Goal: Information Seeking & Learning: Learn about a topic

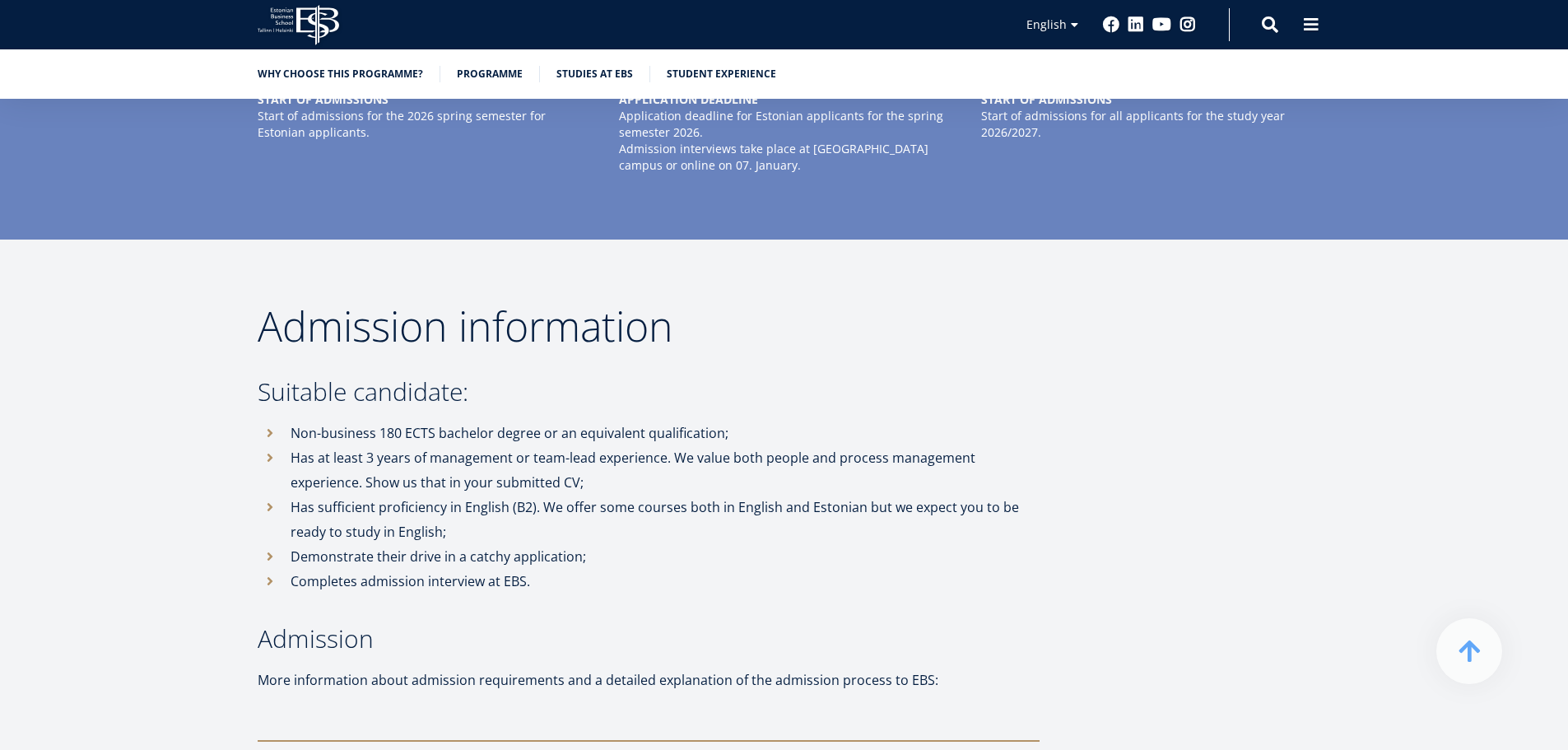
scroll to position [4283, 0]
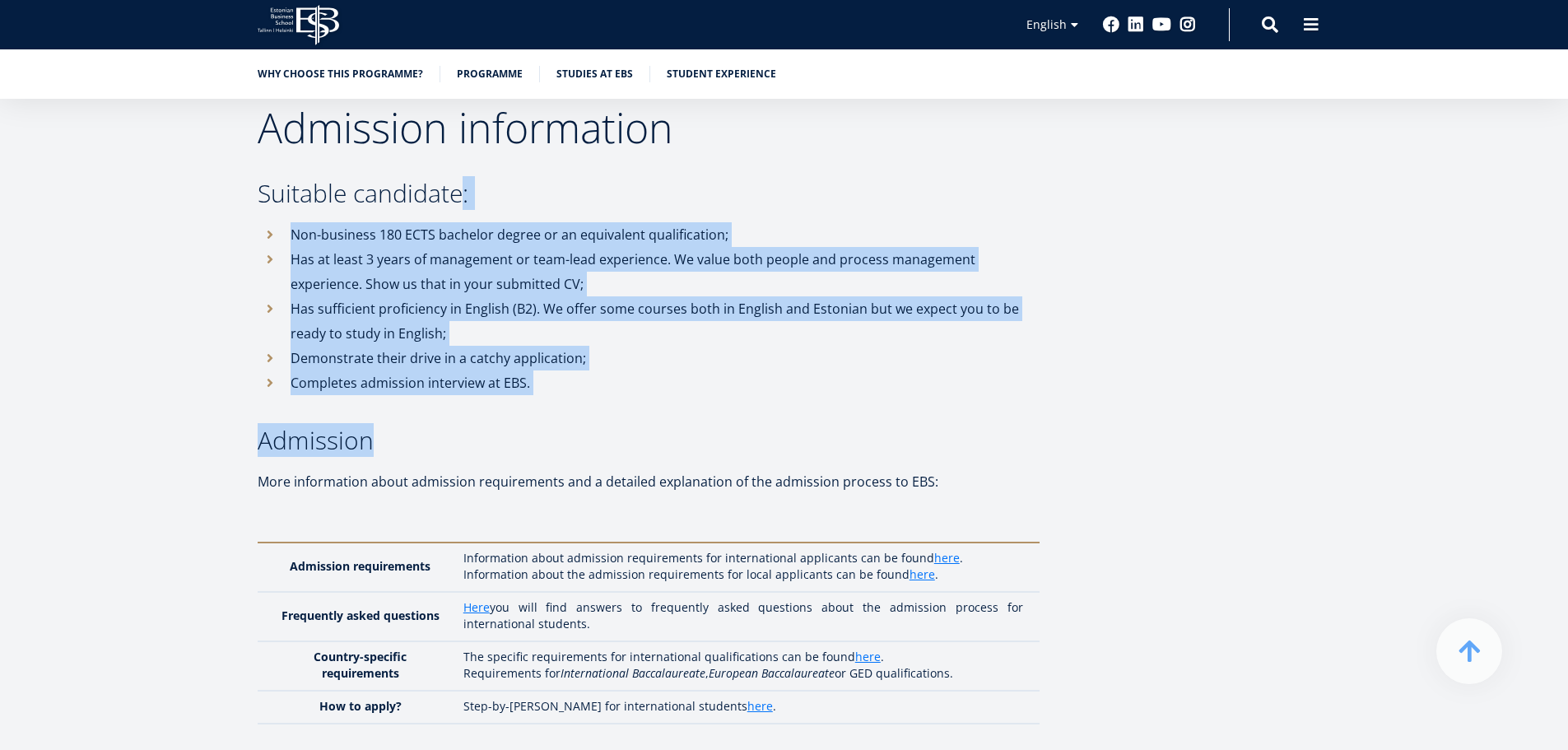
drag, startPoint x: 456, startPoint y: 154, endPoint x: 614, endPoint y: 354, distance: 254.9
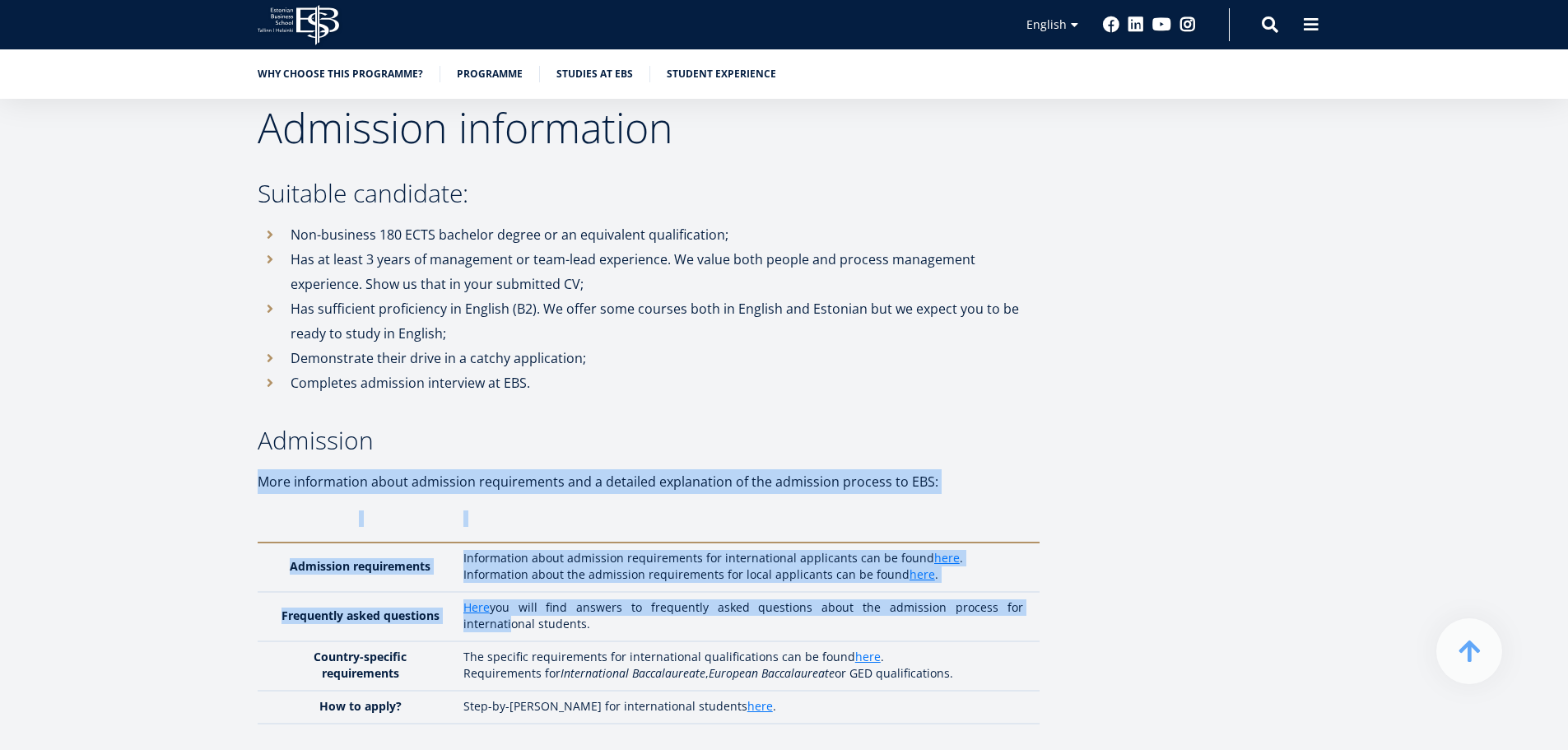
drag, startPoint x: 696, startPoint y: 423, endPoint x: 1029, endPoint y: 562, distance: 360.8
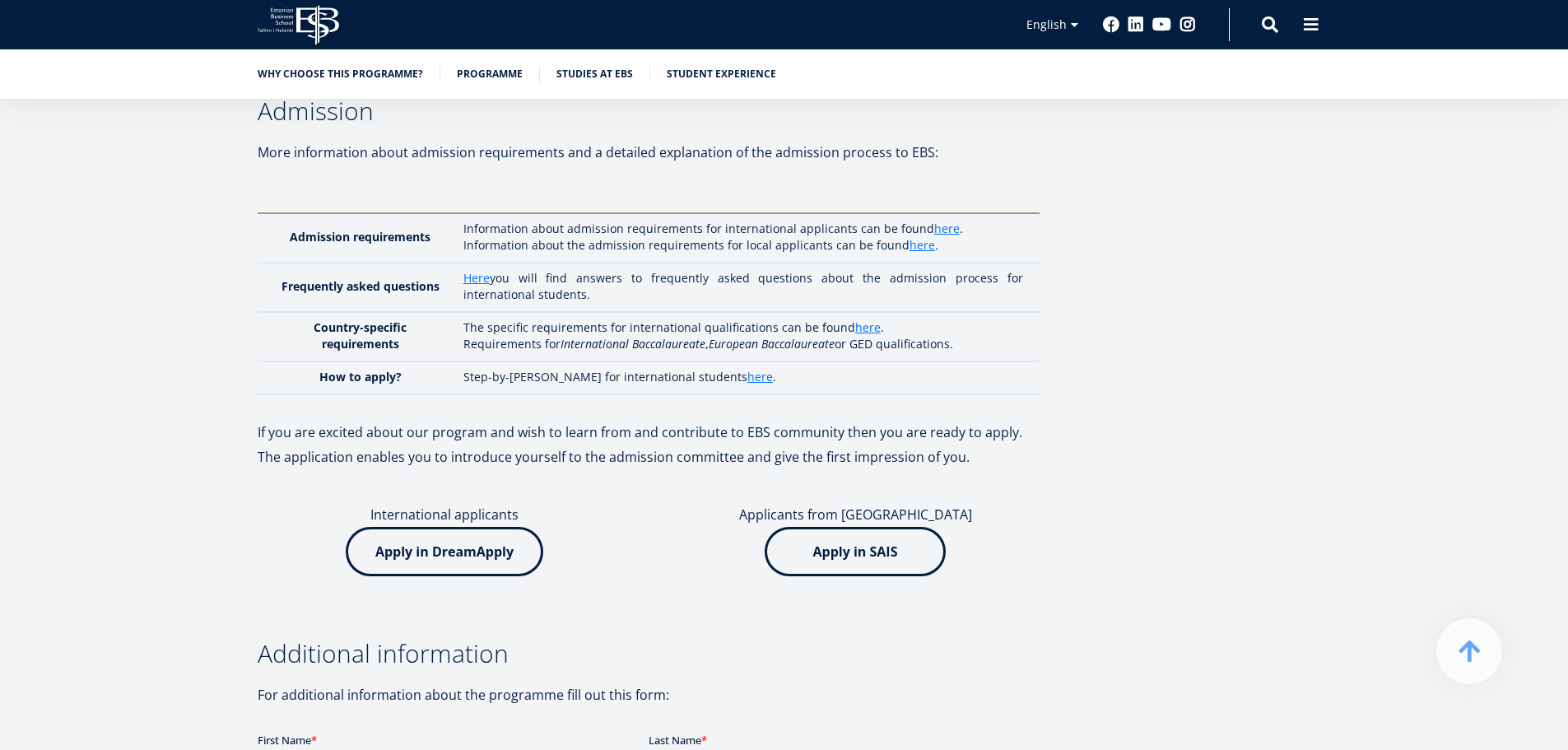
click at [1051, 535] on div "Admission information Suitable candidate: Non-business 180 ECTS bachelor degree…" at bounding box center [784, 685] width 1186 height 1815
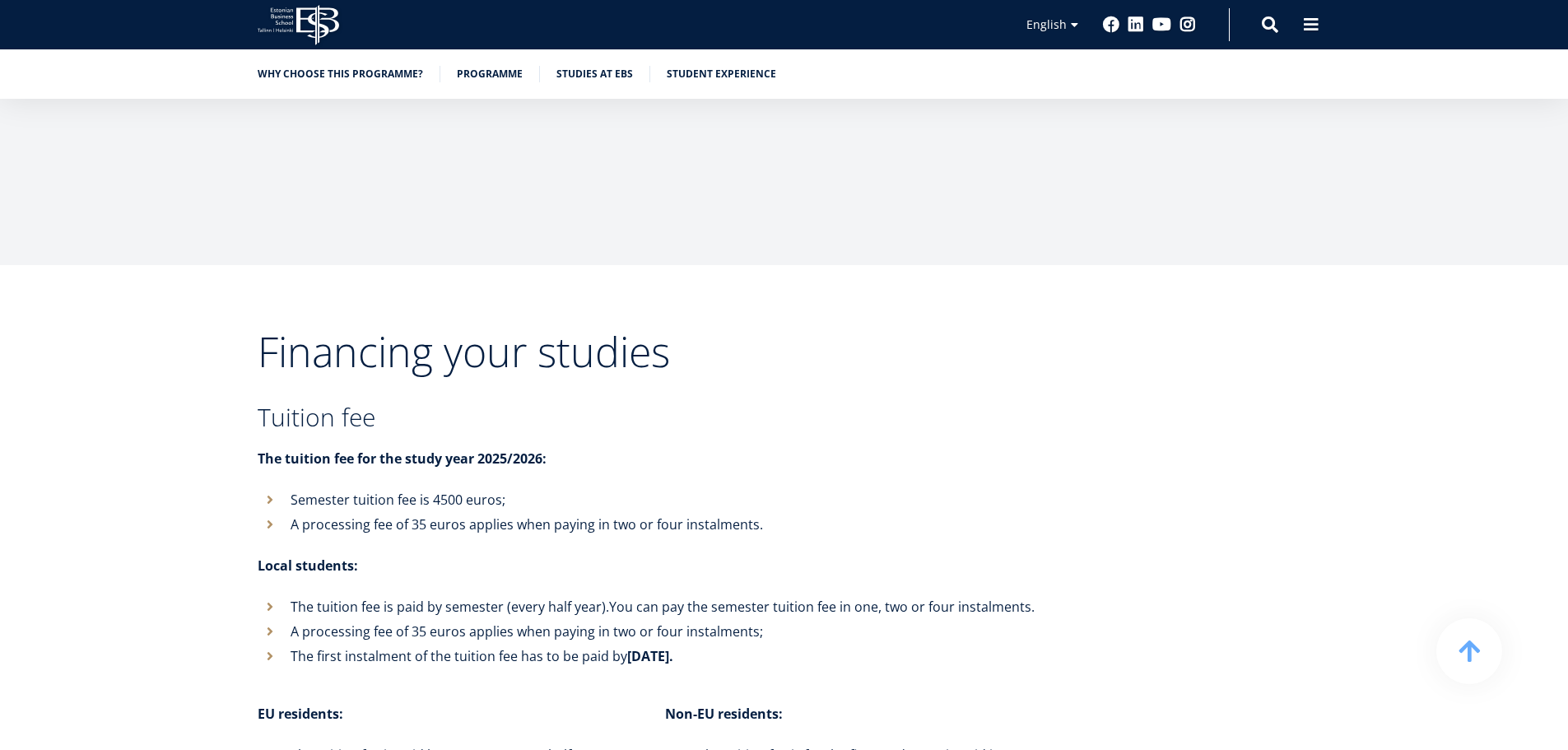
scroll to position [6178, 0]
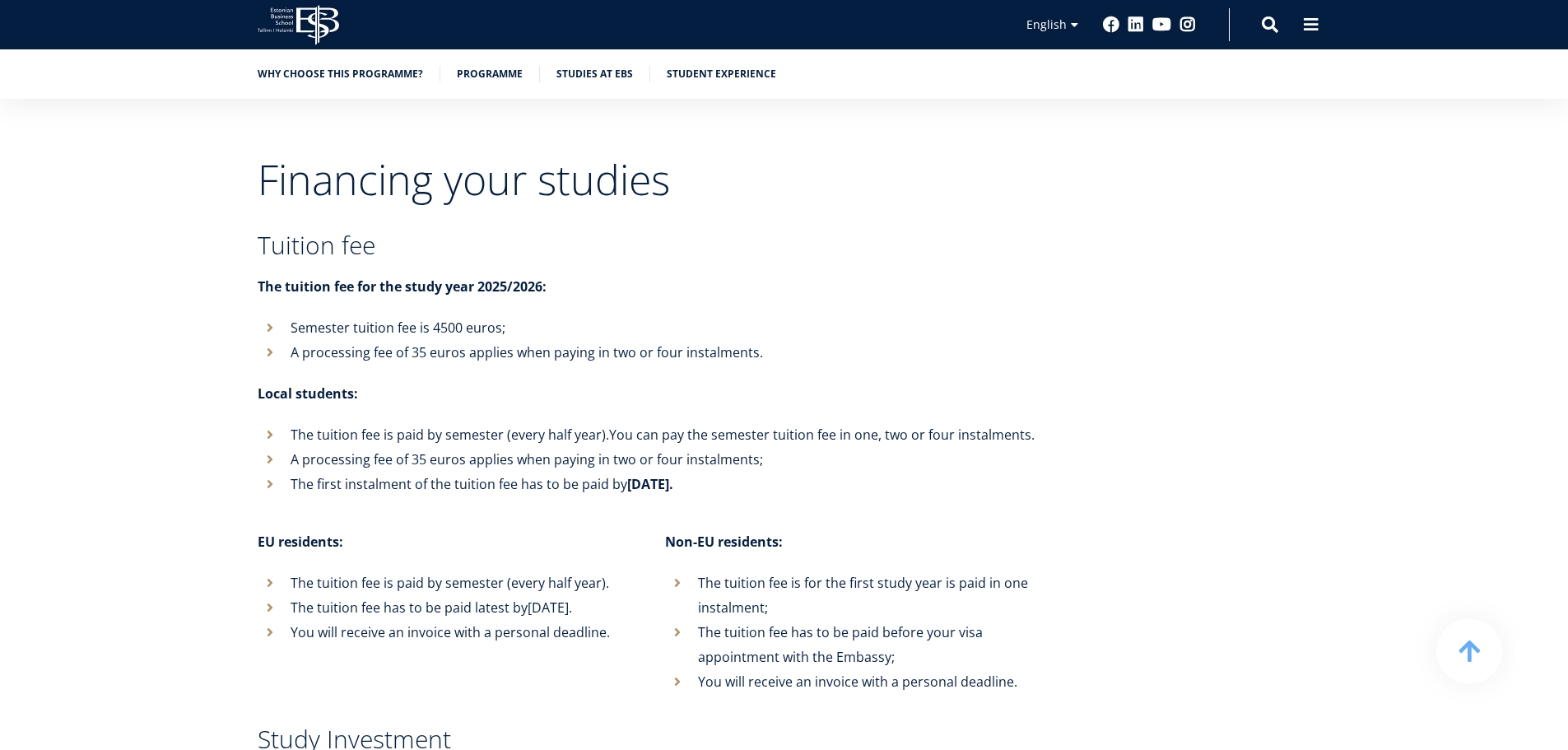
drag, startPoint x: 497, startPoint y: 387, endPoint x: 722, endPoint y: 425, distance: 228.2
click at [721, 426] on ul "The tuition fee is paid by semester (every half year). You can pay the semester…" at bounding box center [648, 460] width 782 height 74
click at [722, 472] on li "The first instalment of the tuition fee has to be paid by August 25th." at bounding box center [648, 484] width 782 height 25
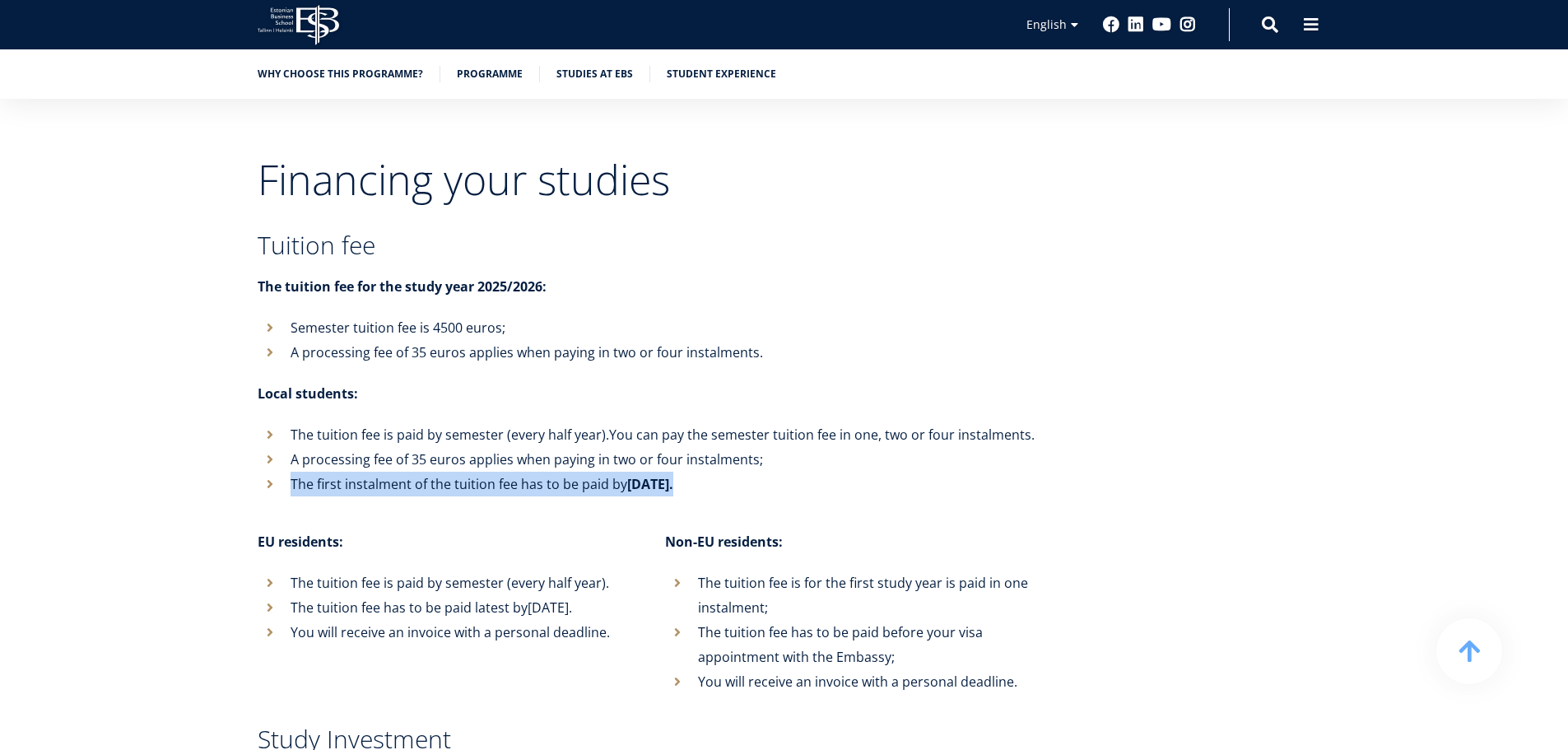
click at [722, 472] on li "The first instalment of the tuition fee has to be paid by August 25th." at bounding box center [648, 484] width 782 height 25
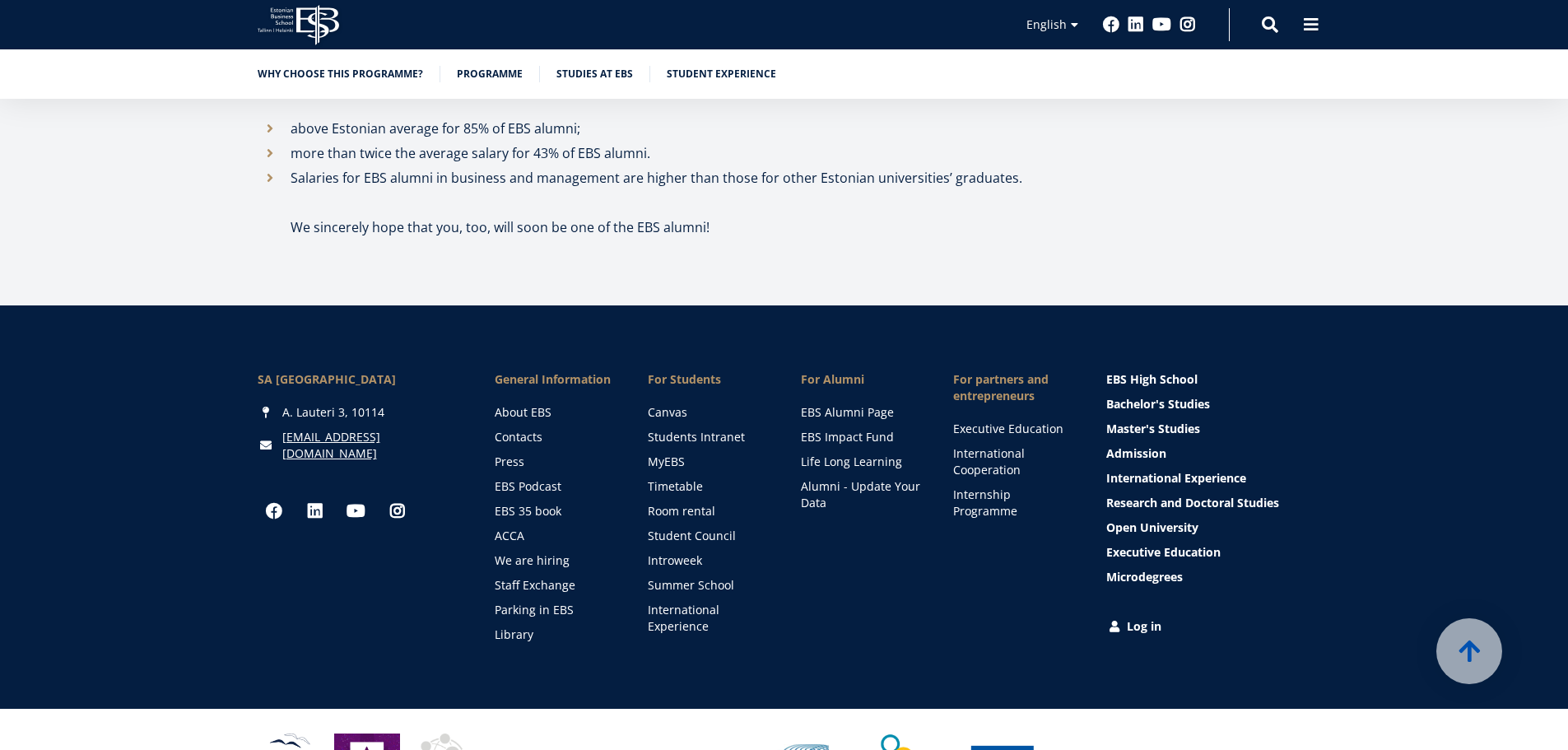
drag, startPoint x: 668, startPoint y: 499, endPoint x: 608, endPoint y: 490, distance: 60.7
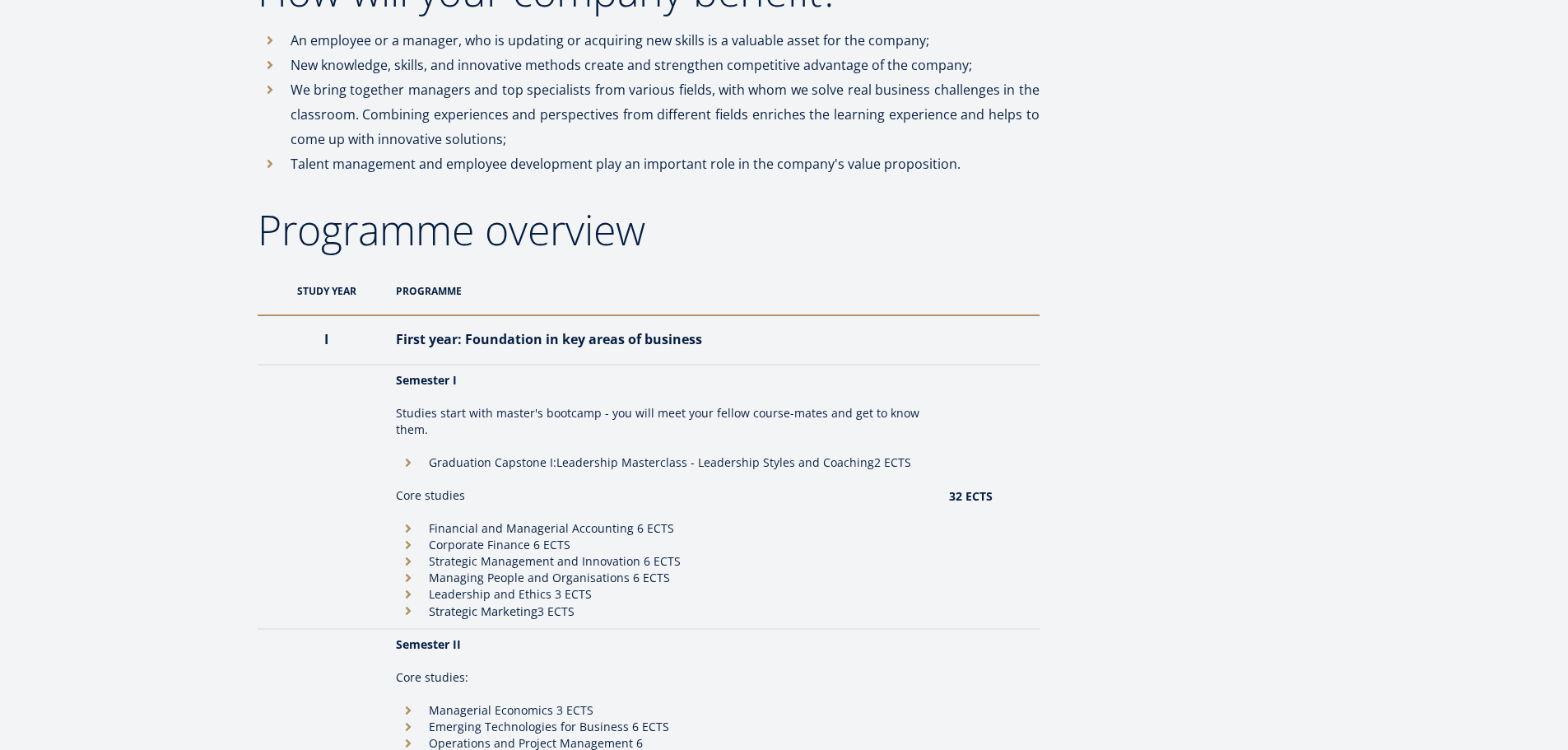
scroll to position [0, 0]
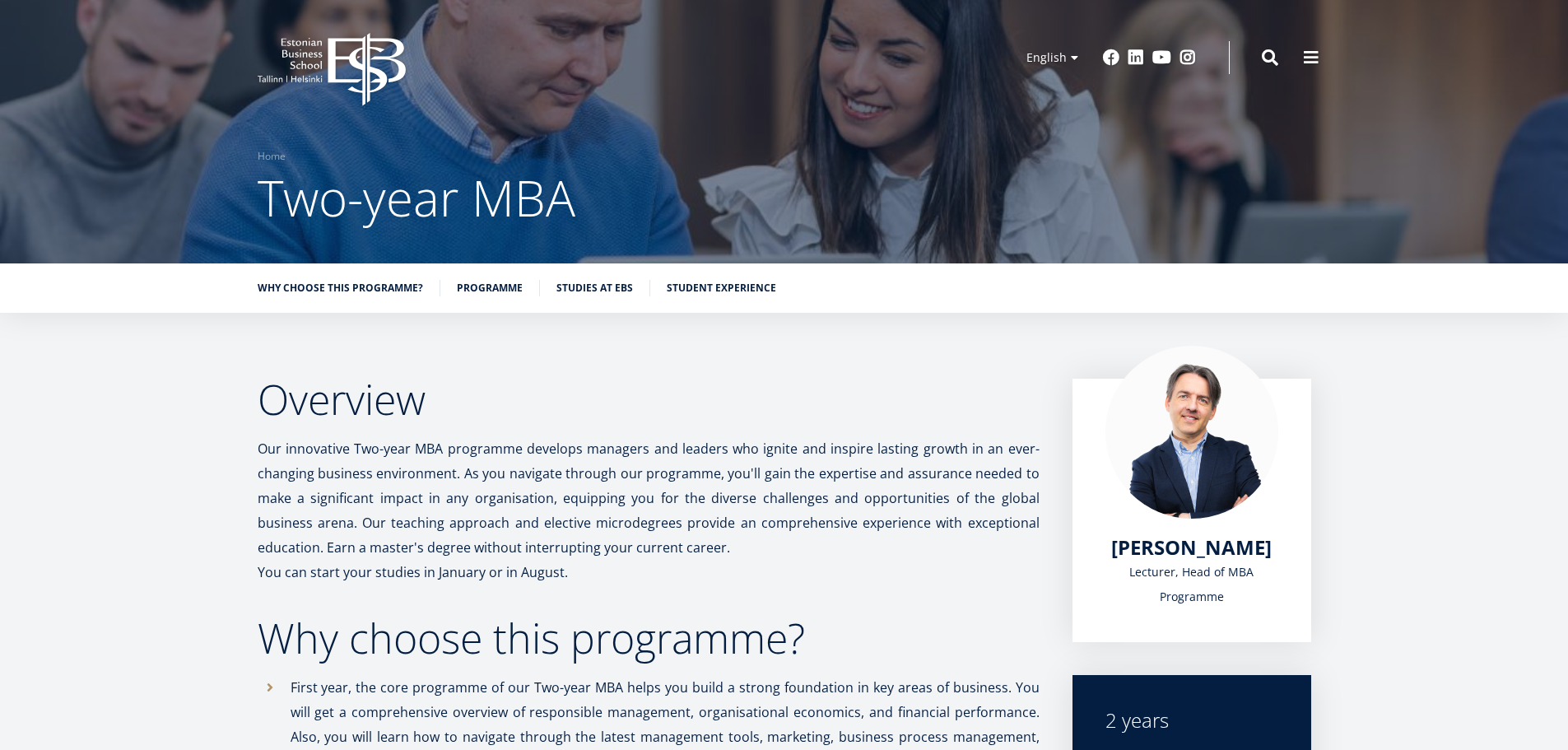
drag, startPoint x: 608, startPoint y: 490, endPoint x: 312, endPoint y: 66, distance: 517.1
click at [300, 94] on icon "EBS Logo Created with Sketch." at bounding box center [331, 69] width 148 height 74
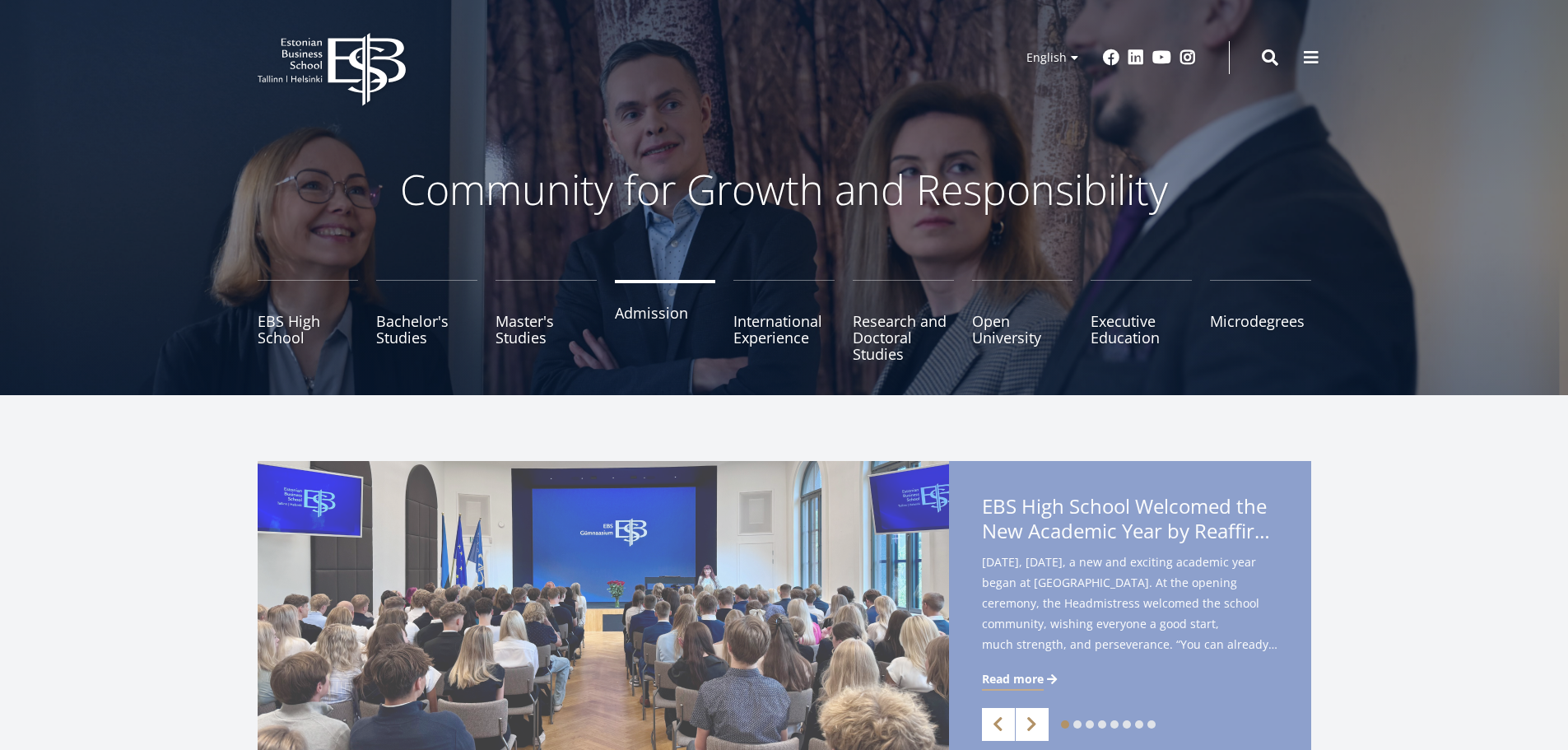
click at [656, 325] on link "Admission" at bounding box center [665, 321] width 101 height 83
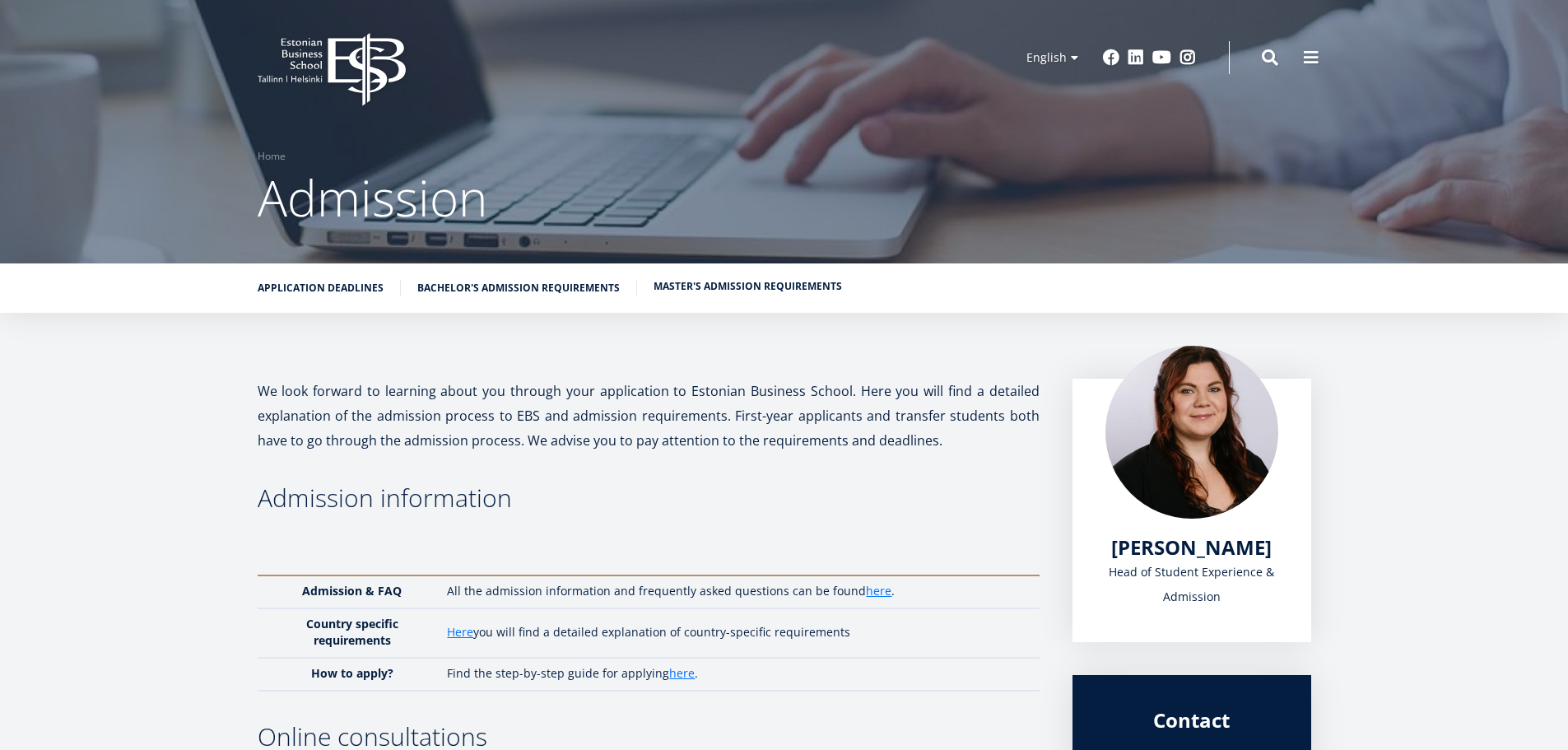
click at [727, 285] on link "Master's admission requirements" at bounding box center [748, 287] width 189 height 17
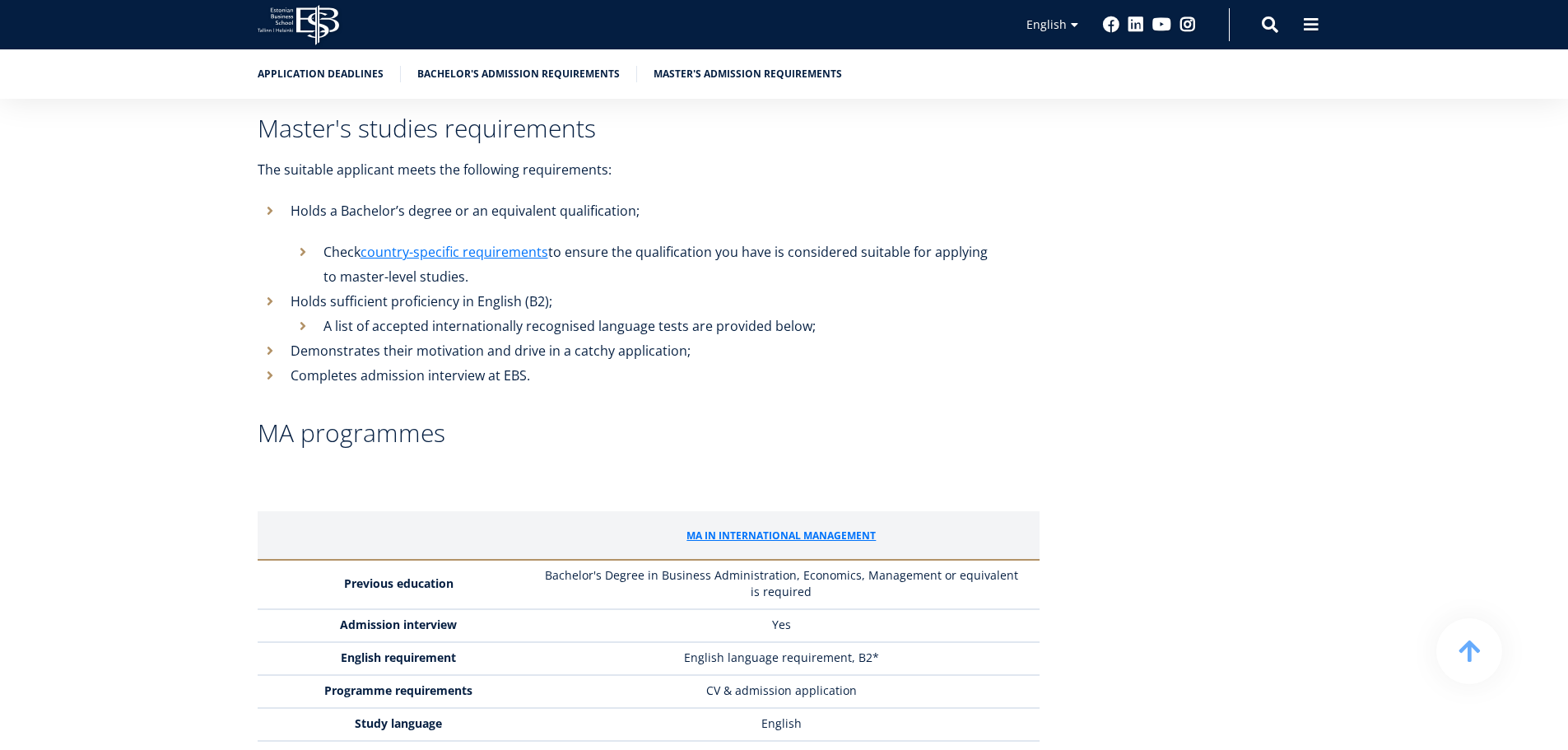
scroll to position [4022, 0]
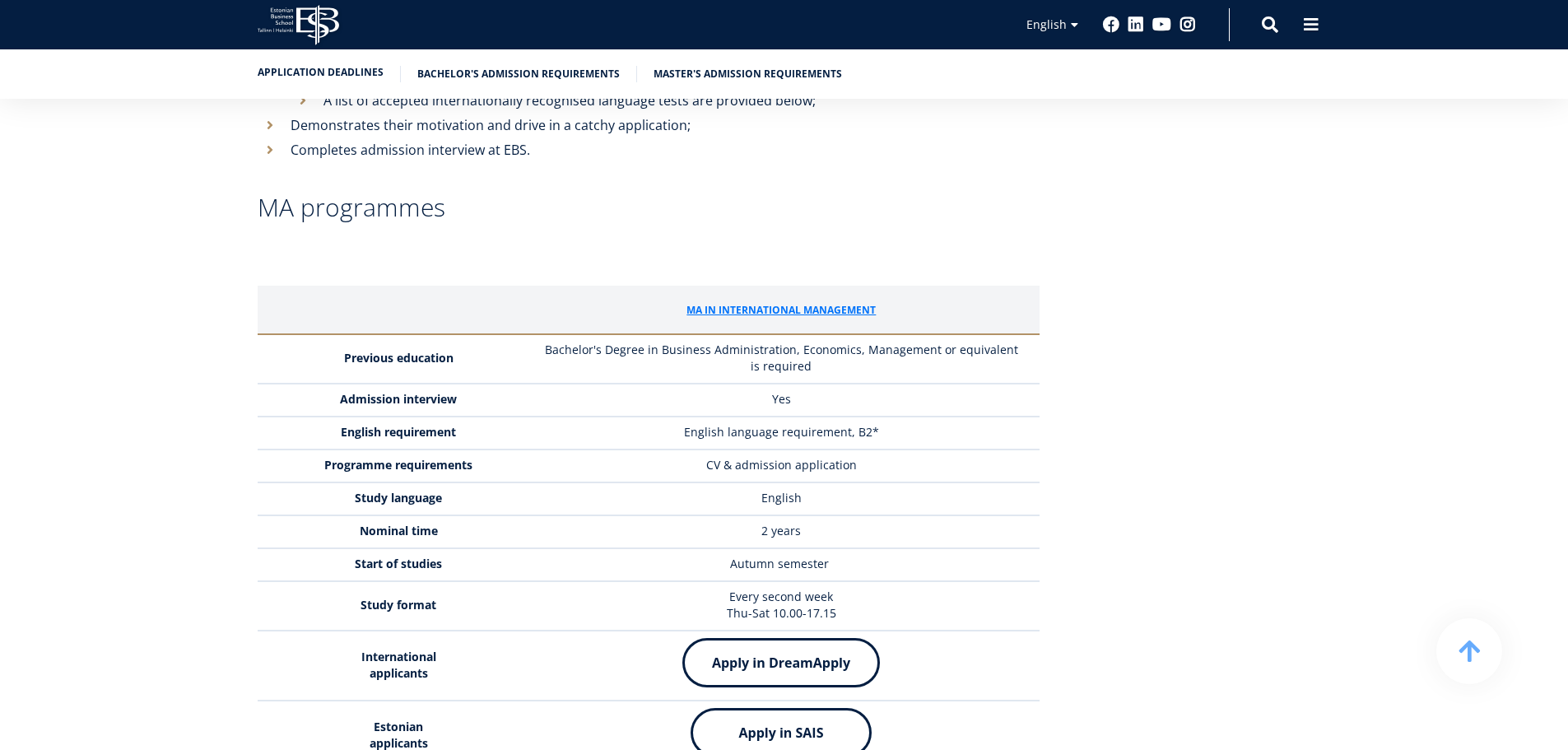
click at [319, 78] on link "Application deadlines" at bounding box center [320, 73] width 126 height 17
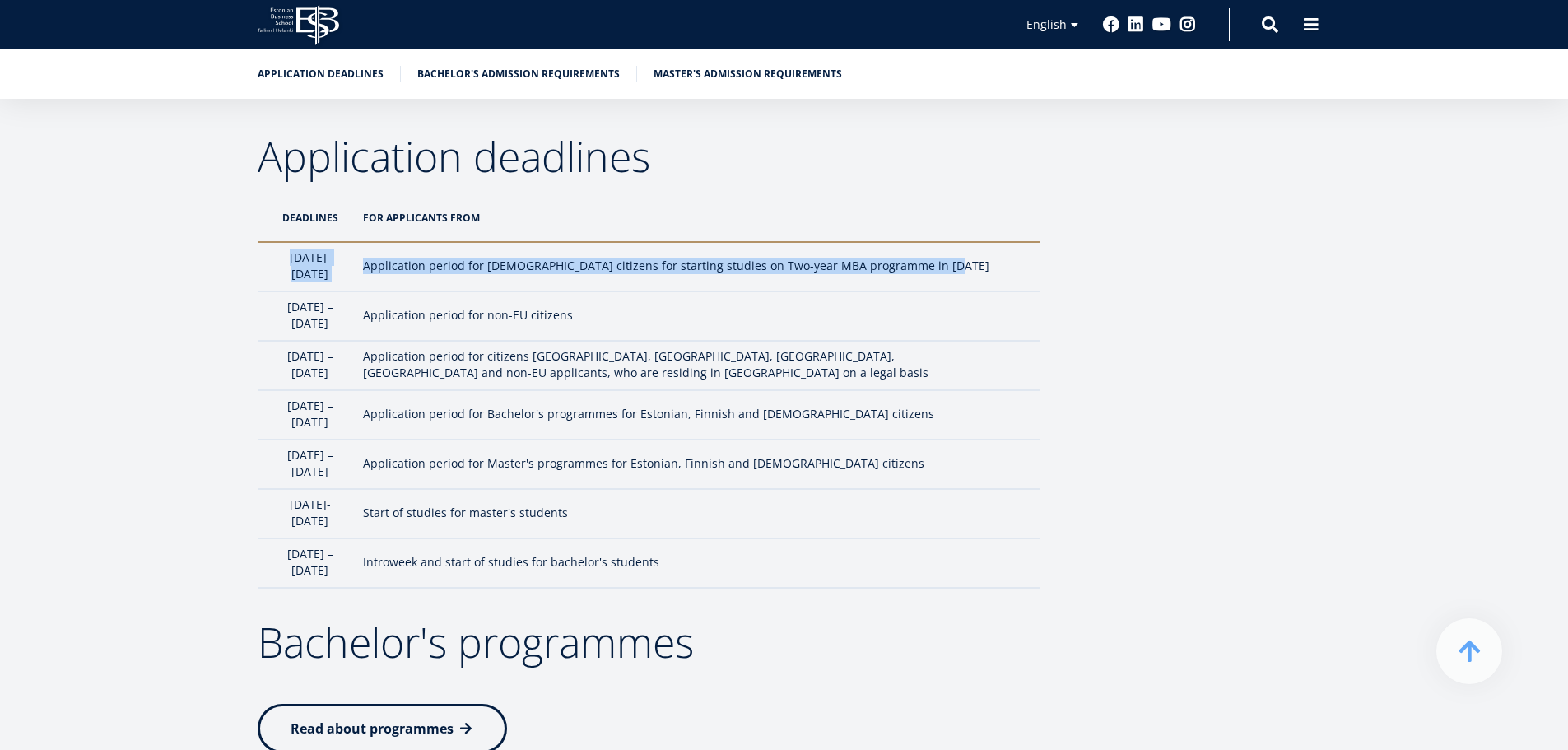
drag, startPoint x: 289, startPoint y: 261, endPoint x: 978, endPoint y: 267, distance: 689.0
click at [978, 267] on tr "1st October- 5th January Application period for Estonian citizens for starting …" at bounding box center [648, 266] width 782 height 49
click at [978, 268] on td "Application period for Estonian citizens for starting studies on Two-year MBA p…" at bounding box center [698, 266] width 684 height 49
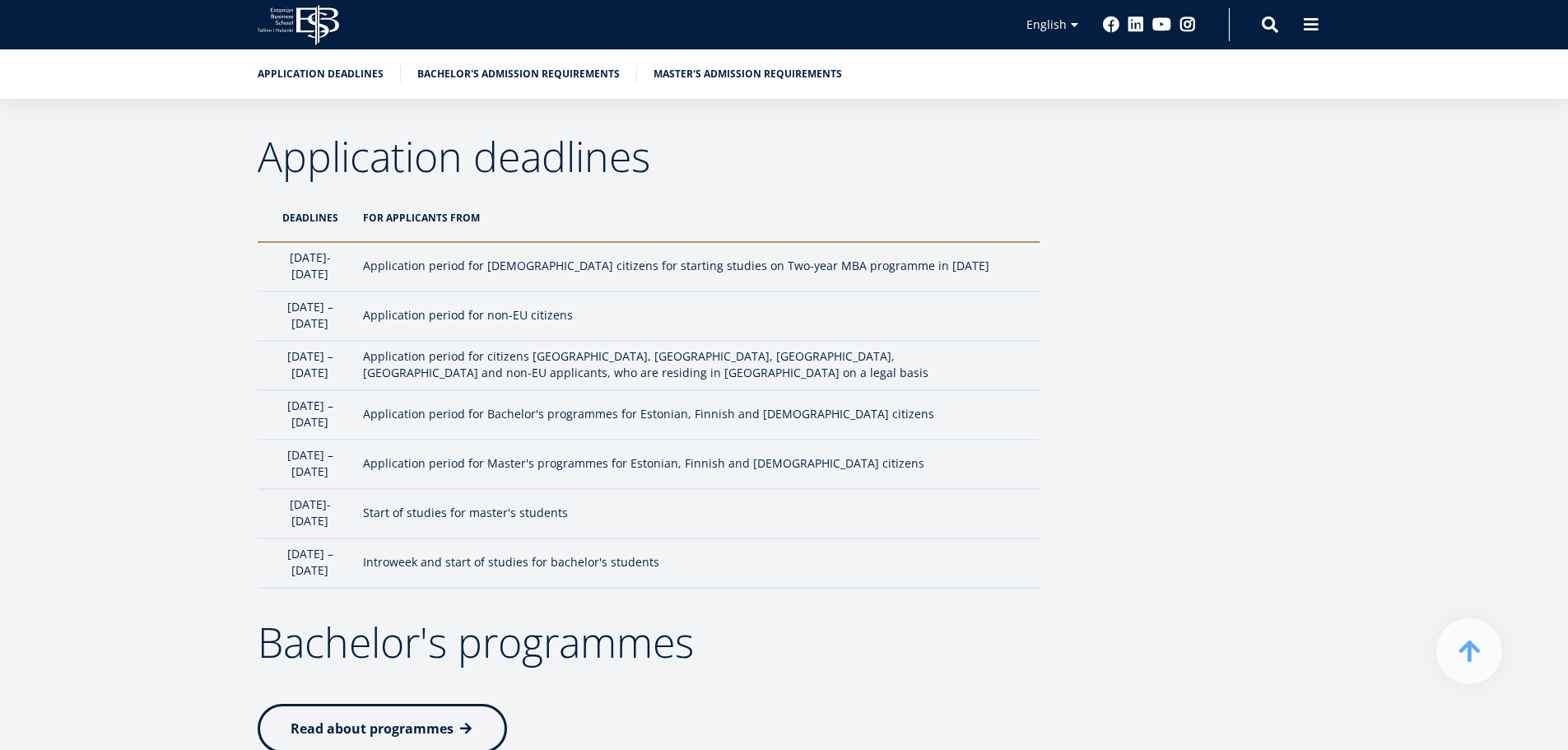
click at [978, 268] on td "Application period for Estonian citizens for starting studies on Two-year MBA p…" at bounding box center [698, 266] width 684 height 49
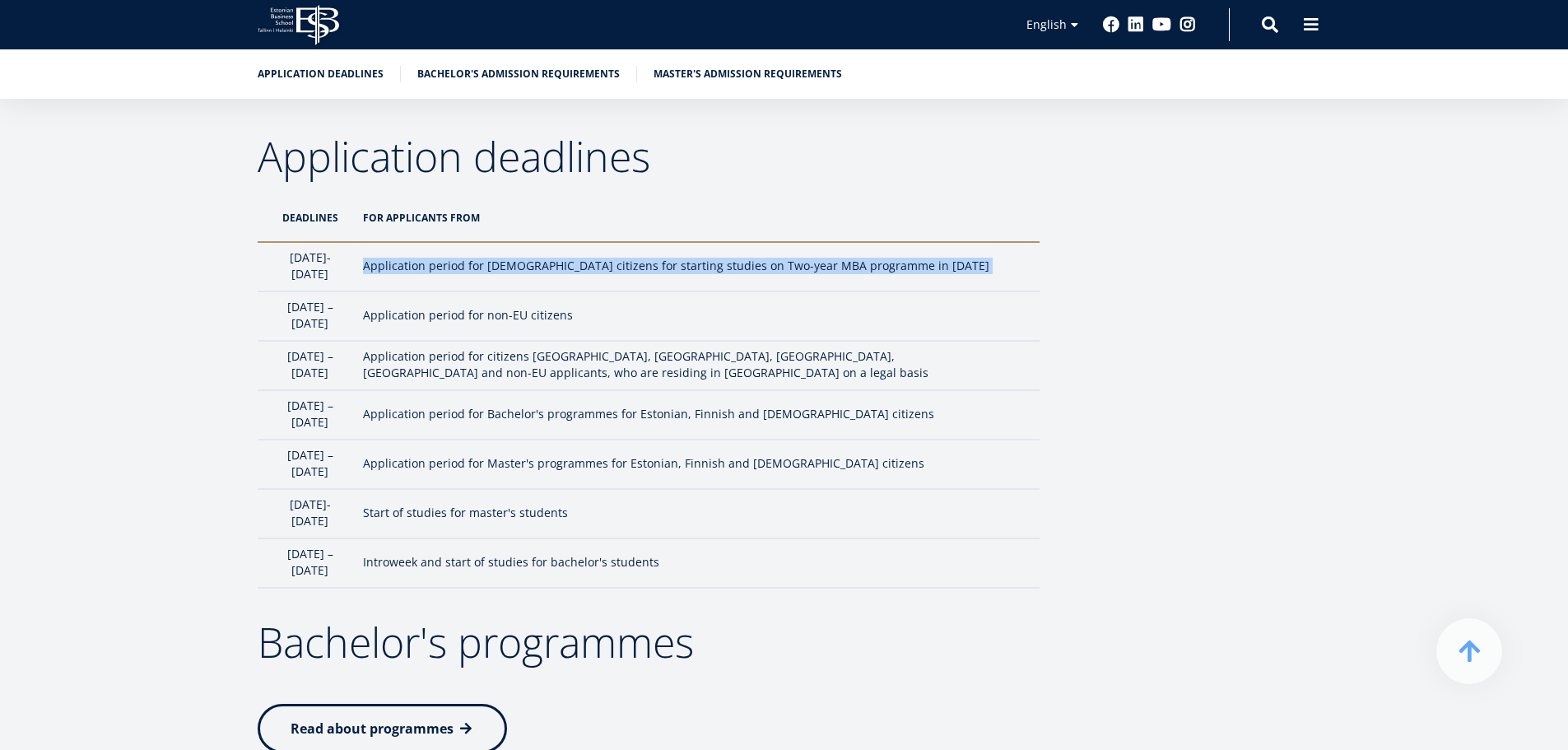
drag, startPoint x: 978, startPoint y: 268, endPoint x: 1007, endPoint y: 297, distance: 41.0
click at [990, 275] on td "Application period for Estonian citizens for starting studies on Two-year MBA p…" at bounding box center [698, 266] width 684 height 49
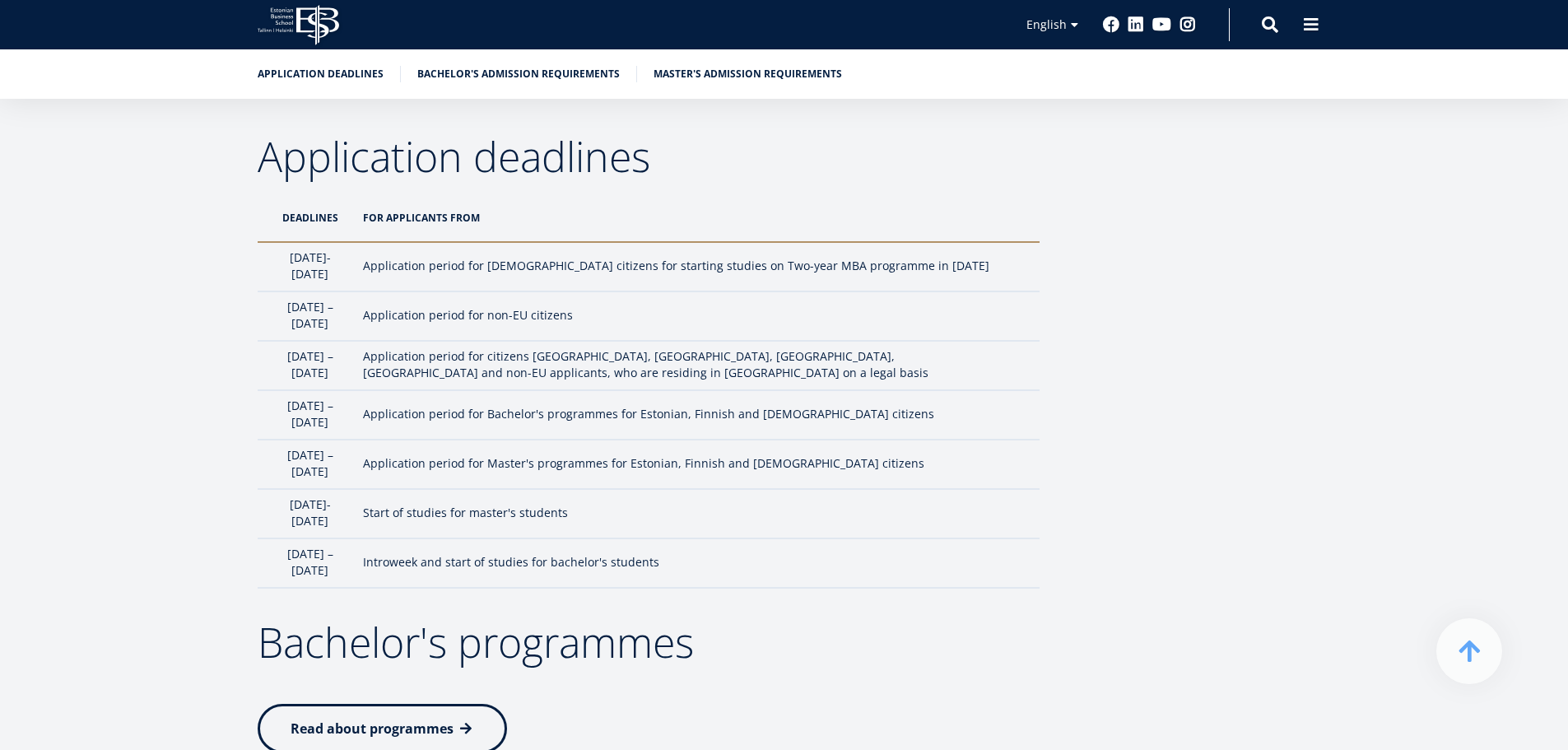
click at [1007, 306] on td "Application period for non-EU citizens" at bounding box center [698, 315] width 684 height 49
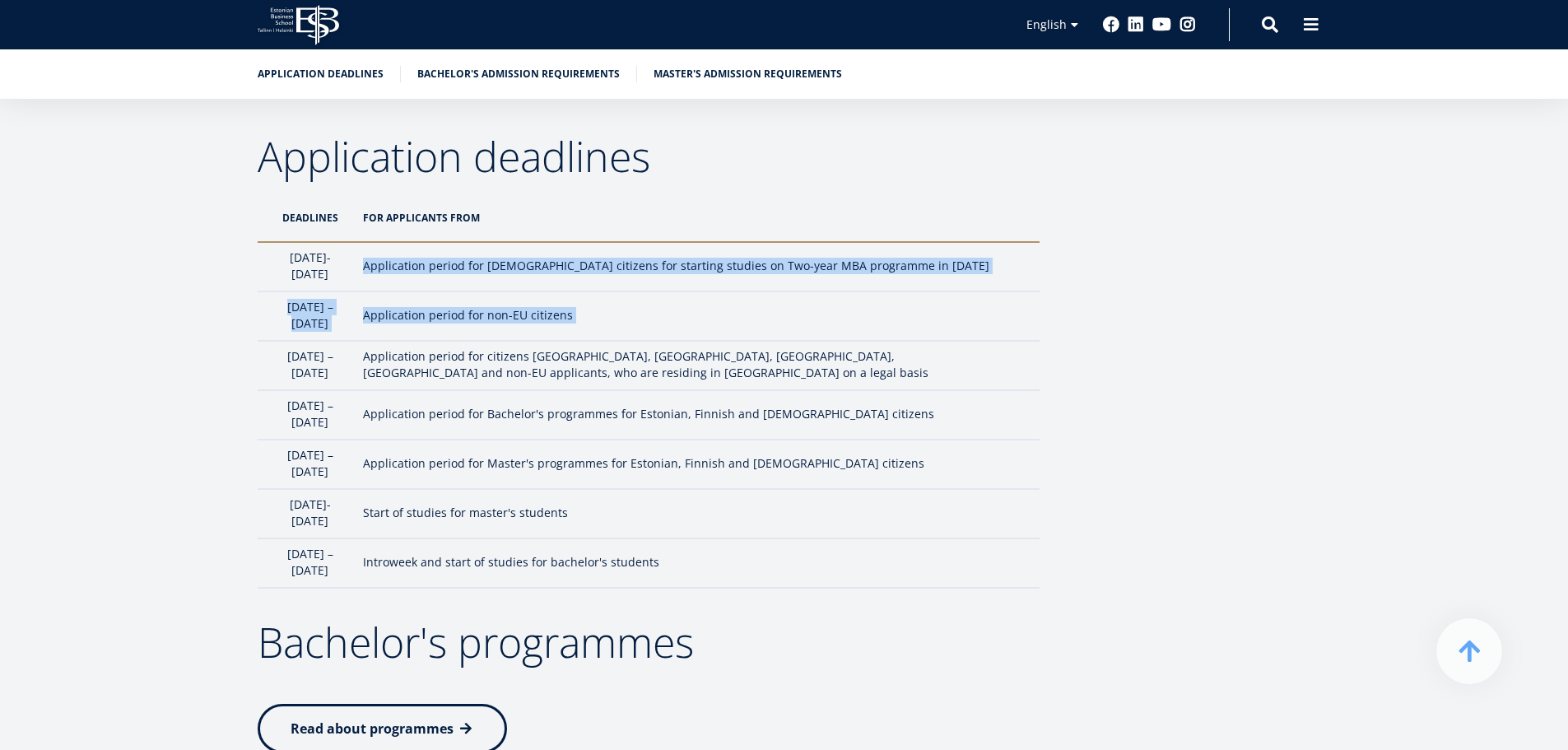
drag, startPoint x: 1007, startPoint y: 306, endPoint x: 857, endPoint y: 251, distance: 159.8
click at [857, 251] on tbody "1st October- 5th January Application period for Estonian citizens for starting …" at bounding box center [648, 415] width 782 height 346
click at [857, 251] on td "Application period for Estonian citizens for starting studies on Two-year MBA p…" at bounding box center [698, 266] width 684 height 49
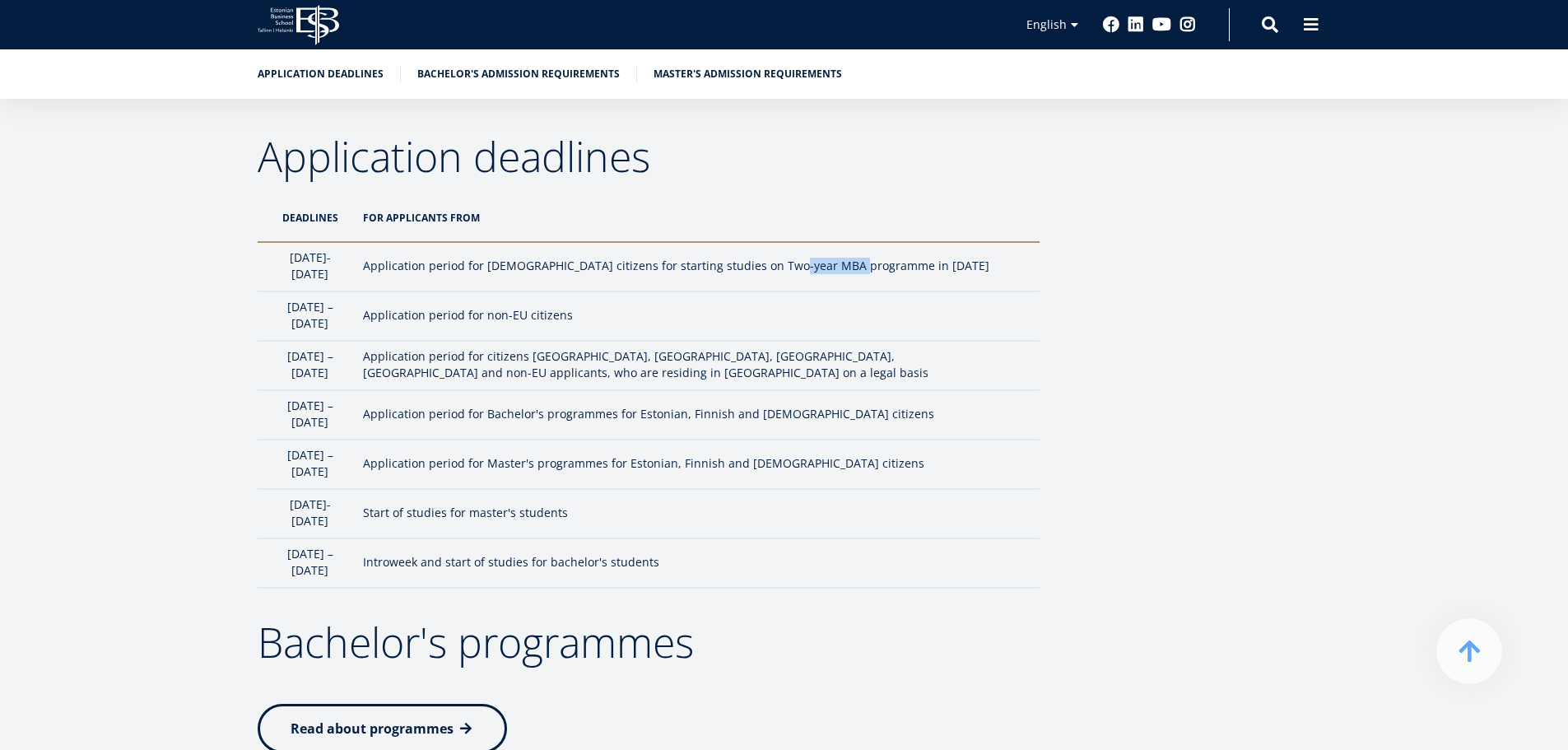
click at [857, 251] on td "Application period for Estonian citizens for starting studies on Two-year MBA p…" at bounding box center [698, 266] width 684 height 49
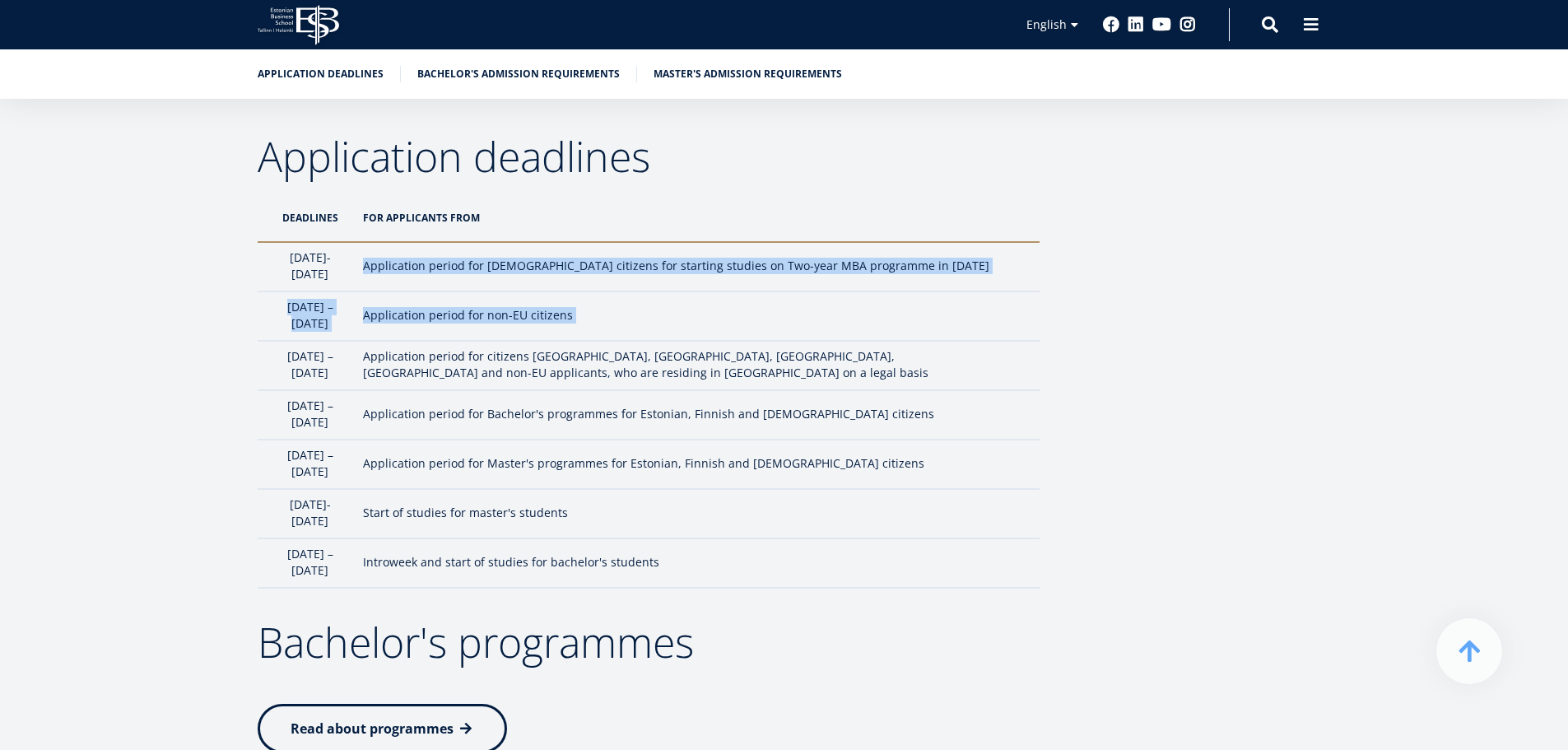
drag, startPoint x: 857, startPoint y: 251, endPoint x: 981, endPoint y: 301, distance: 133.7
click at [984, 298] on tbody "1st October- 5th January Application period for Estonian citizens for starting …" at bounding box center [648, 415] width 782 height 346
click at [819, 318] on td "Application period for non-EU citizens" at bounding box center [698, 315] width 684 height 49
click at [819, 319] on td "Application period for non-EU citizens" at bounding box center [698, 315] width 684 height 49
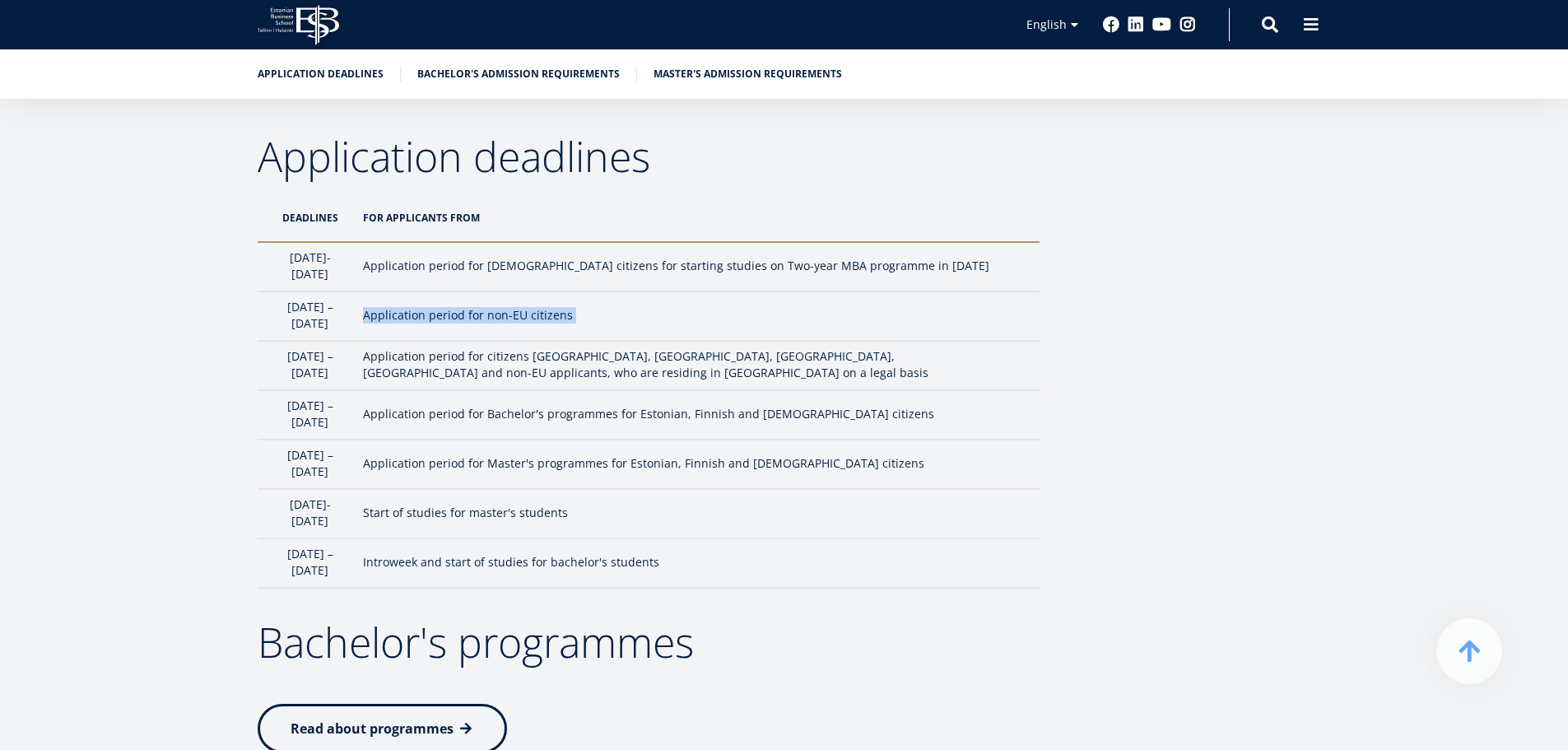
click at [819, 319] on td "Application period for non-EU citizens" at bounding box center [698, 315] width 684 height 49
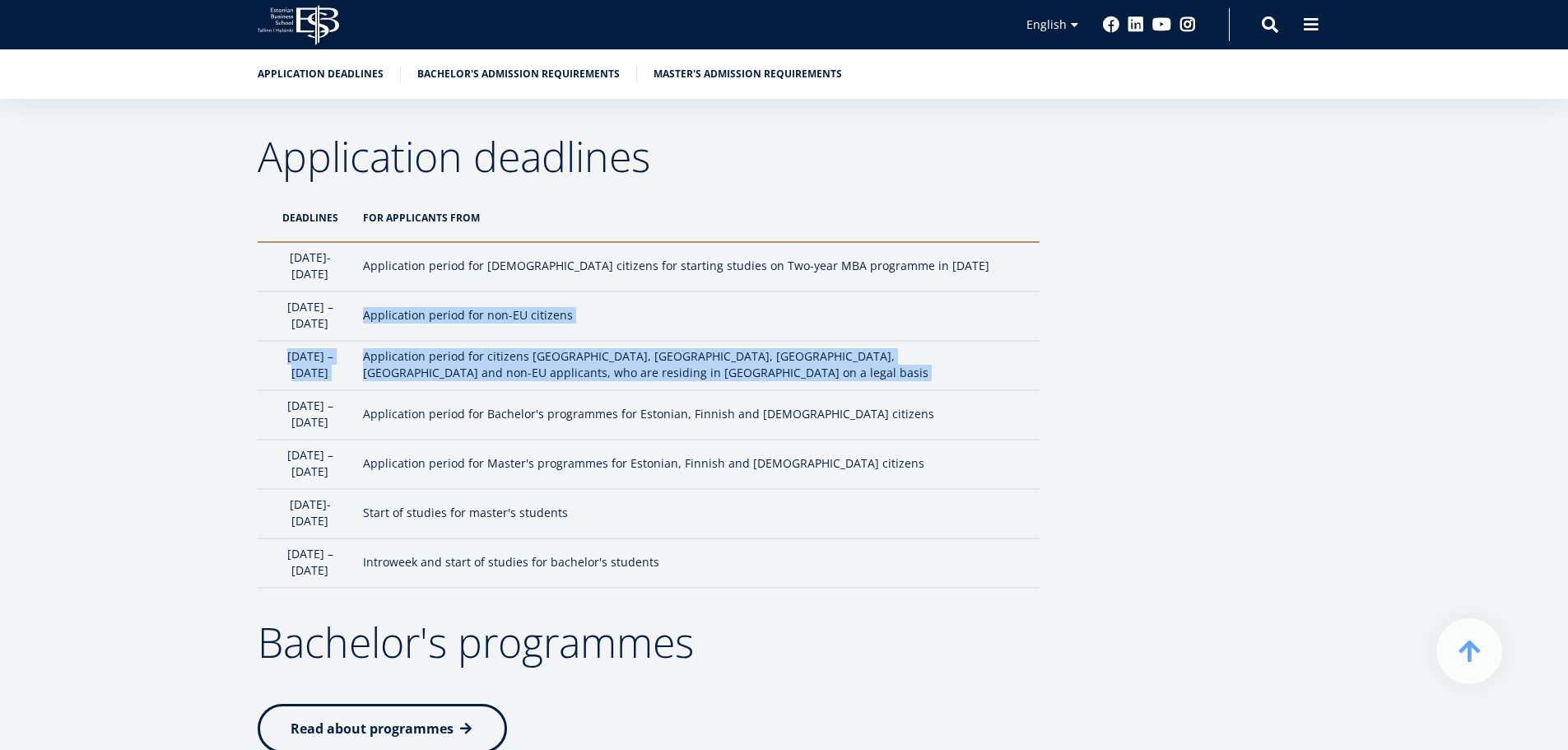
drag, startPoint x: 819, startPoint y: 319, endPoint x: 818, endPoint y: 370, distance: 51.0
click at [818, 370] on tbody "1st October- 5th January Application period for Estonian citizens for starting …" at bounding box center [648, 415] width 782 height 346
click at [818, 371] on td "Application period for citizens EU, USA, Canada, Japan and non-EU applicants, w…" at bounding box center [698, 365] width 684 height 49
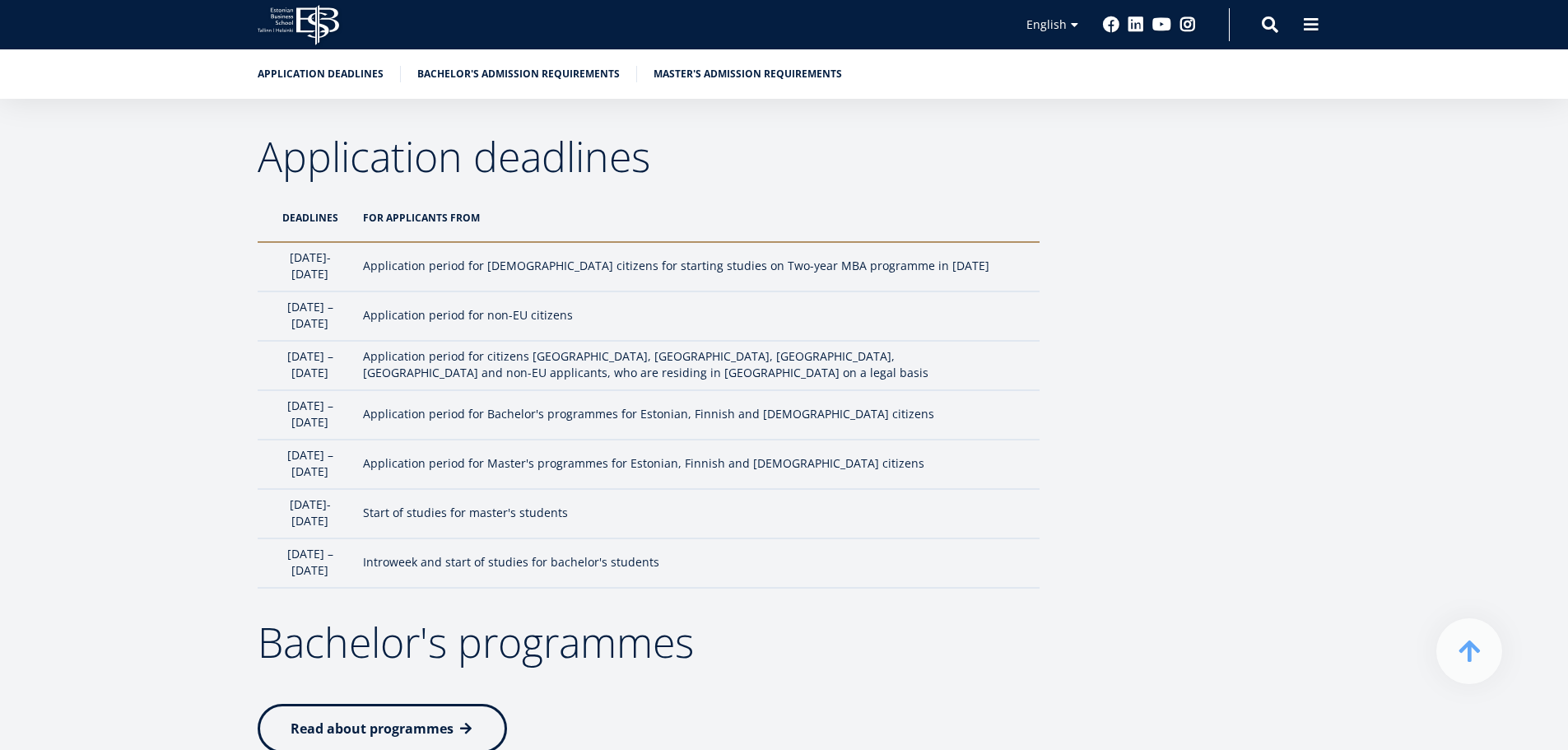
click at [818, 371] on td "Application period for citizens EU, USA, Canada, Japan and non-EU applicants, w…" at bounding box center [698, 365] width 684 height 49
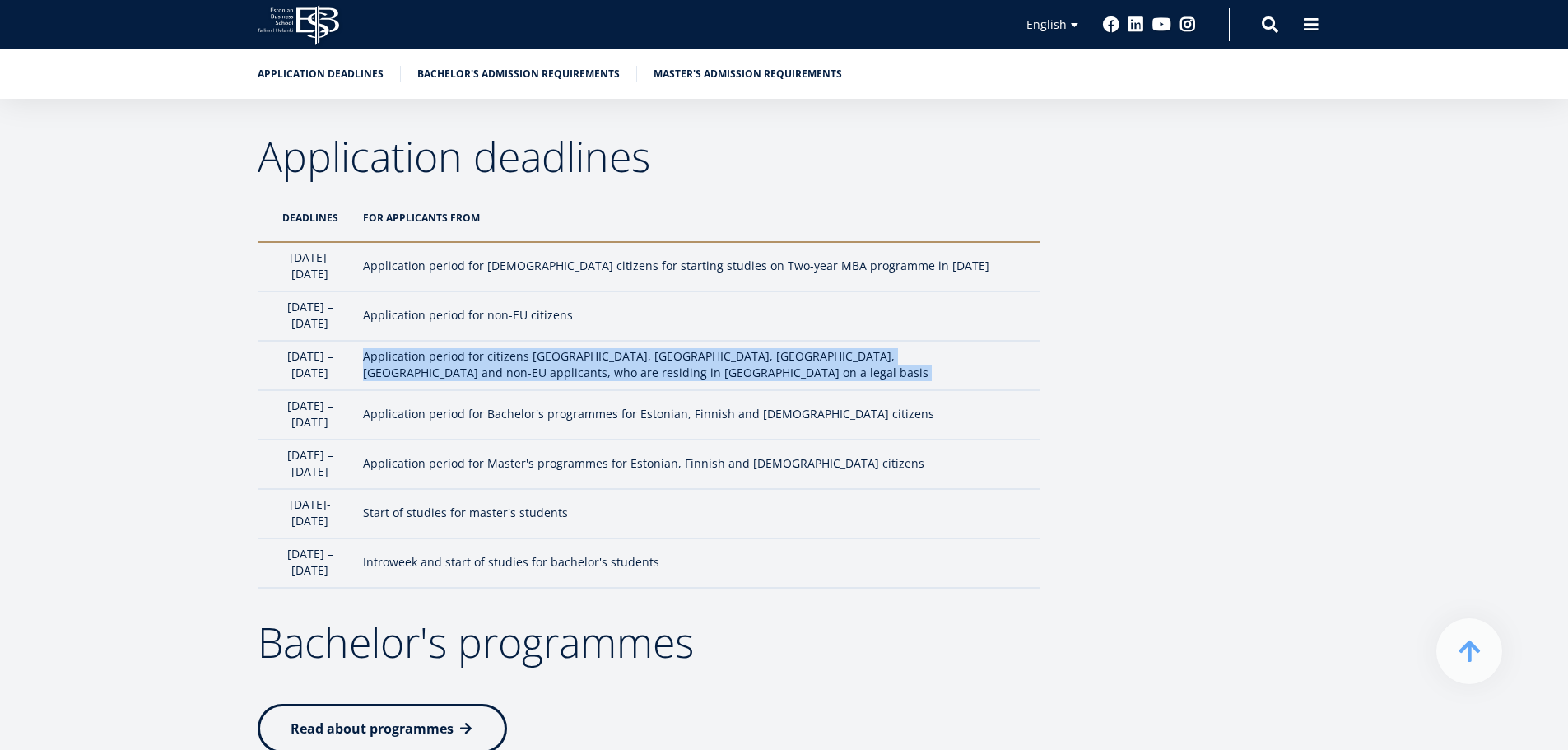
drag, startPoint x: 818, startPoint y: 371, endPoint x: 469, endPoint y: 310, distance: 354.3
click at [487, 320] on tbody "1st October- 5th January Application period for Estonian citizens for starting …" at bounding box center [648, 415] width 782 height 346
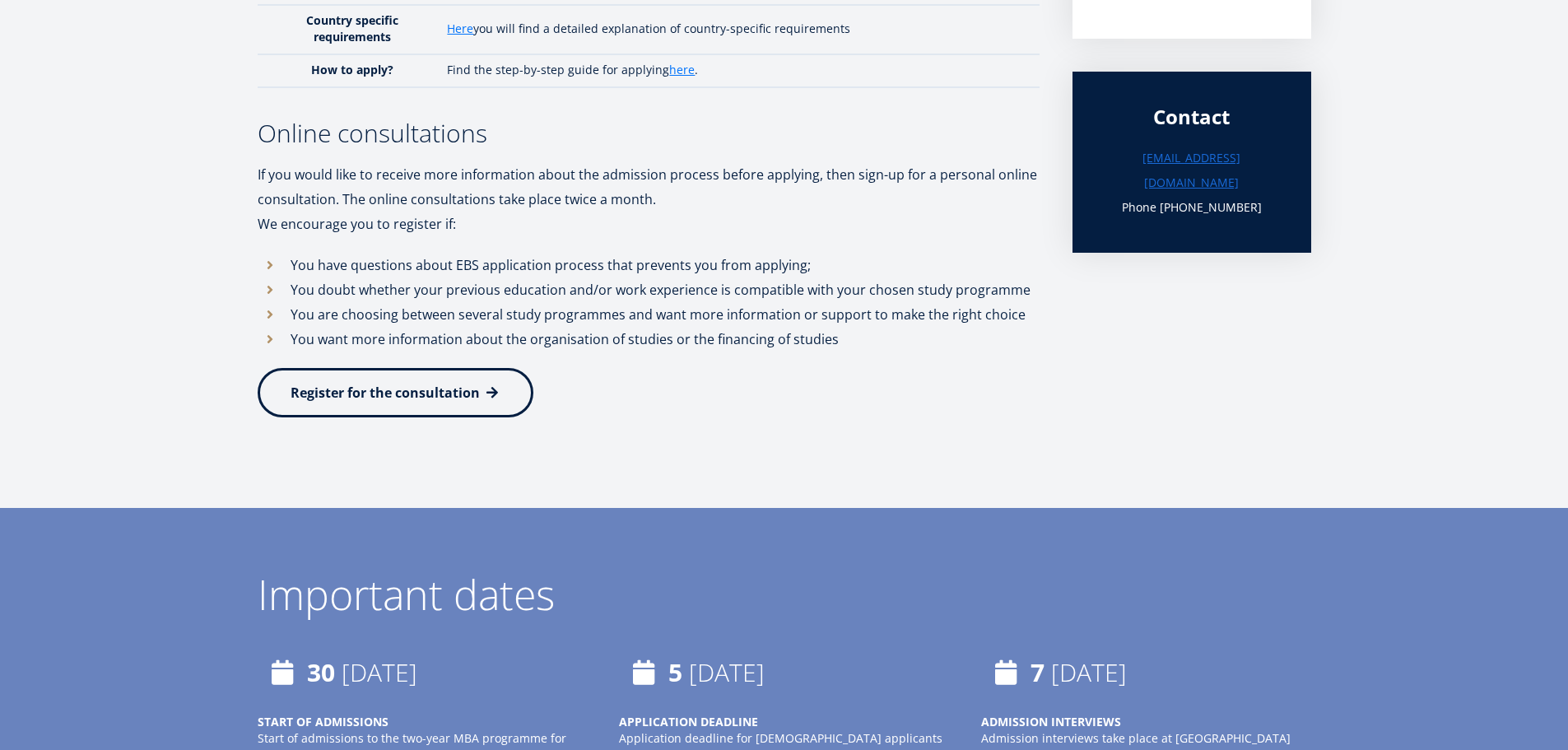
scroll to position [0, 0]
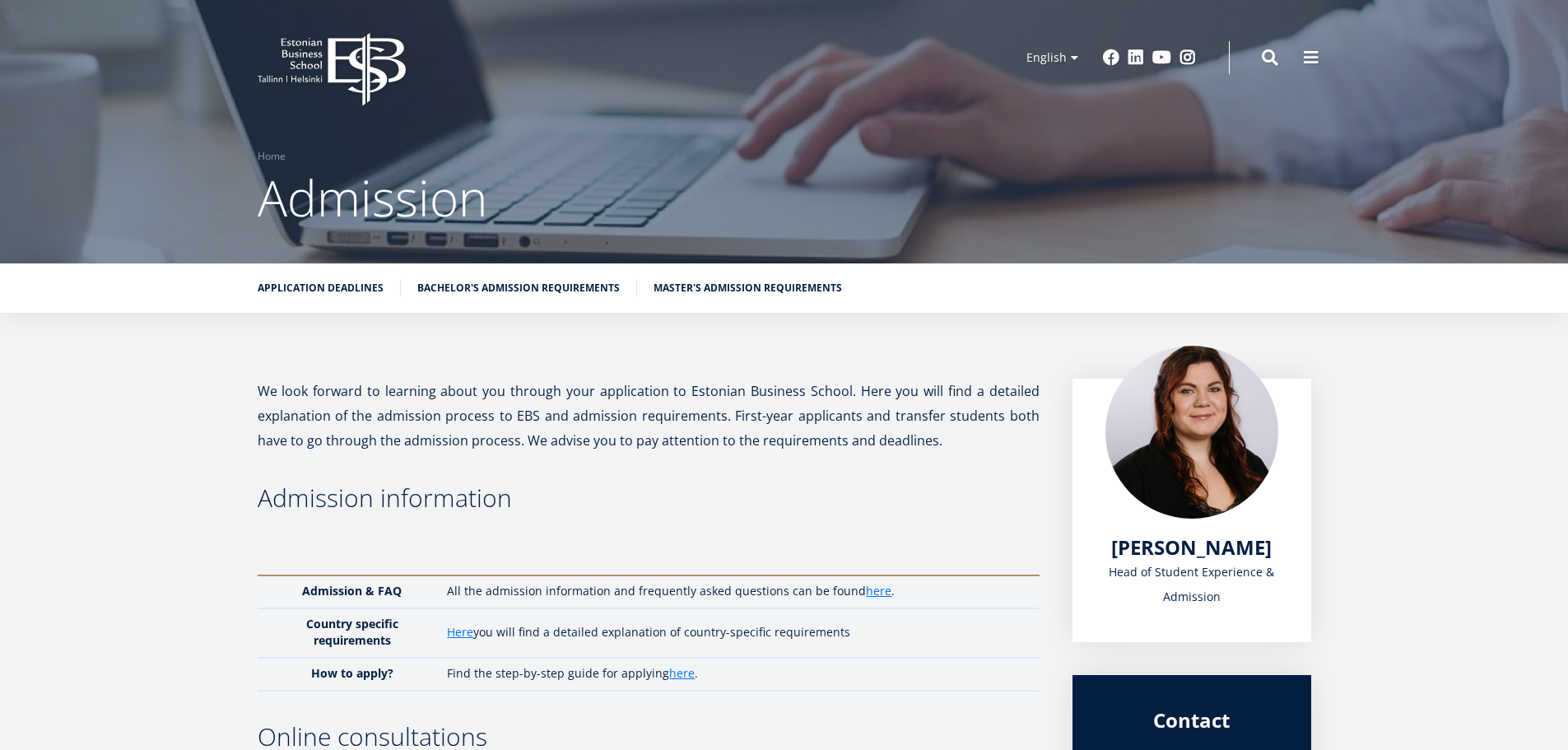
drag, startPoint x: 485, startPoint y: 272, endPoint x: 325, endPoint y: 68, distance: 259.3
click at [322, 81] on icon "EBS Logo Created with Sketch." at bounding box center [331, 69] width 148 height 74
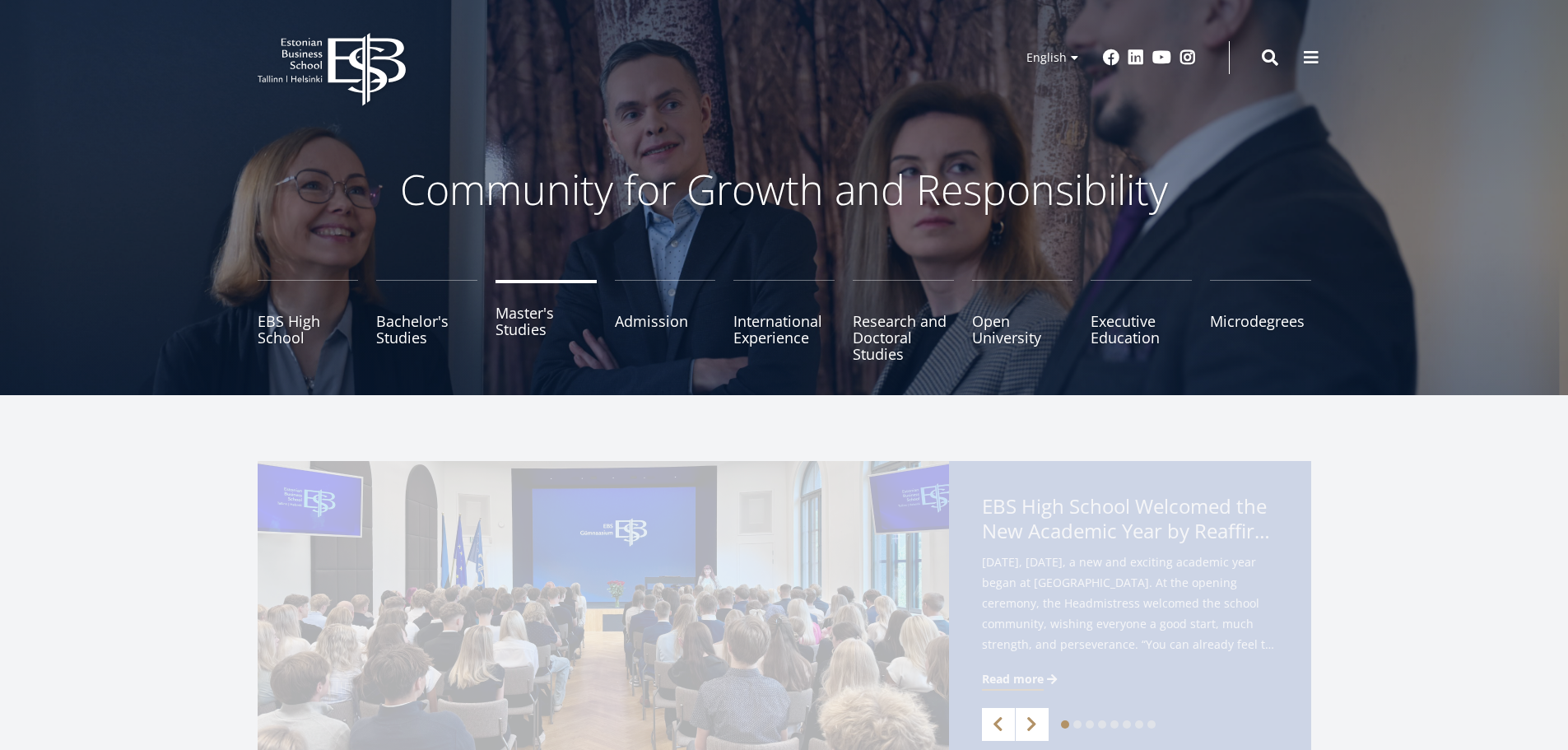
click at [559, 321] on link "Master's Studies" at bounding box center [546, 321] width 101 height 83
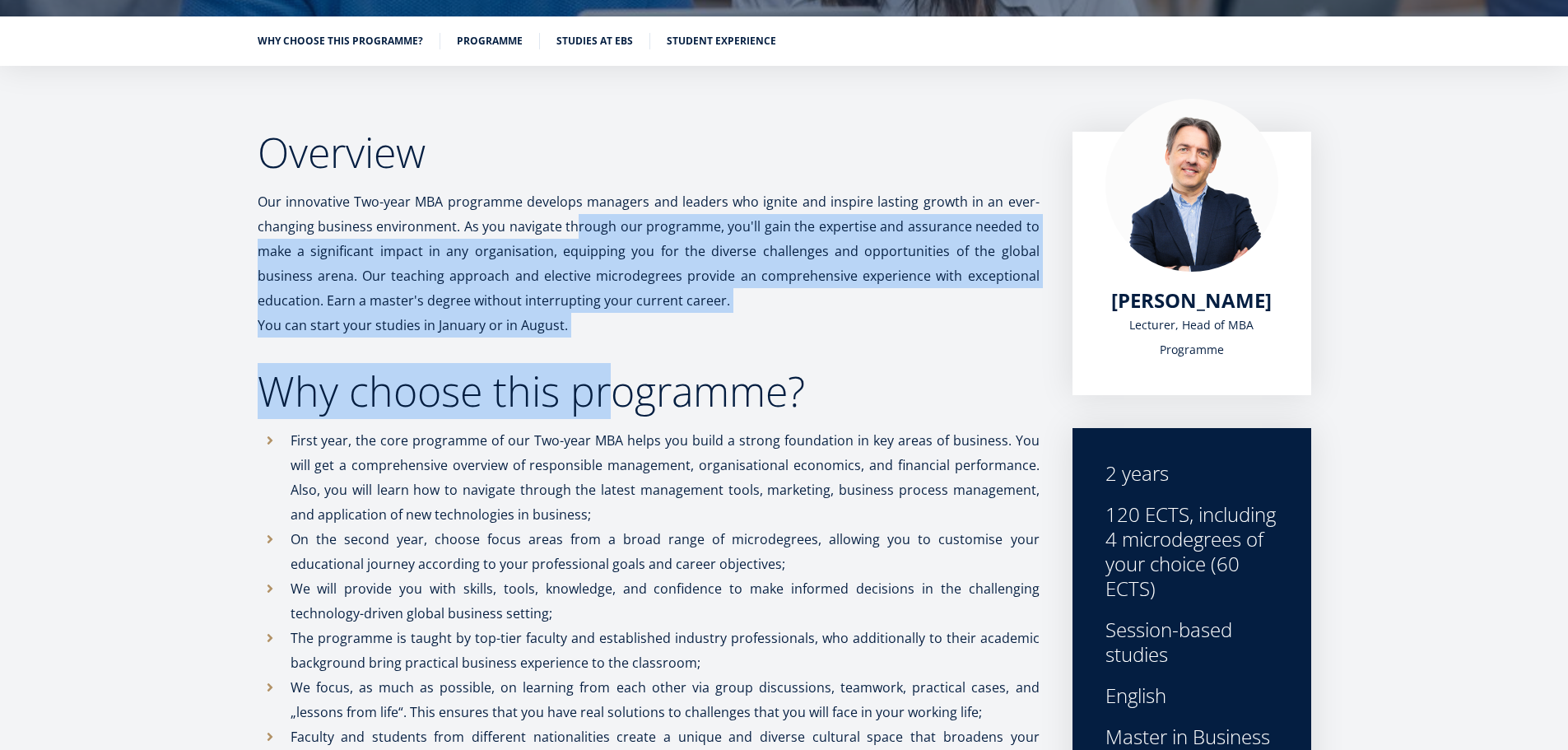
drag, startPoint x: 579, startPoint y: 219, endPoint x: 620, endPoint y: 361, distance: 147.8
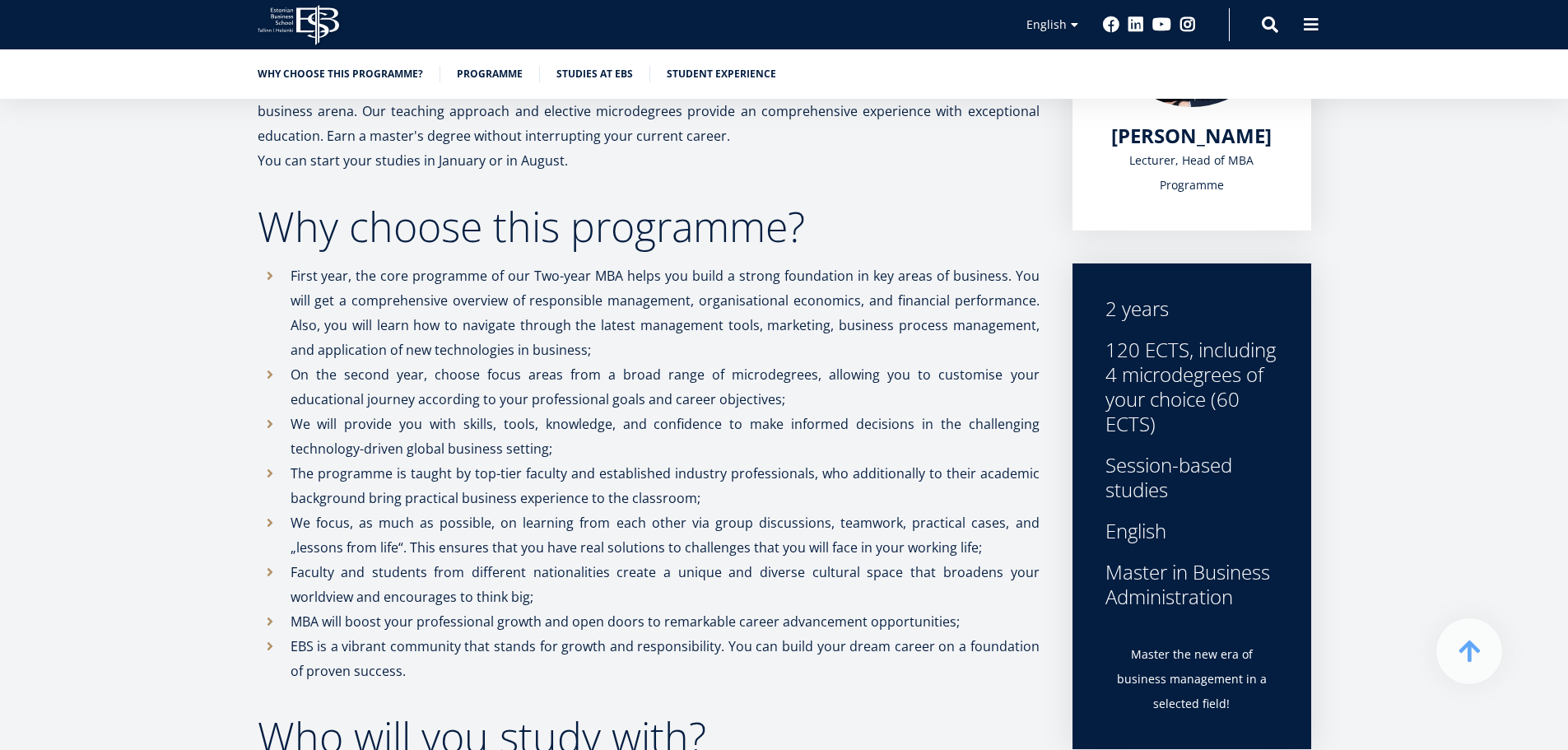
click at [622, 355] on p "First year, the core programme of our Two-year MBA helps you build a strong fou…" at bounding box center [665, 313] width 750 height 99
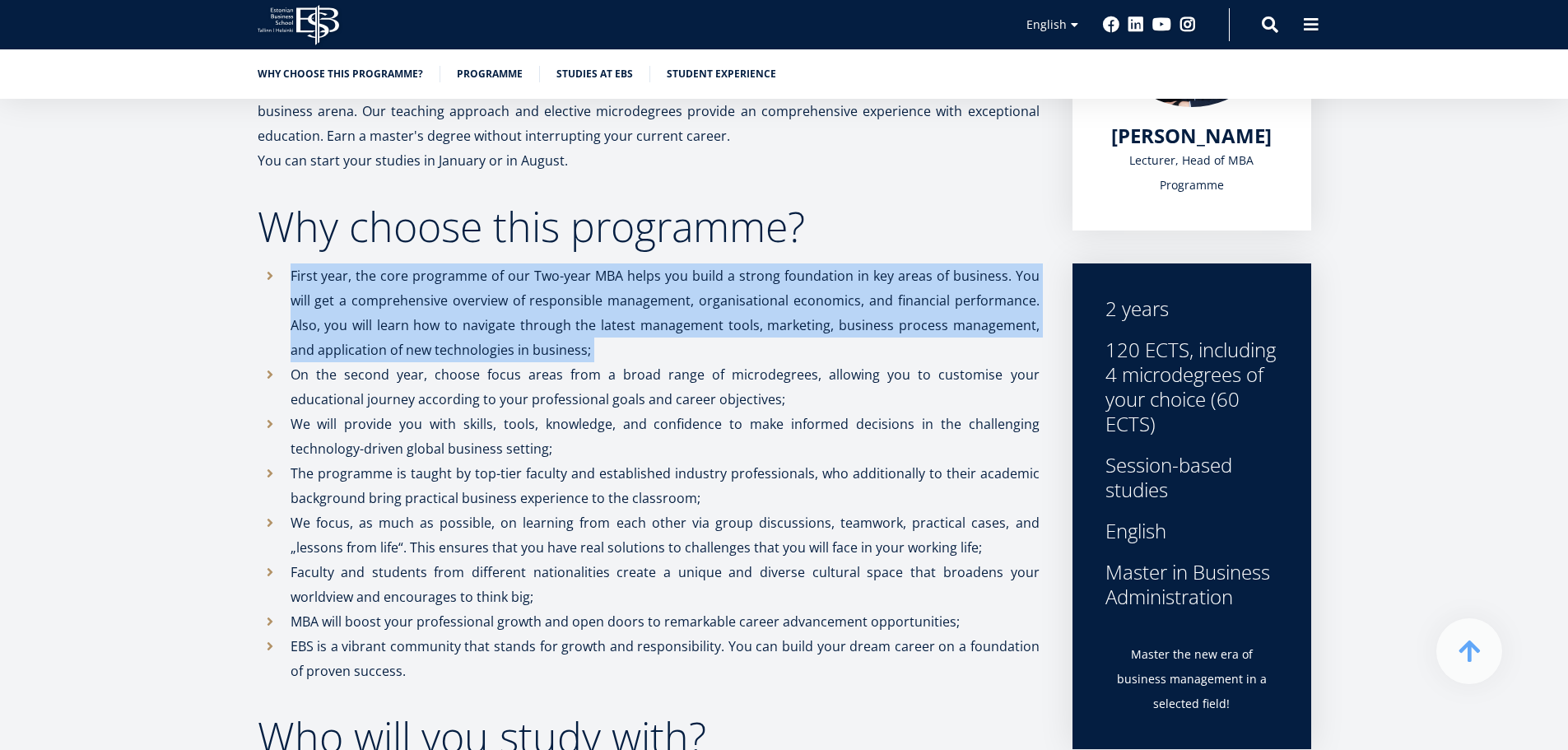
click at [622, 355] on p "First year, the core programme of our Two-year MBA helps you build a strong fou…" at bounding box center [665, 313] width 750 height 99
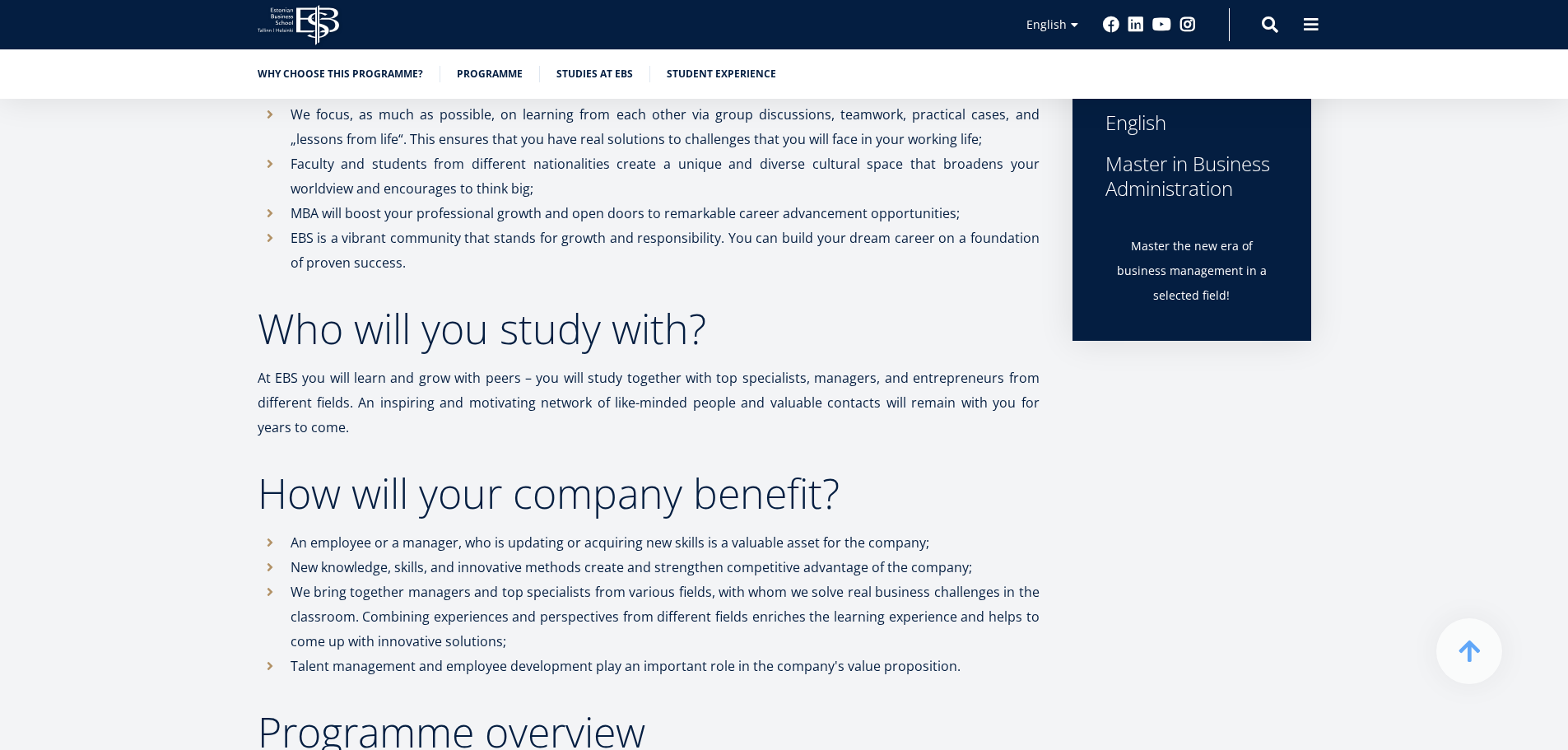
scroll to position [824, 0]
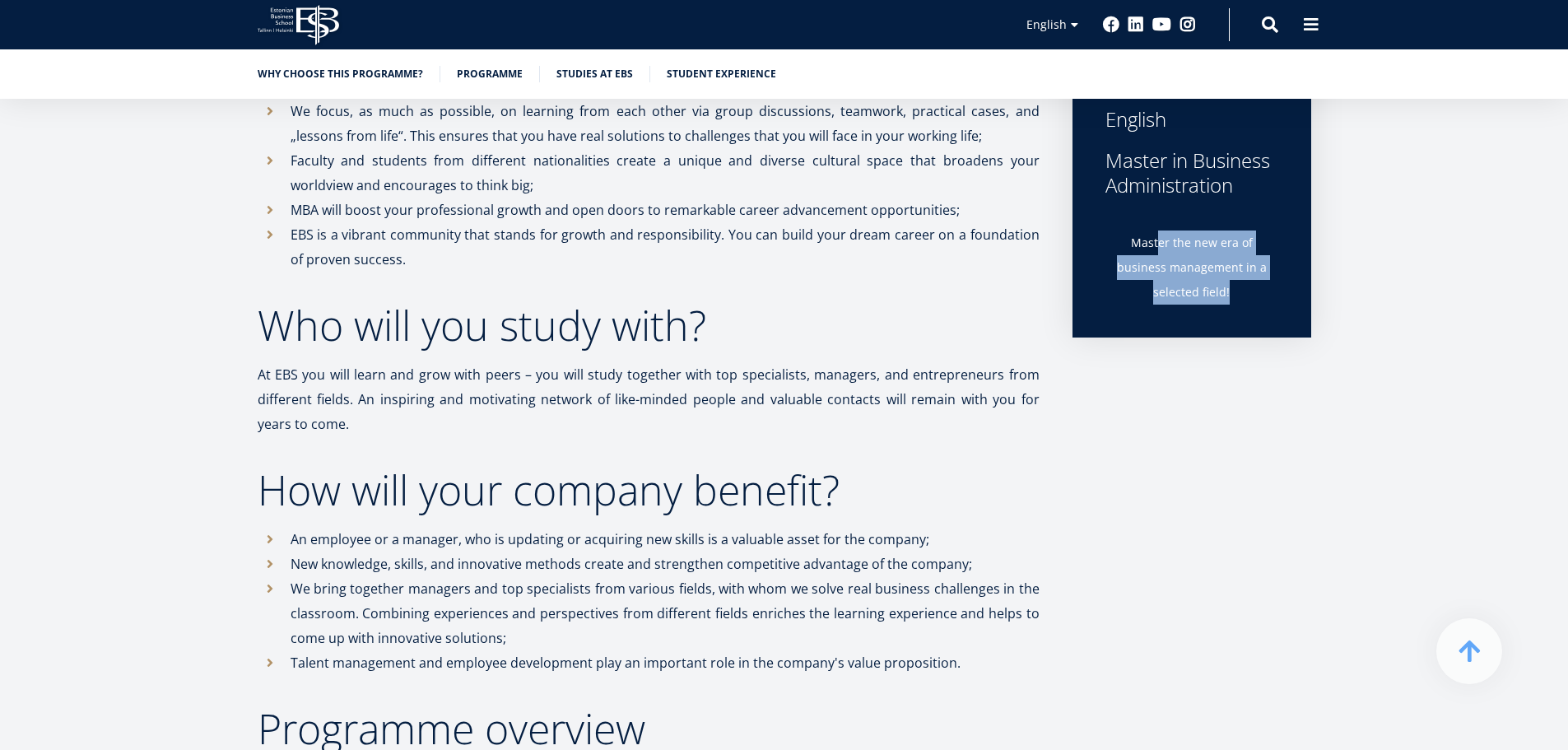
drag, startPoint x: 1170, startPoint y: 230, endPoint x: 1301, endPoint y: 266, distance: 135.9
click at [1301, 266] on div "2 years 120 ECTS, including 4 microdegrees of your choice (60 ECTS) Session-bas…" at bounding box center [1191, 95] width 239 height 486
drag, startPoint x: 1301, startPoint y: 266, endPoint x: 1204, endPoint y: 219, distance: 107.8
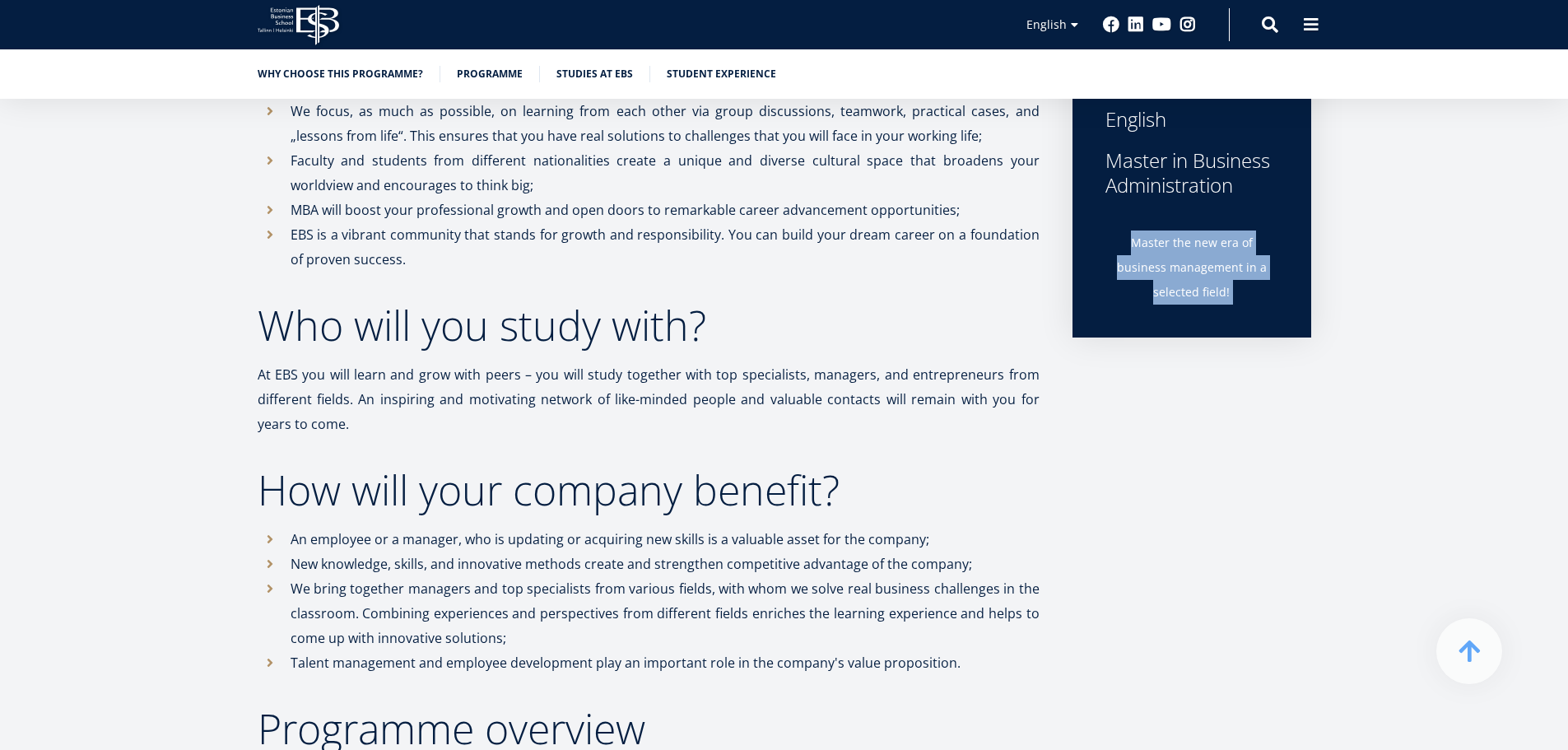
click at [1240, 232] on div "2 years 120 ECTS, including 4 microdegrees of your choice (60 ECTS) Session-bas…" at bounding box center [1191, 95] width 239 height 486
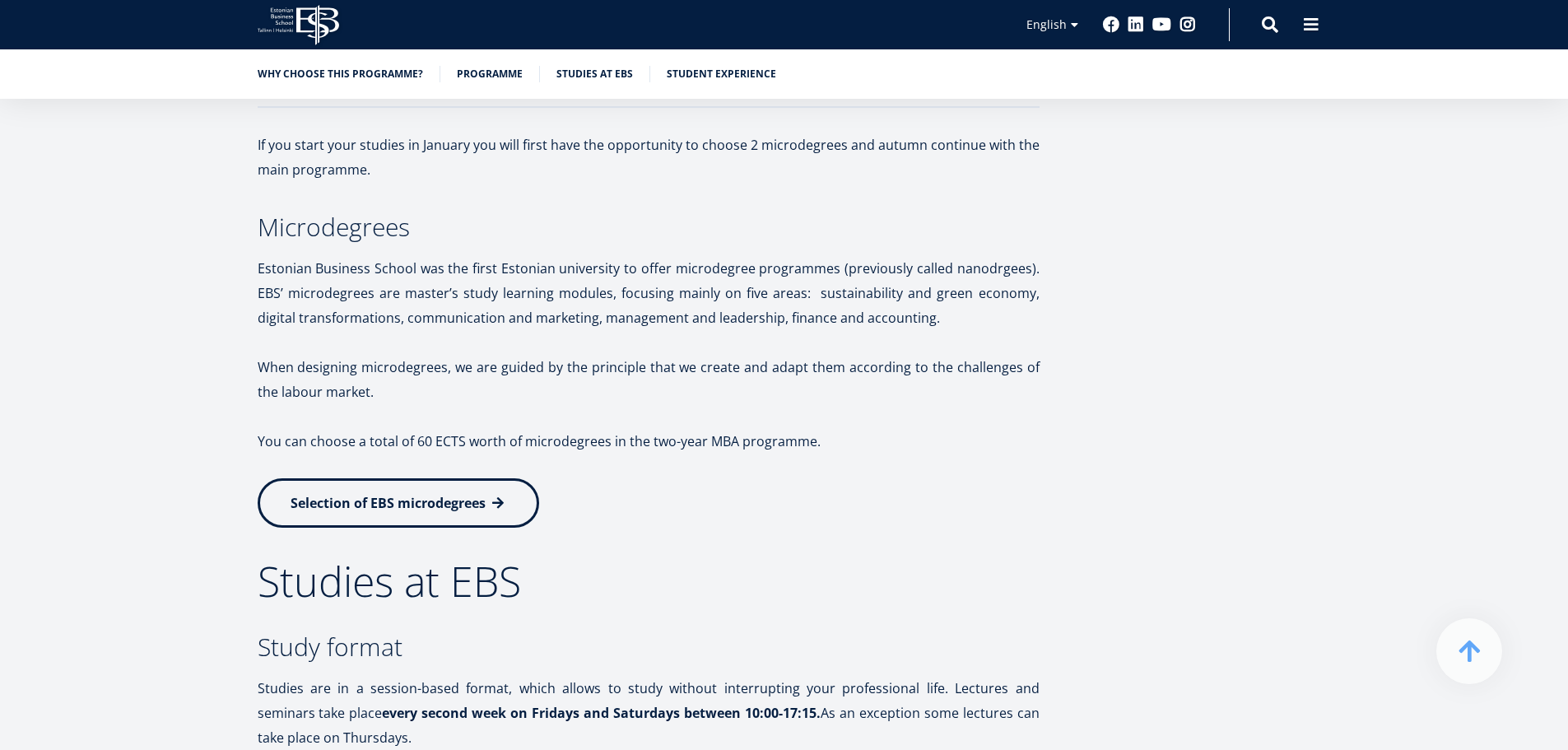
scroll to position [2389, 0]
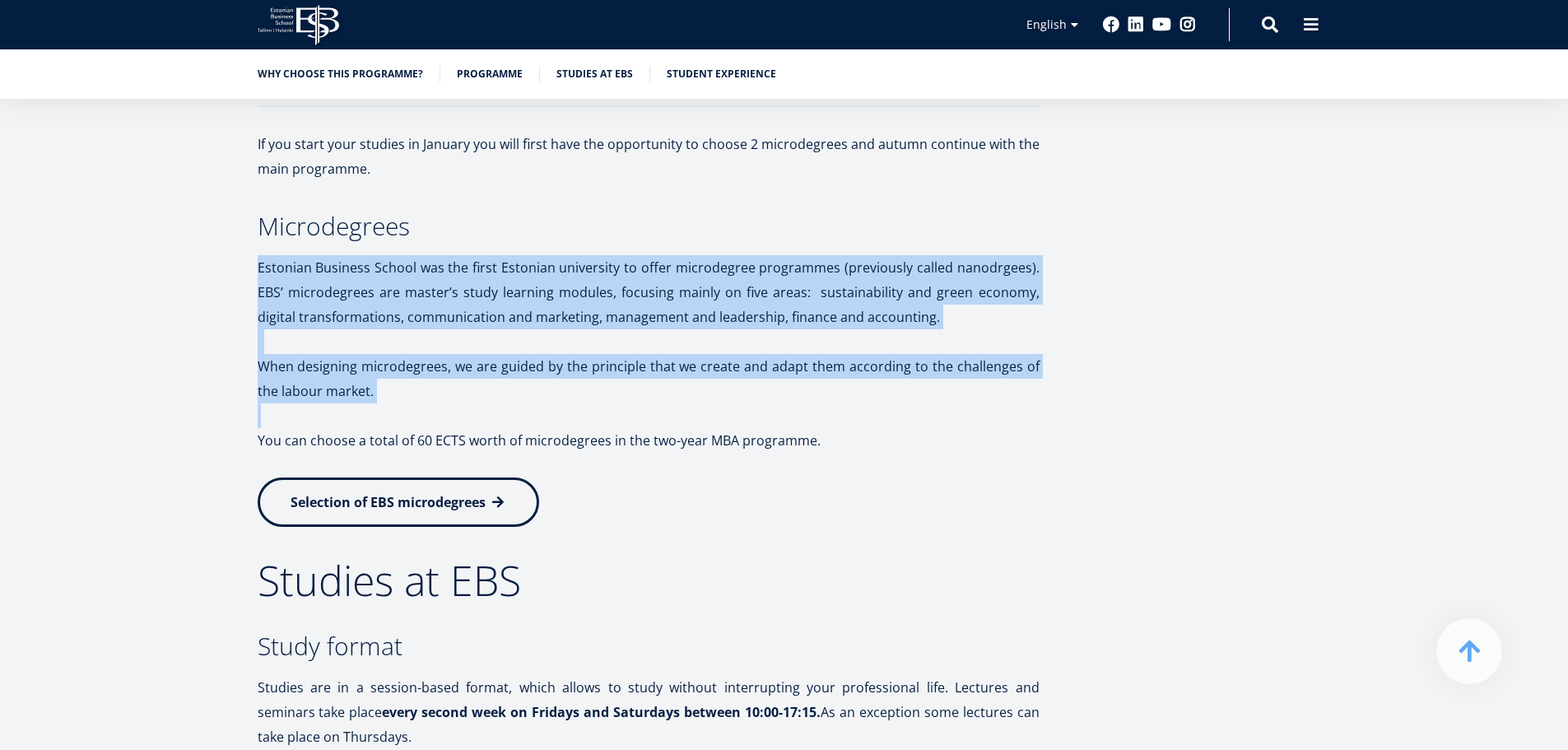
drag, startPoint x: 481, startPoint y: 220, endPoint x: 643, endPoint y: 422, distance: 258.9
click at [655, 422] on p at bounding box center [648, 416] width 782 height 25
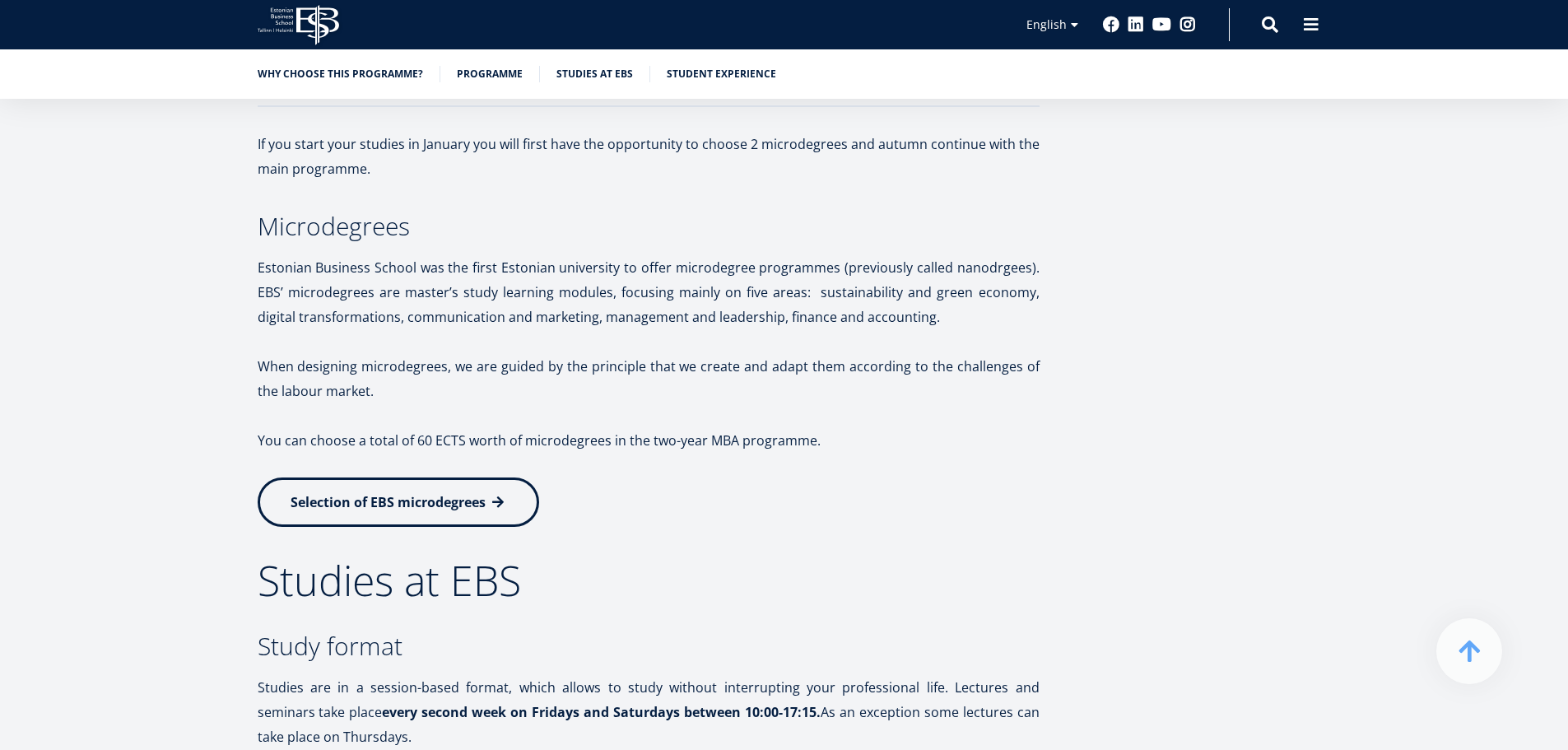
click at [655, 422] on p at bounding box center [648, 416] width 782 height 25
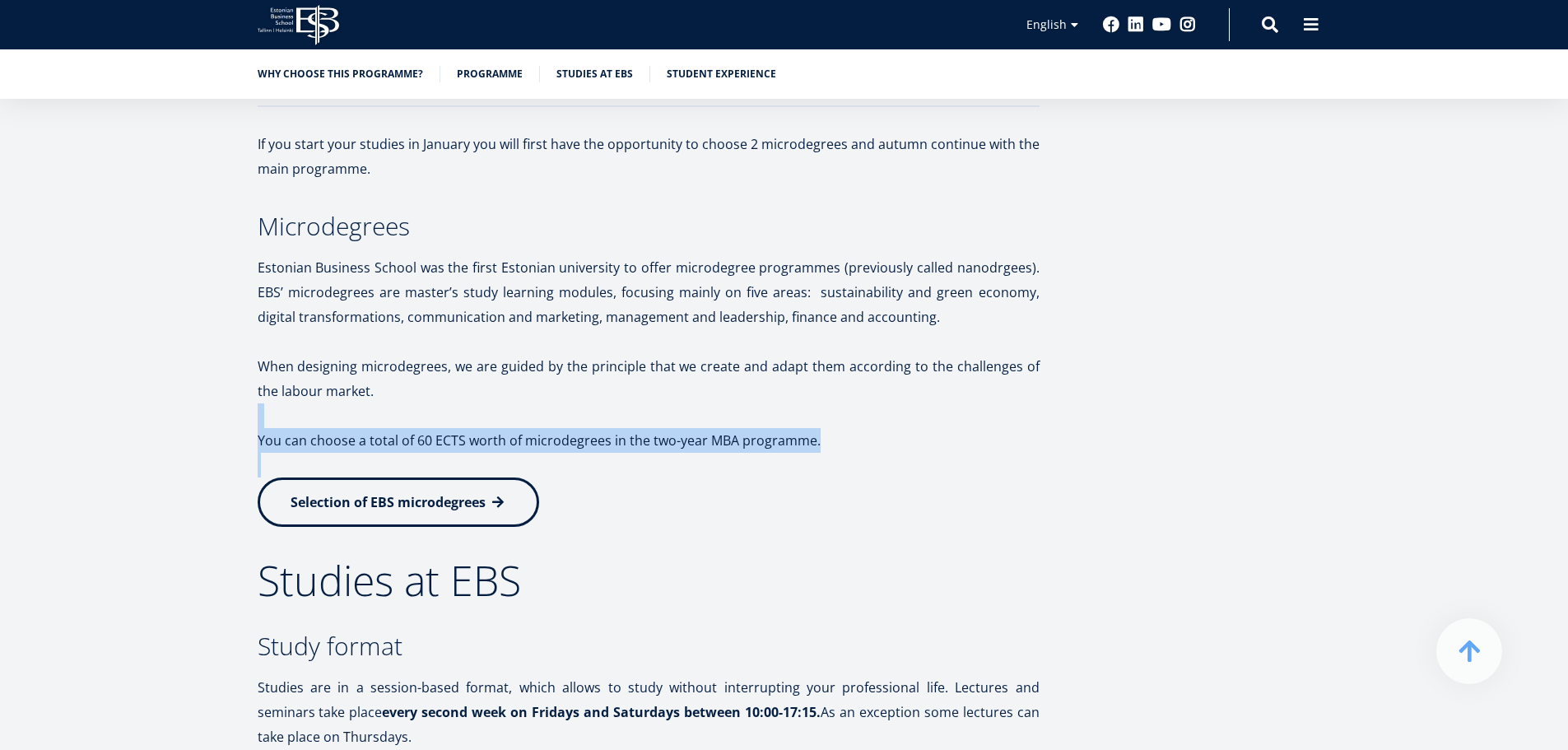
drag, startPoint x: 655, startPoint y: 422, endPoint x: 672, endPoint y: 466, distance: 47.2
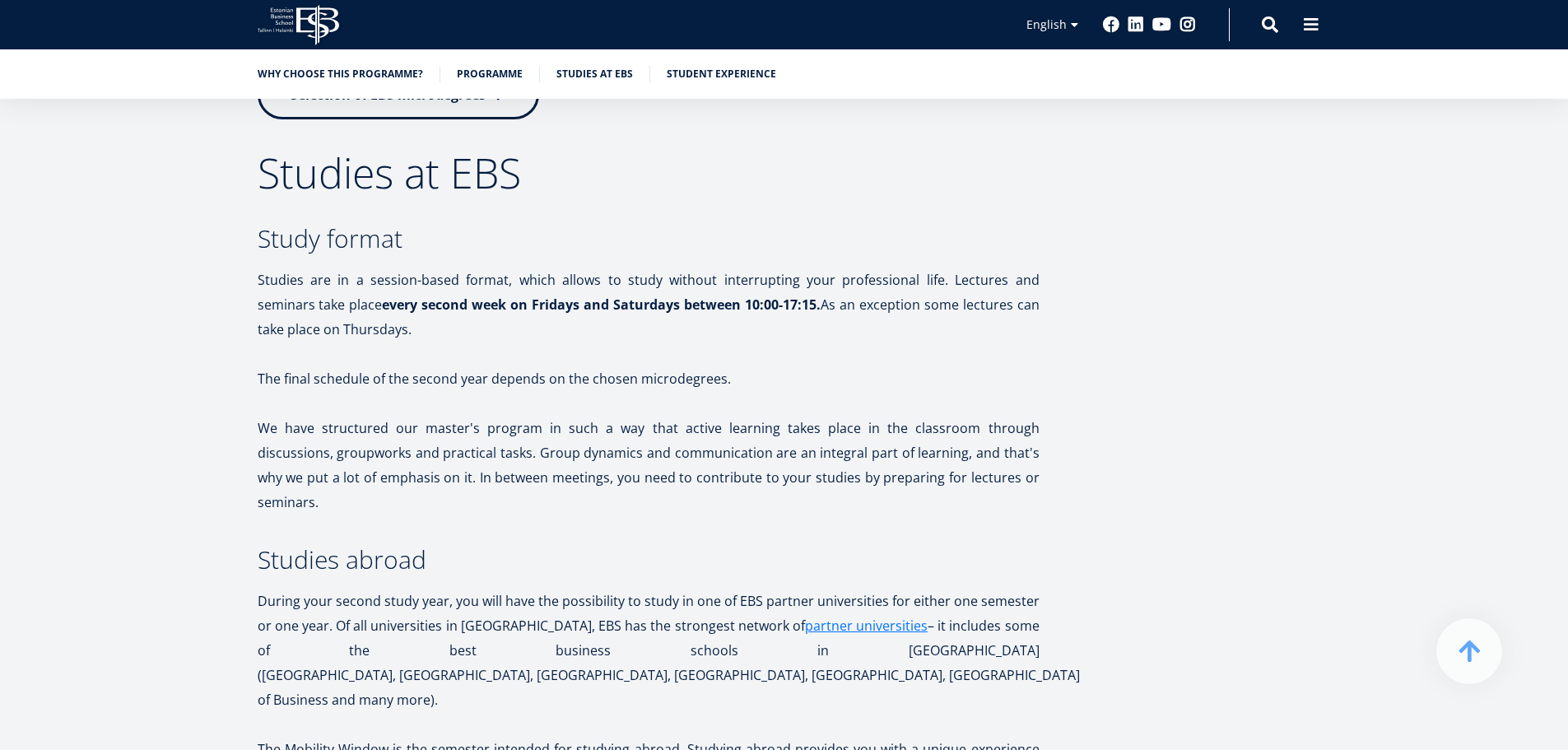
scroll to position [2801, 0]
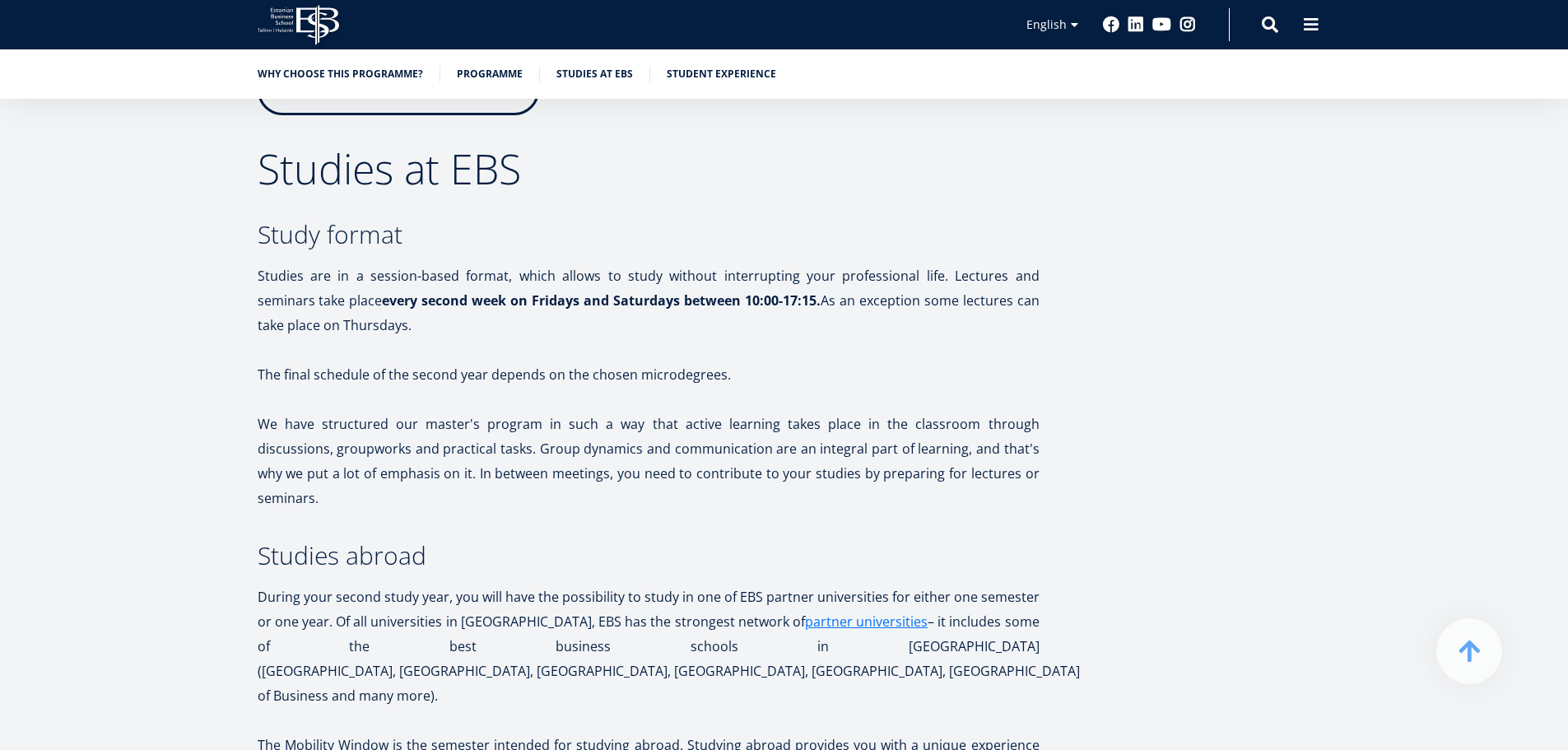
click at [595, 314] on p "Studies are in a session-based format, which allows to study without interrupti…" at bounding box center [648, 301] width 782 height 74
click at [594, 316] on p "Studies are in a session-based format, which allows to study without interrupti…" at bounding box center [648, 301] width 782 height 74
click at [594, 317] on p "Studies are in a session-based format, which allows to study without interrupti…" at bounding box center [648, 301] width 782 height 74
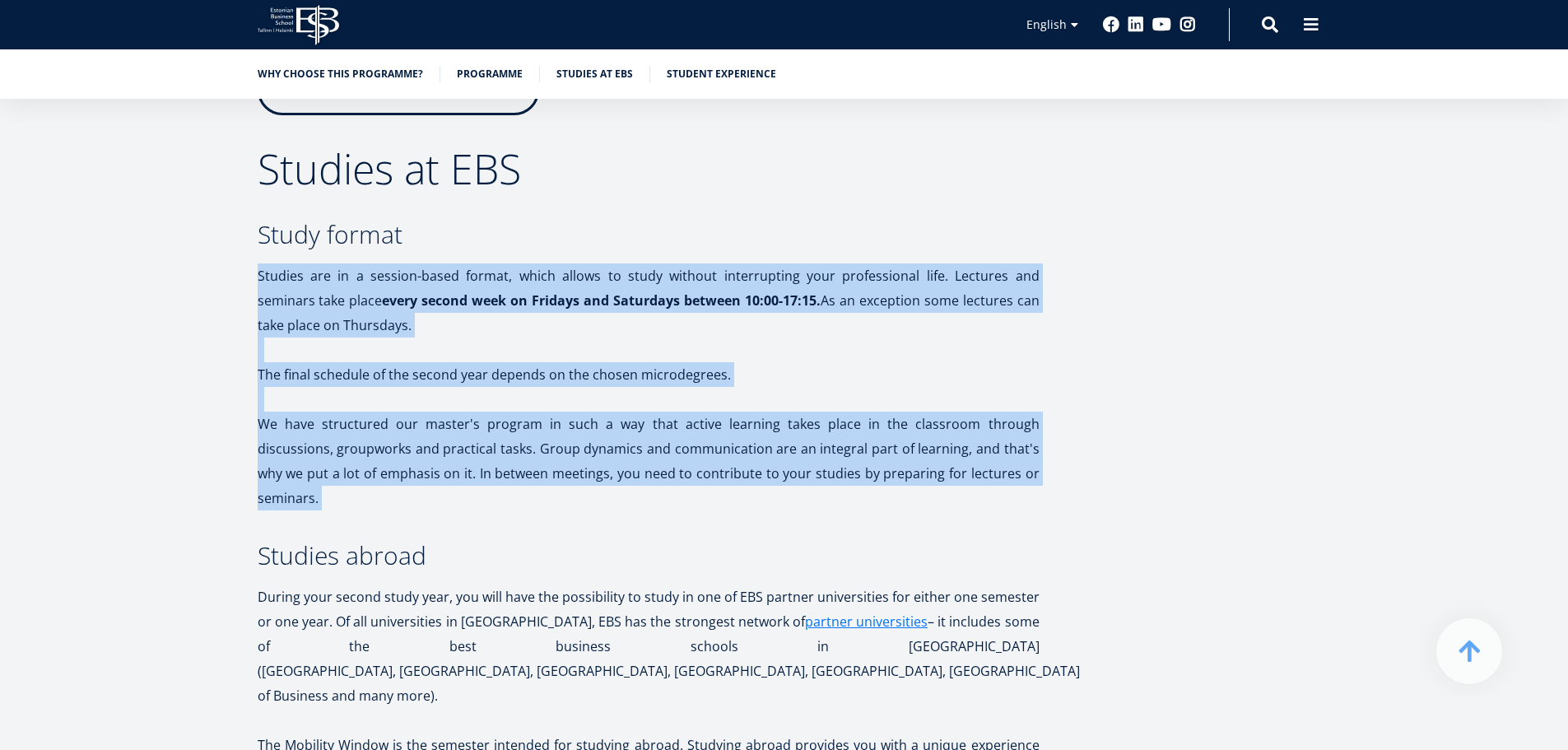
drag, startPoint x: 594, startPoint y: 319, endPoint x: 524, endPoint y: 462, distance: 159.2
click at [524, 462] on p "We have structured our master's program in such a way that active learning take…" at bounding box center [648, 462] width 782 height 99
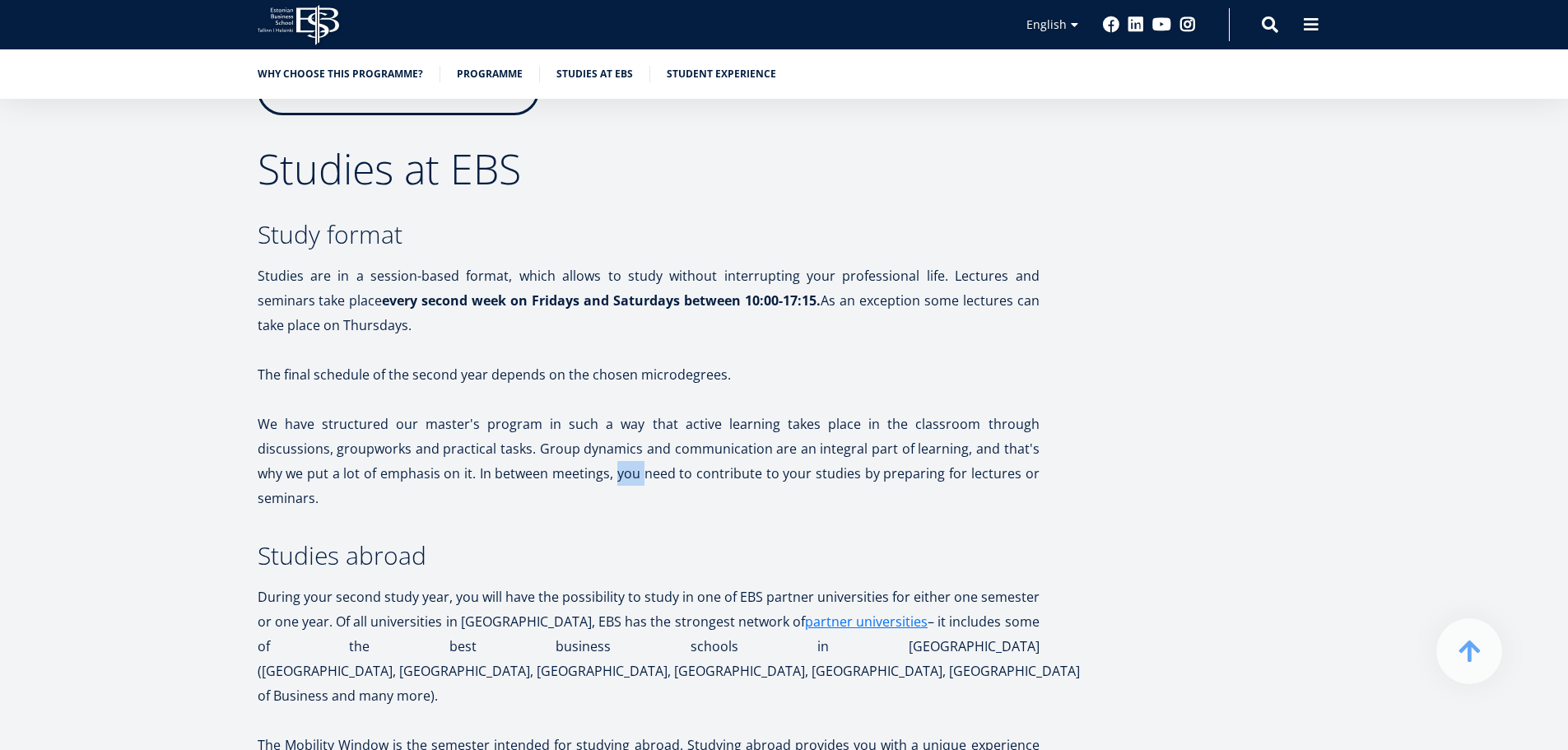
click at [524, 462] on p "We have structured our master's program in such a way that active learning take…" at bounding box center [648, 462] width 782 height 99
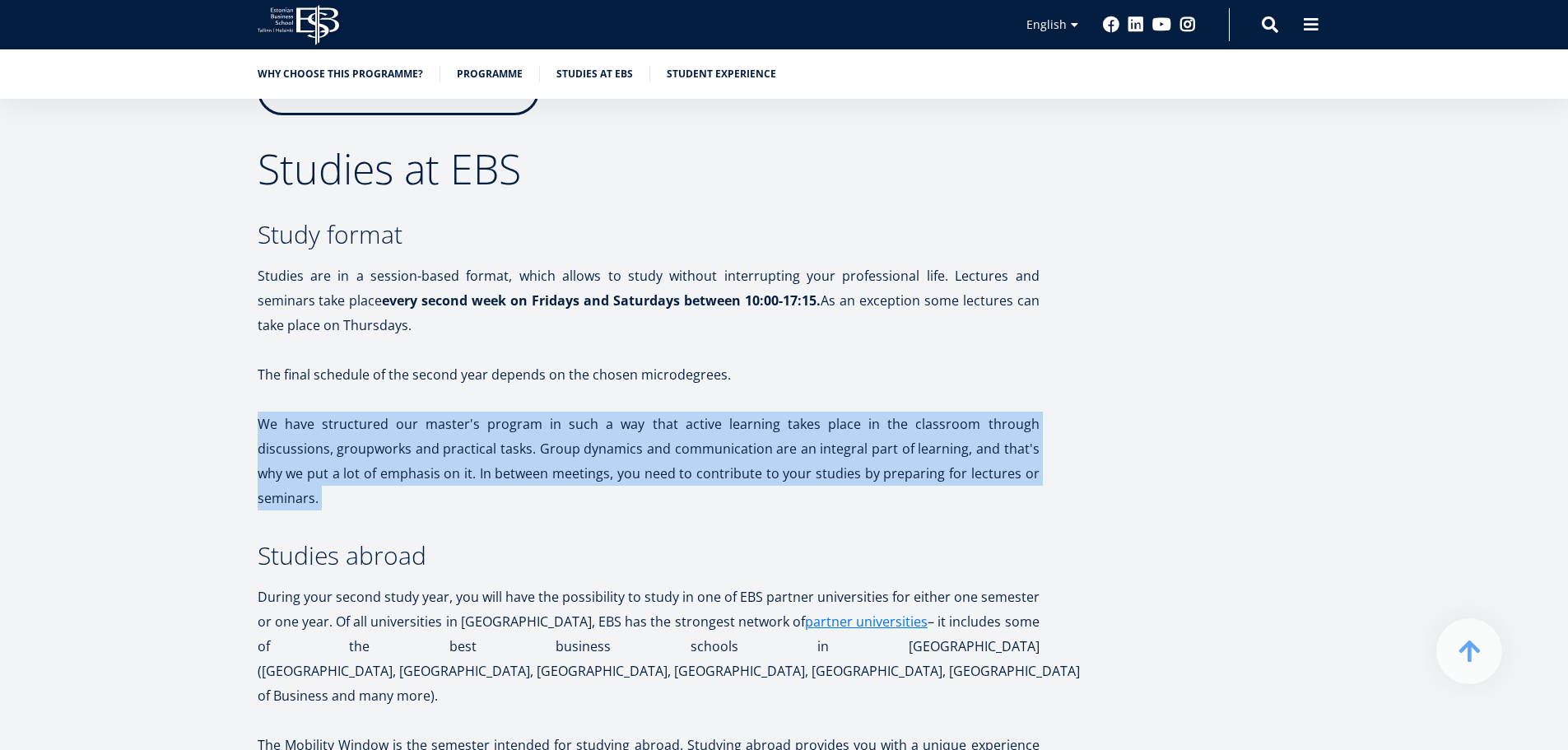
drag, startPoint x: 524, startPoint y: 462, endPoint x: 586, endPoint y: 340, distance: 136.9
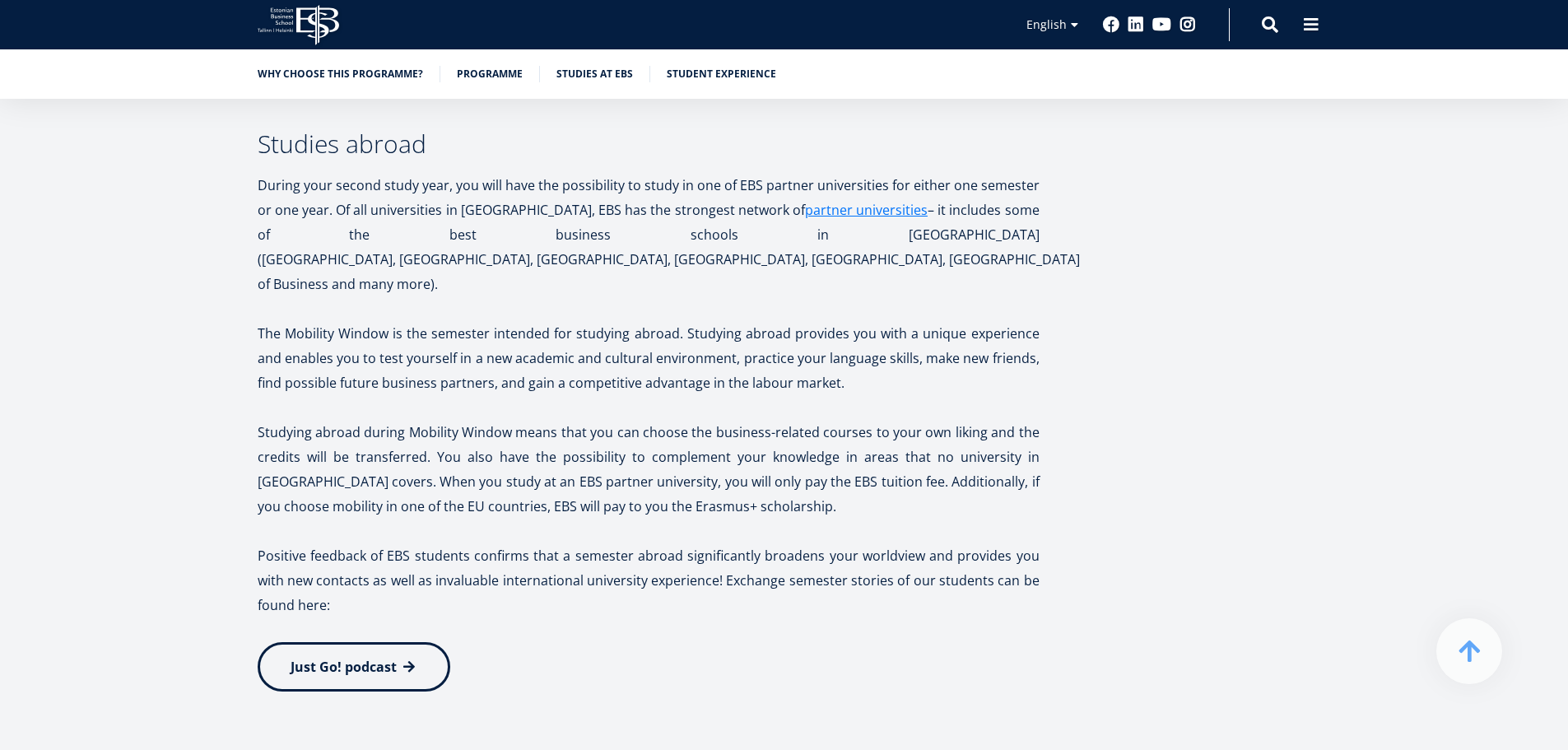
click at [592, 328] on p "The Mobility Window is the semester intended for studying abroad. Studying abro…" at bounding box center [648, 358] width 782 height 74
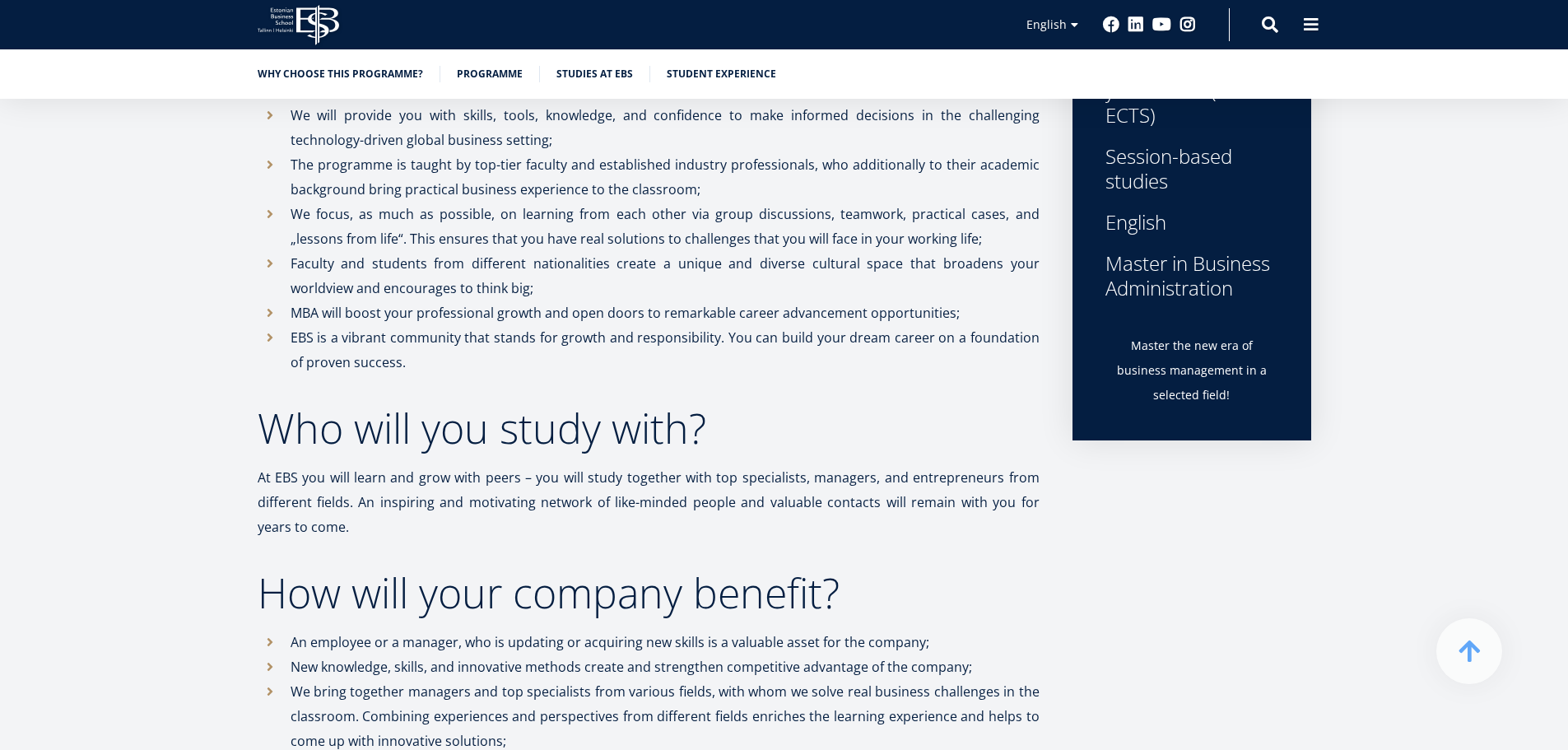
scroll to position [824, 0]
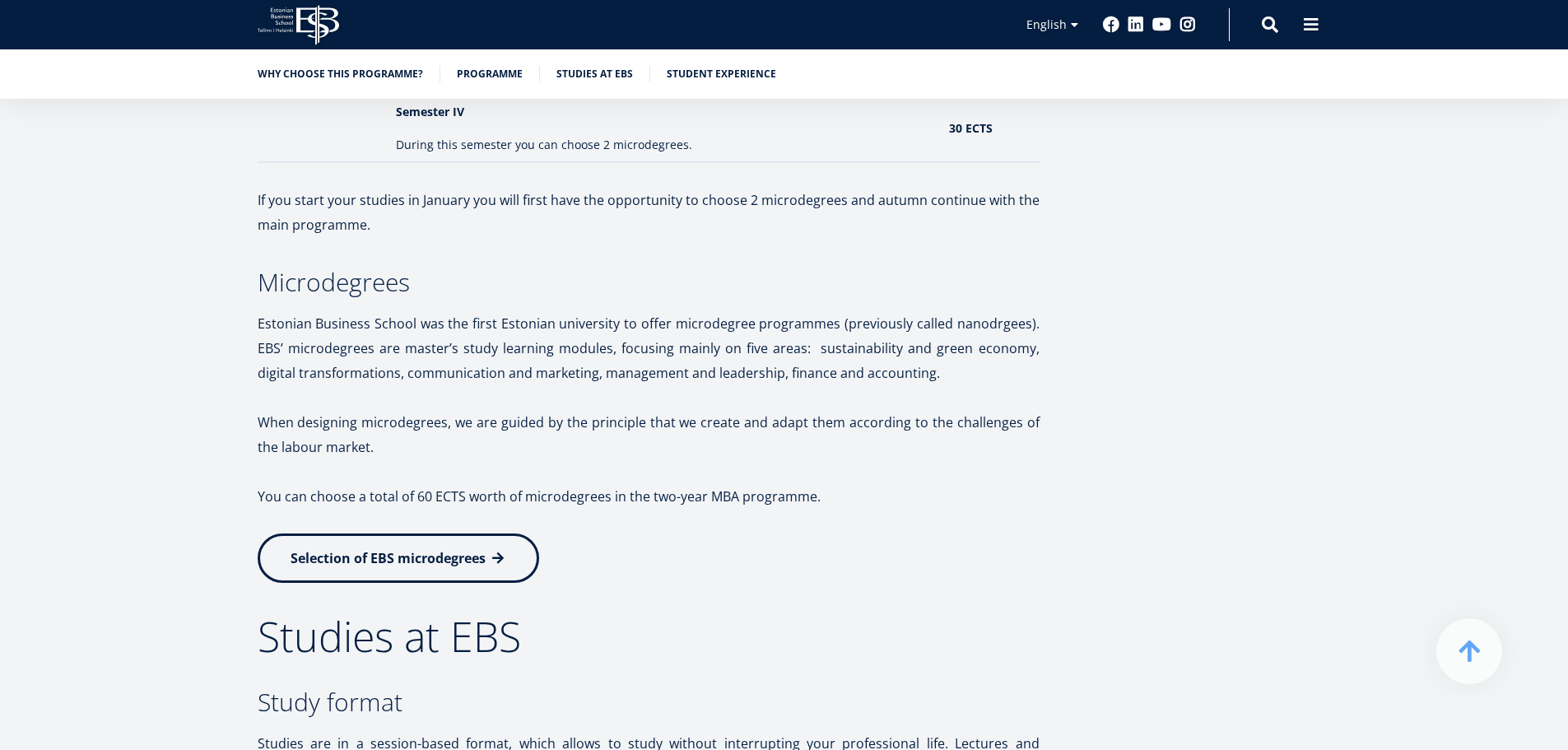
scroll to position [2471, 0]
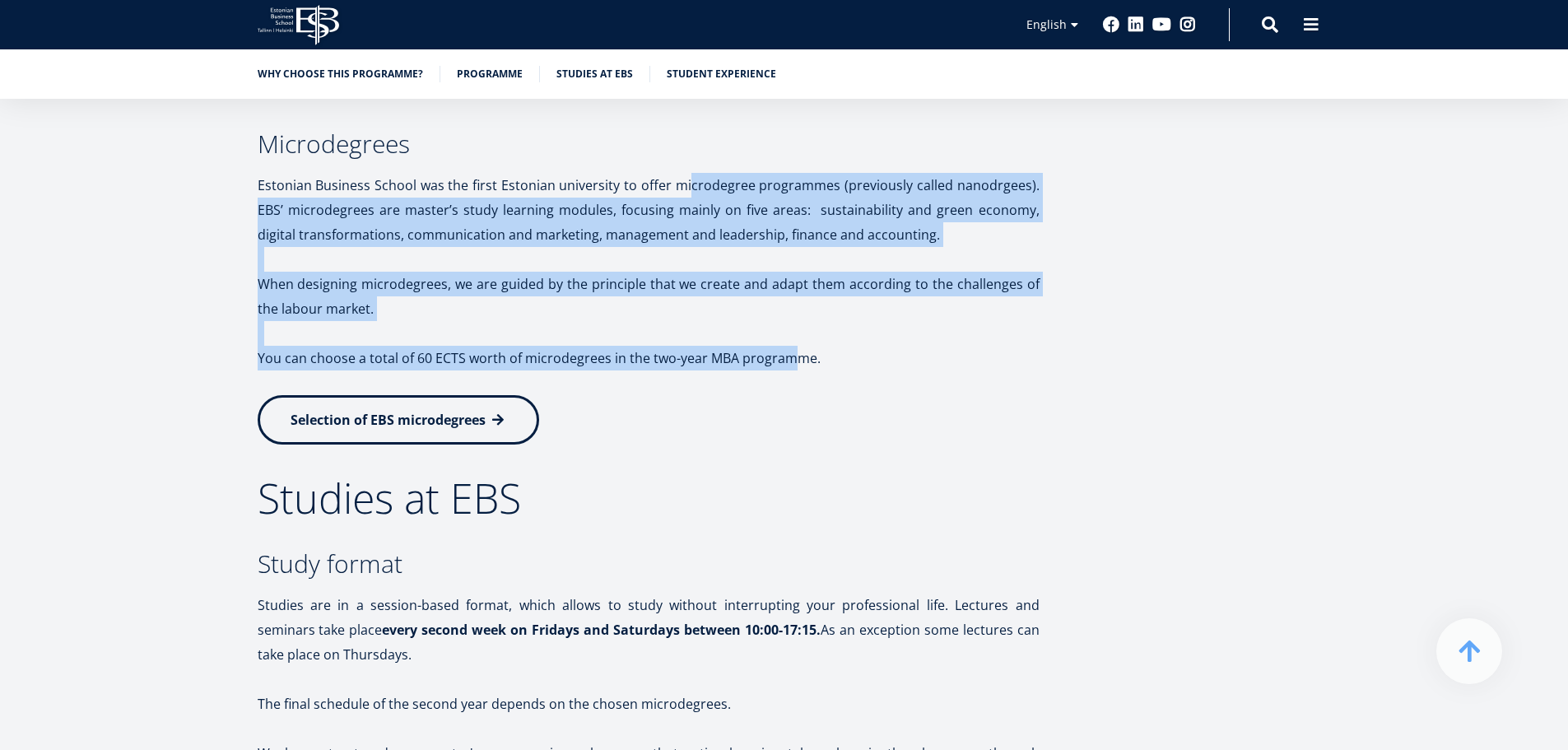
drag, startPoint x: 694, startPoint y: 175, endPoint x: 791, endPoint y: 357, distance: 206.2
click at [791, 357] on p "You can choose a total of 60 ECTS worth of microdegrees in the two-year MBA pro…" at bounding box center [648, 358] width 782 height 25
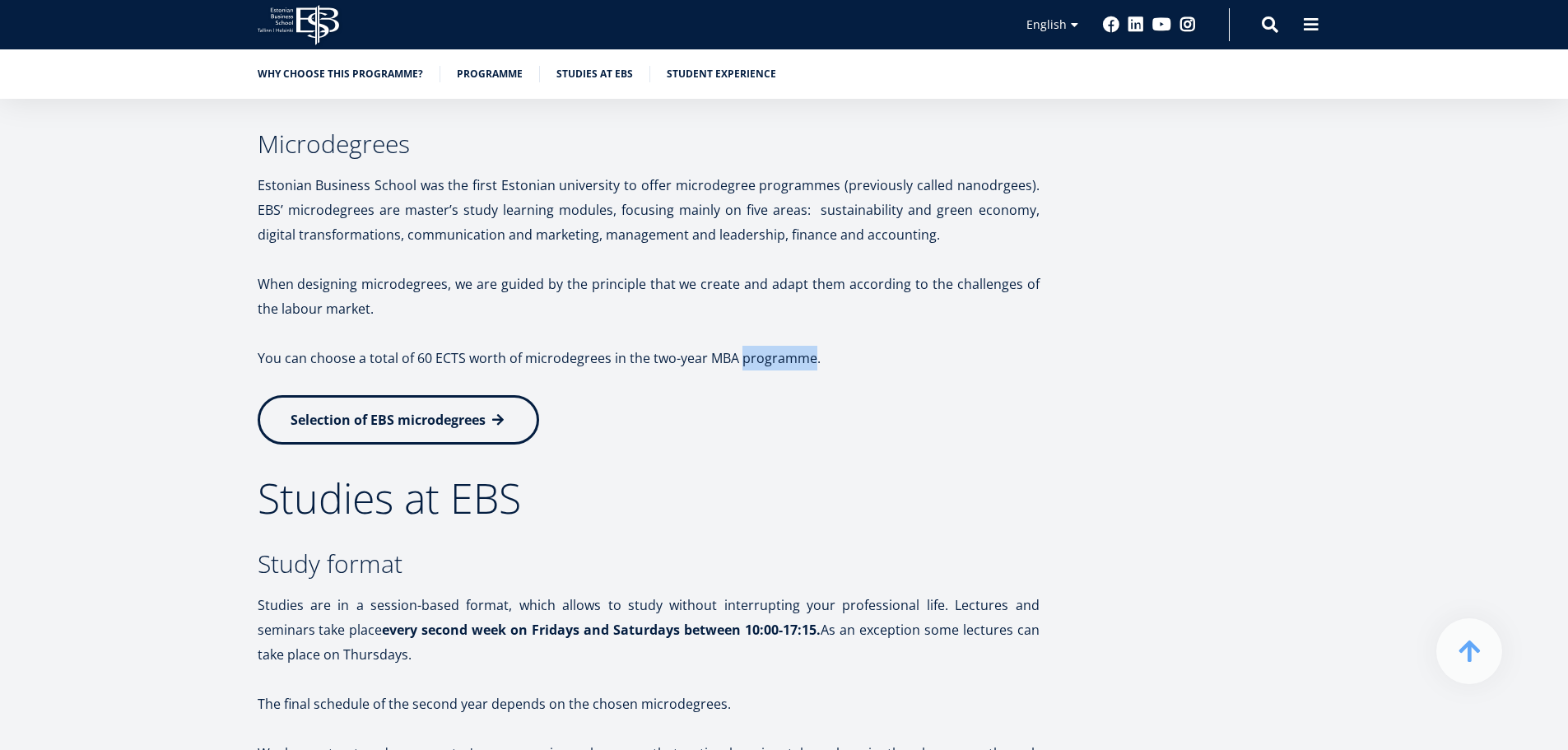
click at [791, 357] on p "You can choose a total of 60 ECTS worth of microdegrees in the two-year MBA pro…" at bounding box center [648, 358] width 782 height 25
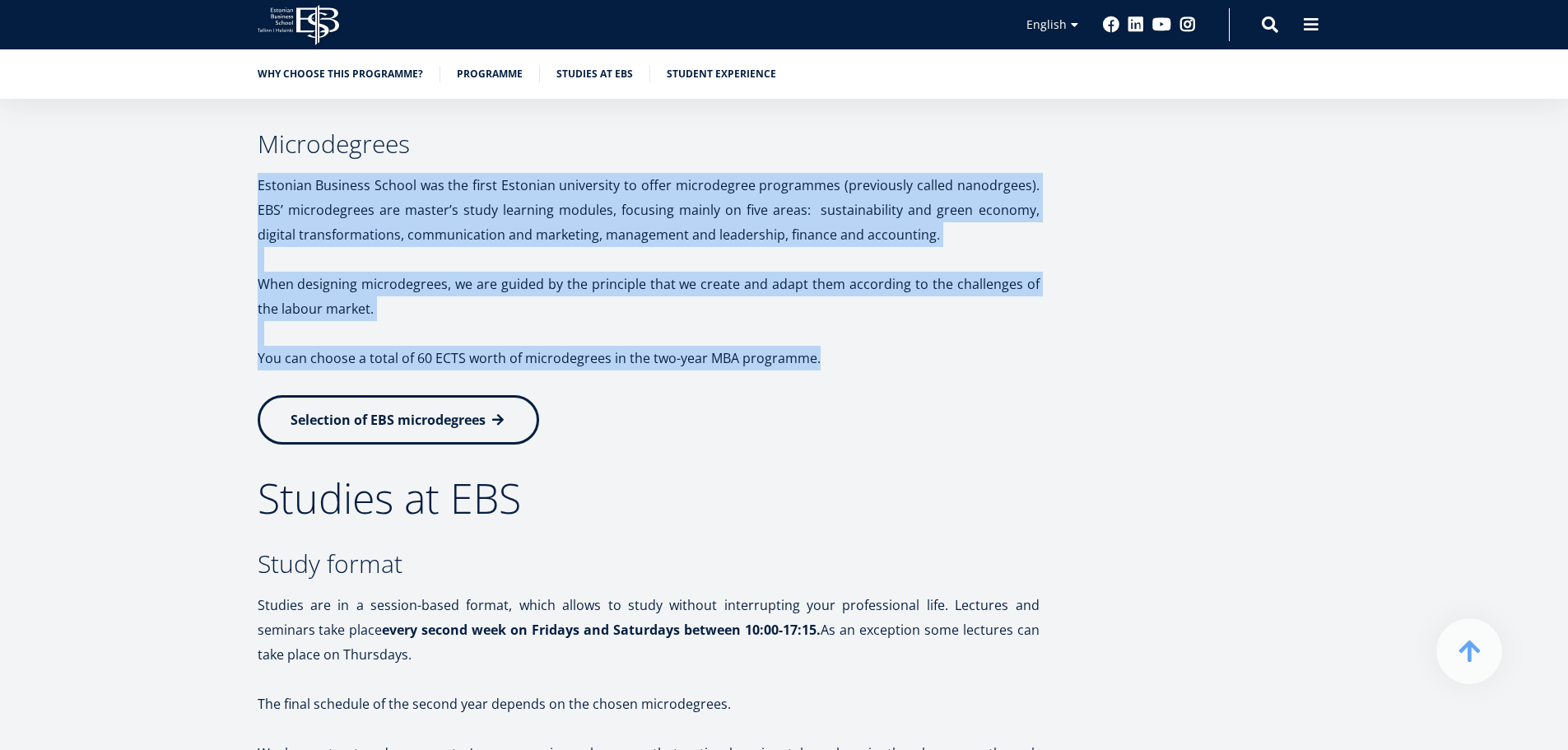
drag, startPoint x: 791, startPoint y: 357, endPoint x: 713, endPoint y: 178, distance: 195.3
click at [713, 178] on p "Estonian Business School was the first Estonian university to offer microdegree…" at bounding box center [648, 210] width 782 height 74
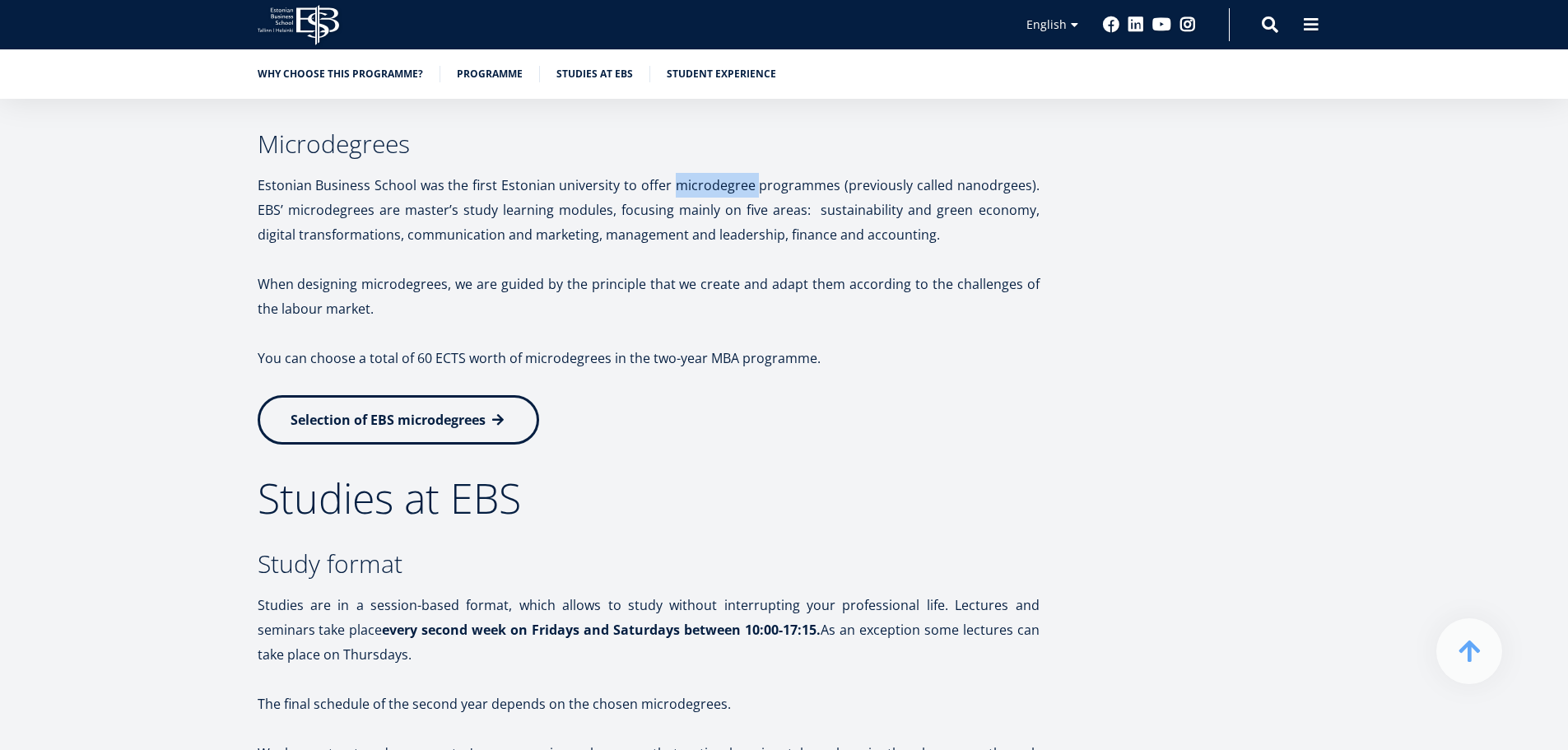
click at [713, 178] on p "Estonian Business School was the first Estonian university to offer microdegree…" at bounding box center [648, 210] width 782 height 74
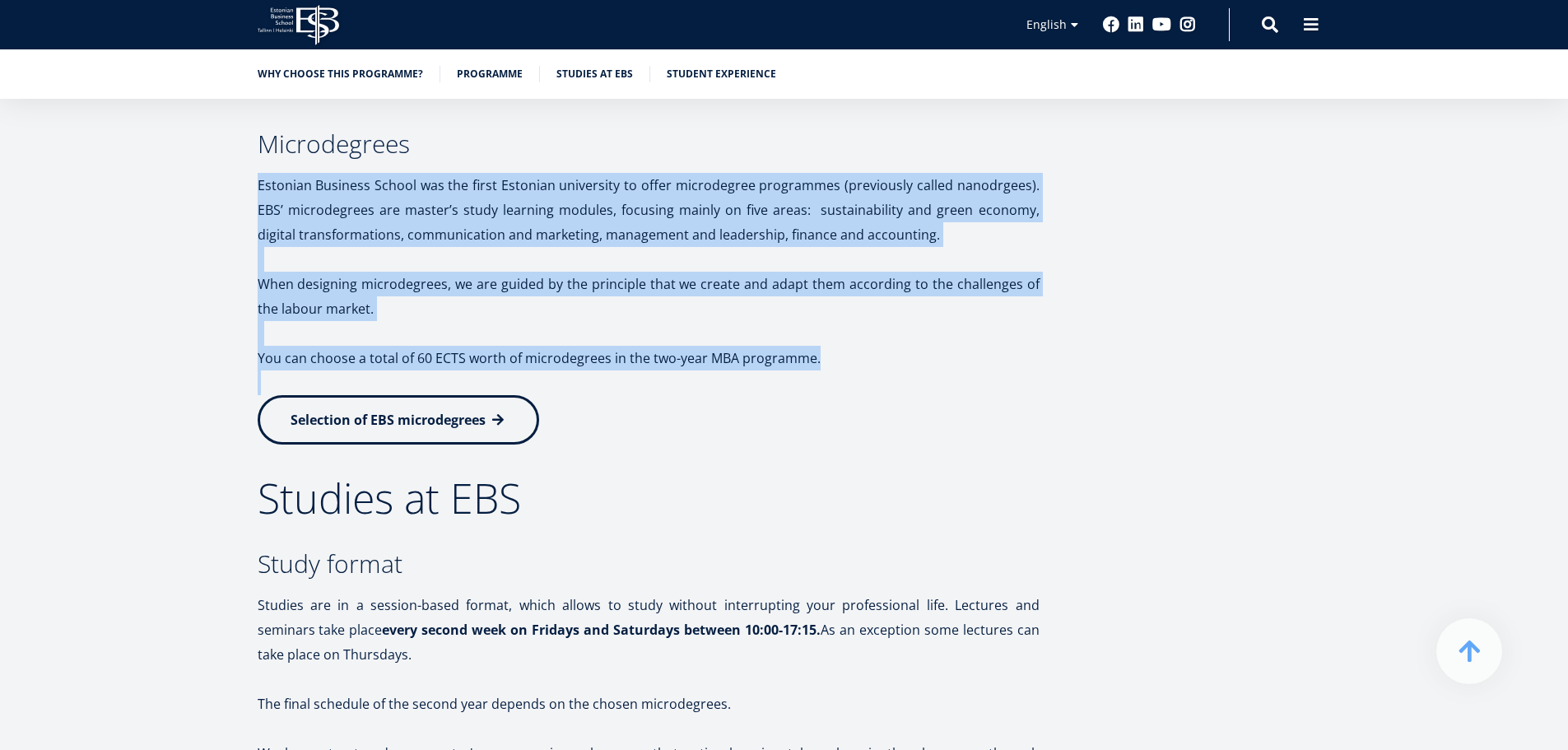
drag, startPoint x: 713, startPoint y: 178, endPoint x: 843, endPoint y: 378, distance: 238.5
click at [840, 353] on p "You can choose a total of 60 ECTS worth of microdegrees in the two-year MBA pro…" at bounding box center [648, 358] width 782 height 25
drag, startPoint x: 840, startPoint y: 353, endPoint x: 783, endPoint y: 179, distance: 183.1
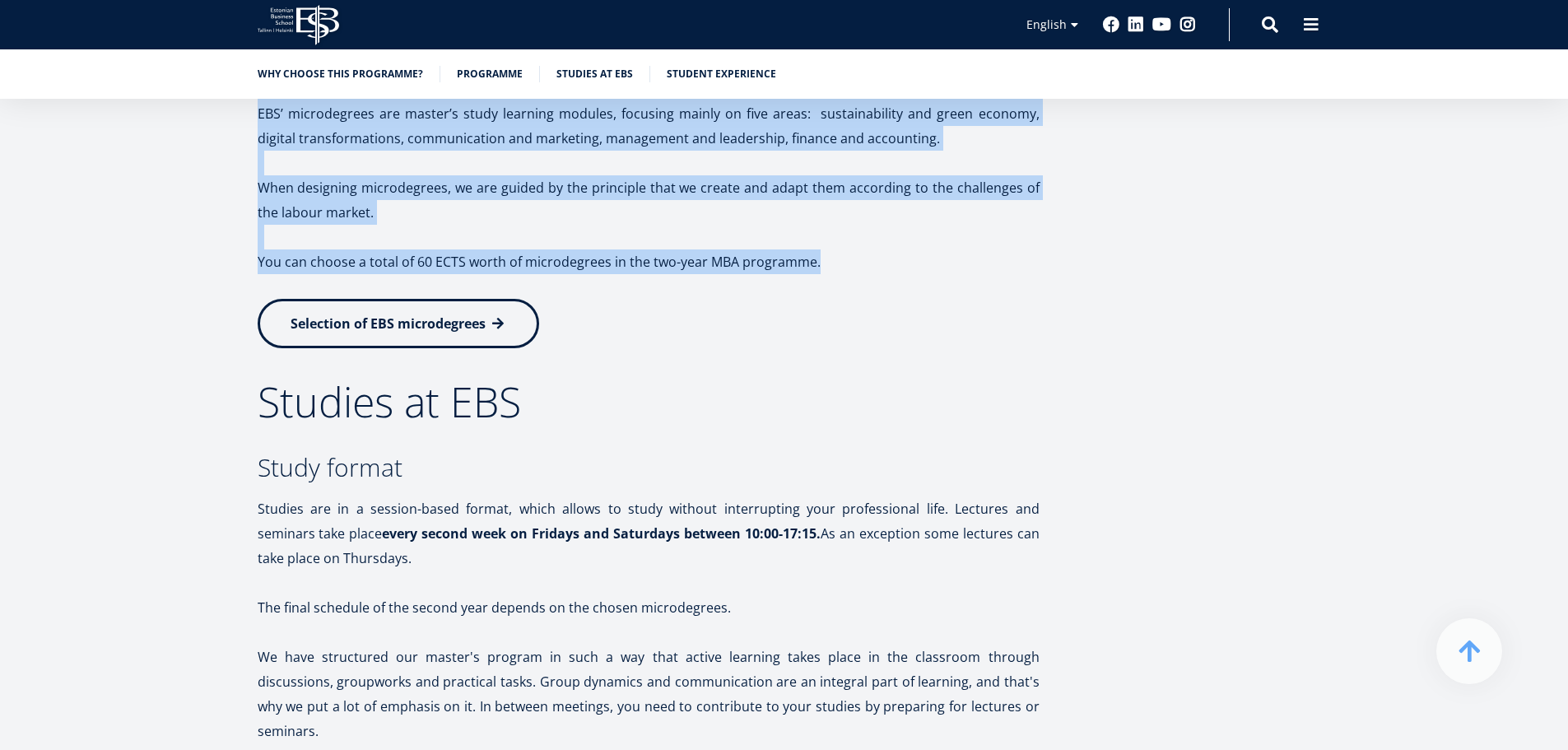
scroll to position [2801, 0]
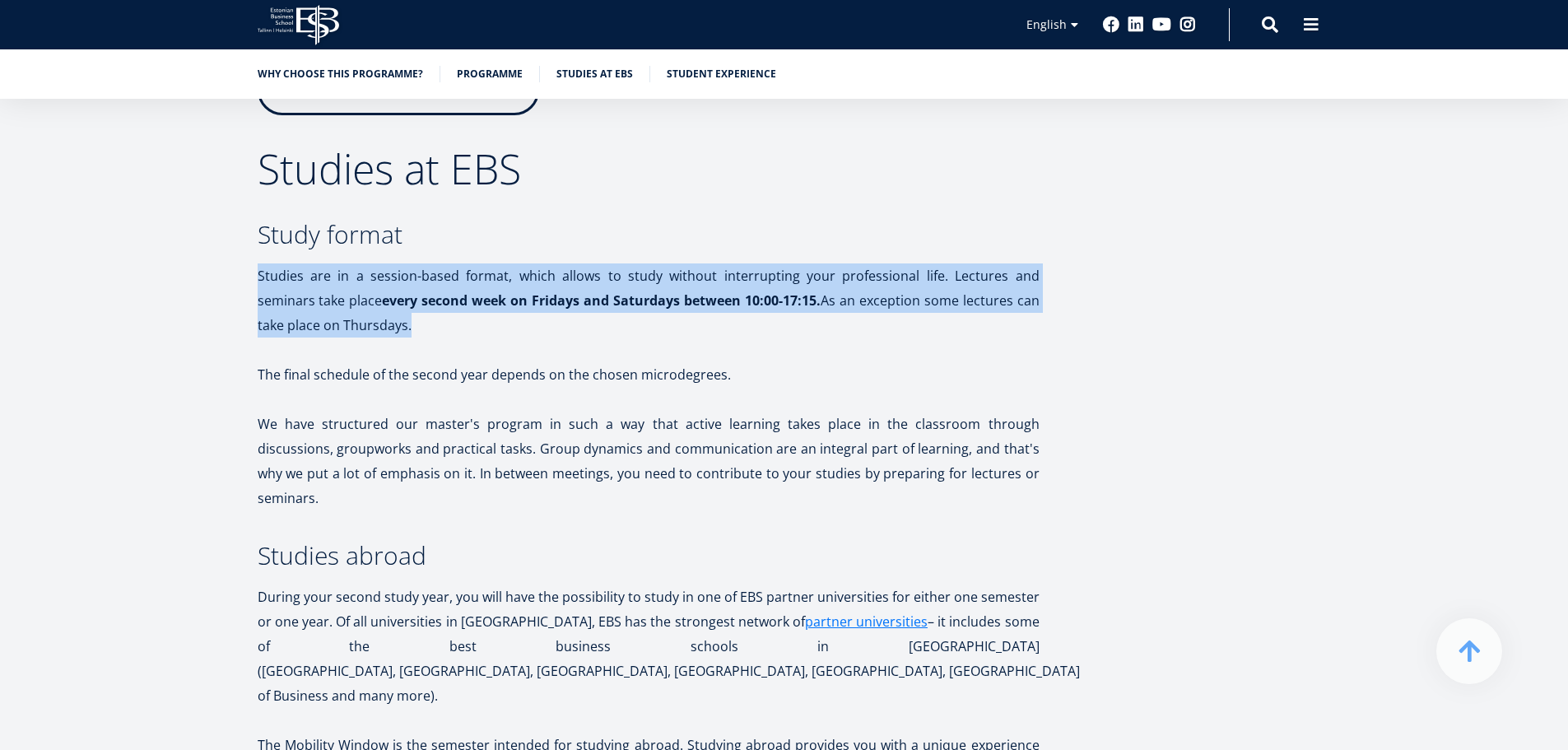
drag, startPoint x: 800, startPoint y: 204, endPoint x: 810, endPoint y: 326, distance: 122.4
click at [810, 326] on p "Studies are in a session-based format, which allows to study without interrupti…" at bounding box center [648, 301] width 782 height 74
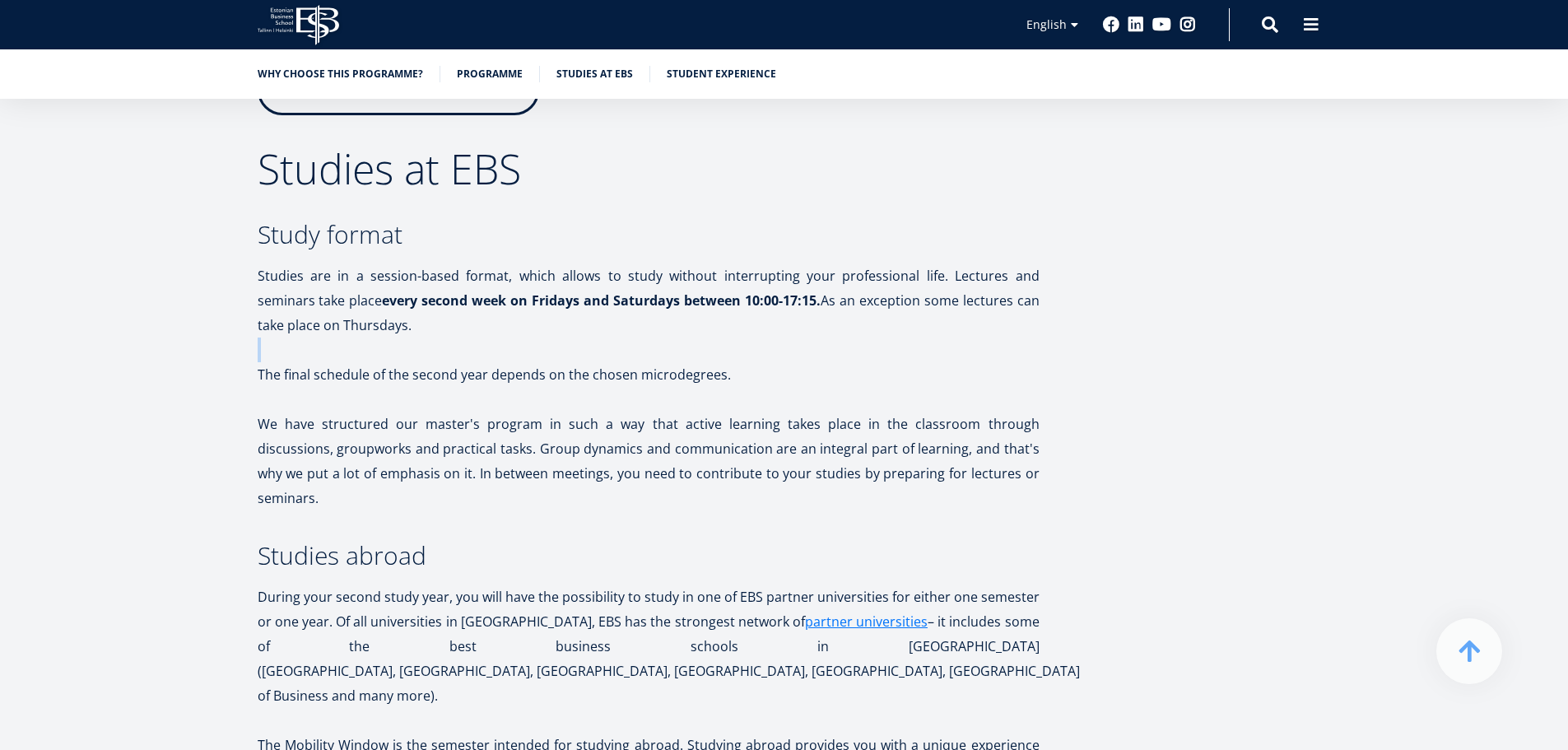
click at [810, 326] on p "Studies are in a session-based format, which allows to study without interrupti…" at bounding box center [648, 301] width 782 height 74
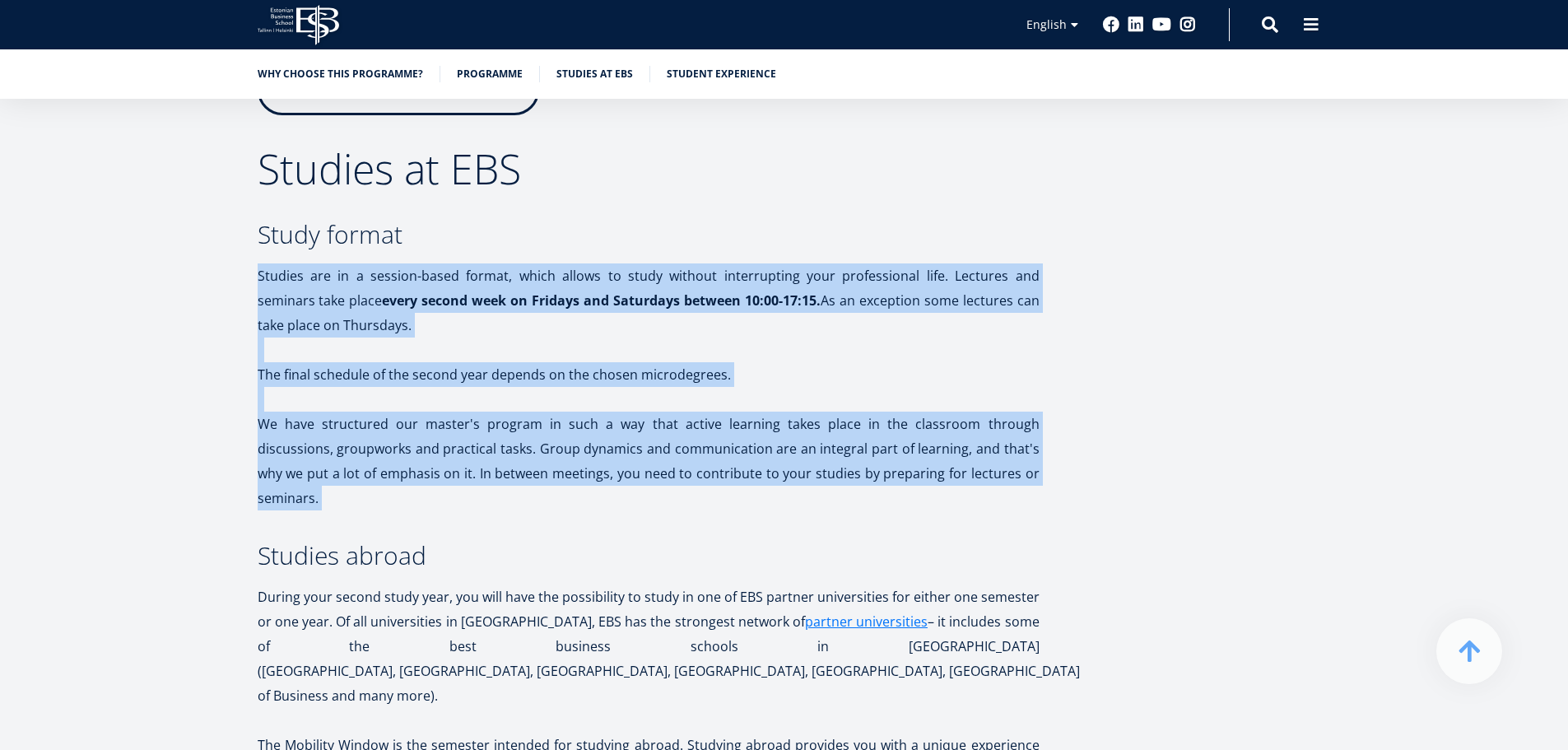
drag, startPoint x: 810, startPoint y: 326, endPoint x: 871, endPoint y: 474, distance: 160.1
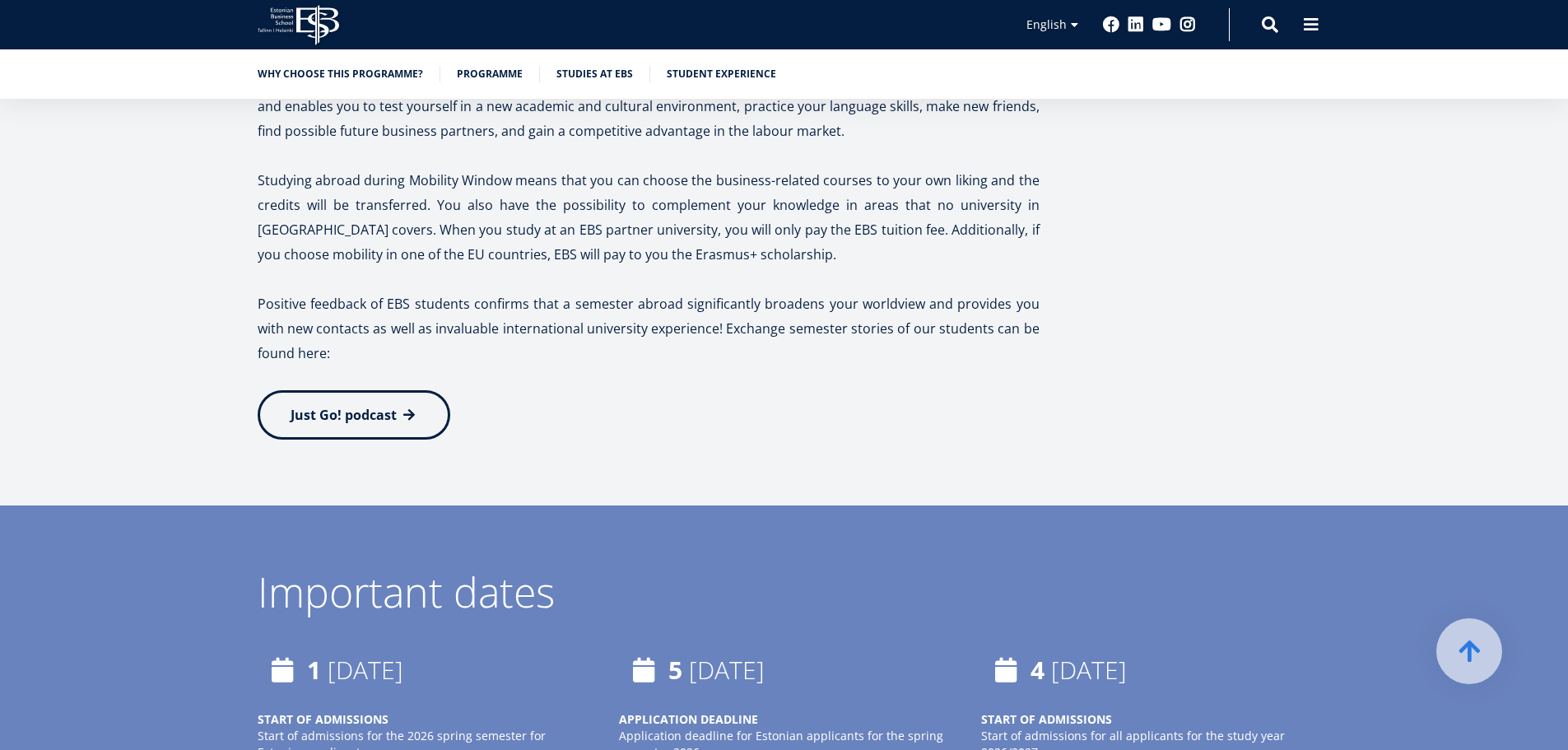
scroll to position [3871, 0]
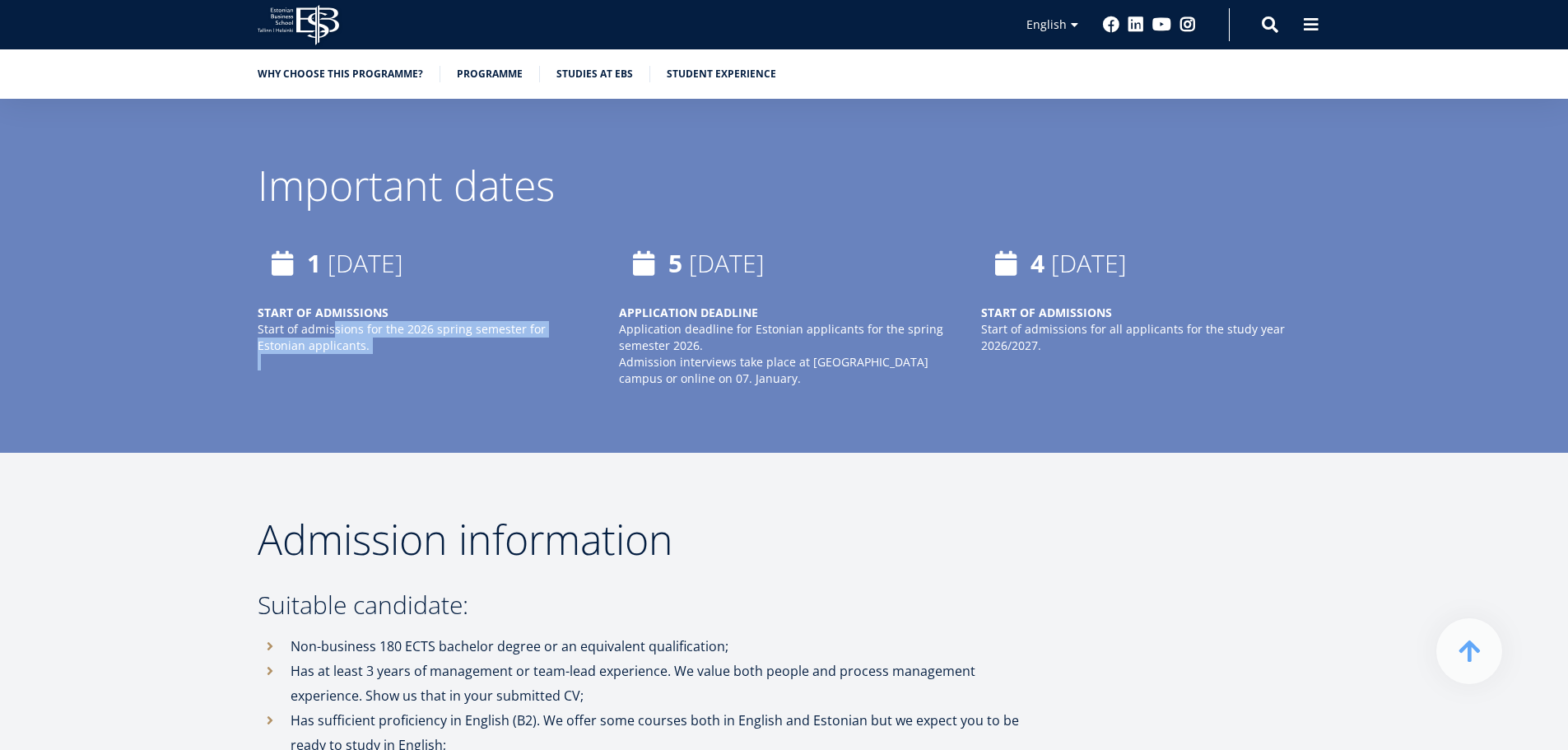
drag, startPoint x: 334, startPoint y: 281, endPoint x: 417, endPoint y: 322, distance: 92.6
click at [417, 322] on div "1 October, 2025 START OF ADMISSIONS Start of admissions for the 2026 spring sem…" at bounding box center [405, 313] width 362 height 148
drag, startPoint x: 417, startPoint y: 322, endPoint x: 323, endPoint y: 248, distance: 119.6
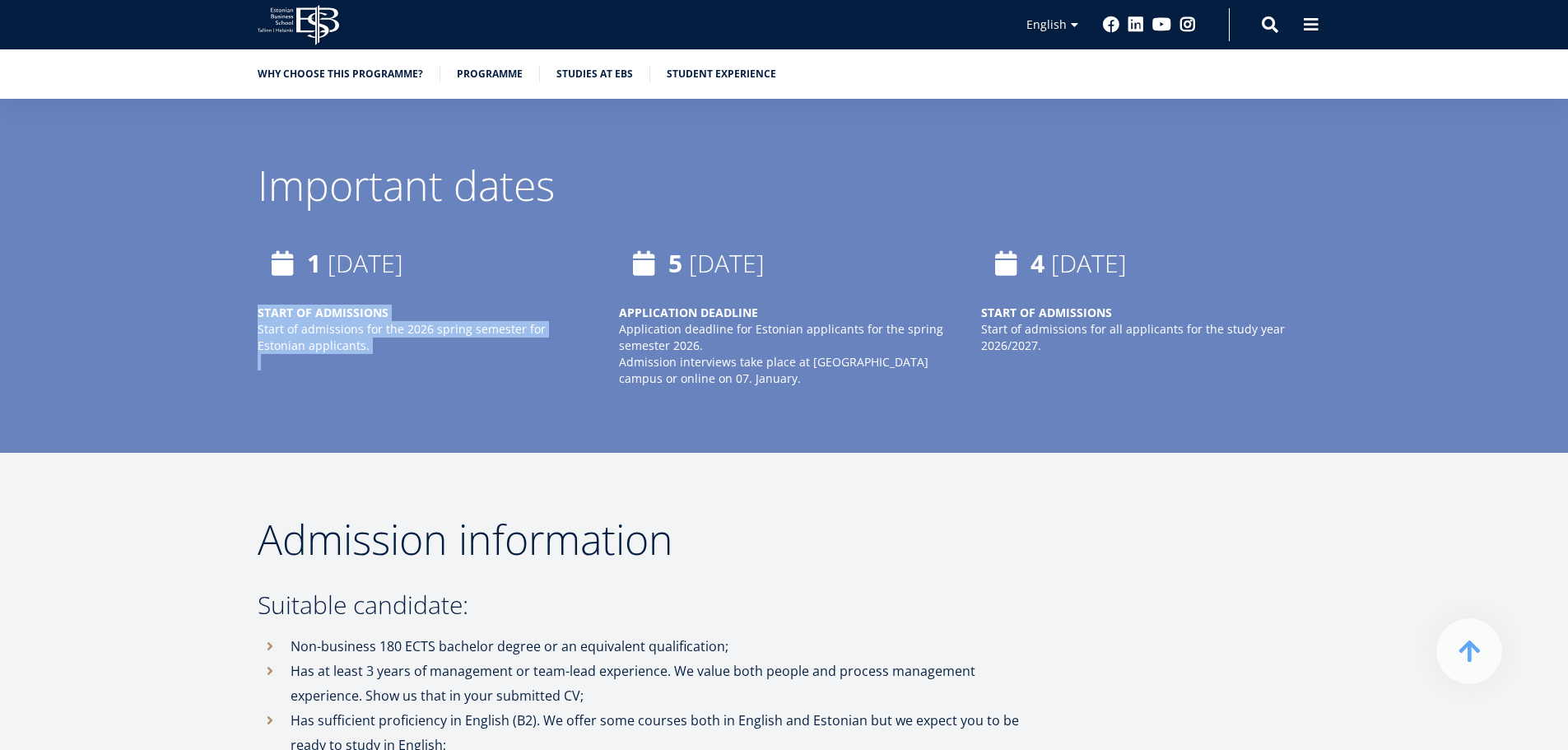
click at [326, 250] on div "1 October, 2025 START OF ADMISSIONS Start of admissions for the 2026 spring sem…" at bounding box center [405, 313] width 362 height 148
click at [732, 239] on div "5 January, 2026" at bounding box center [784, 263] width 329 height 49
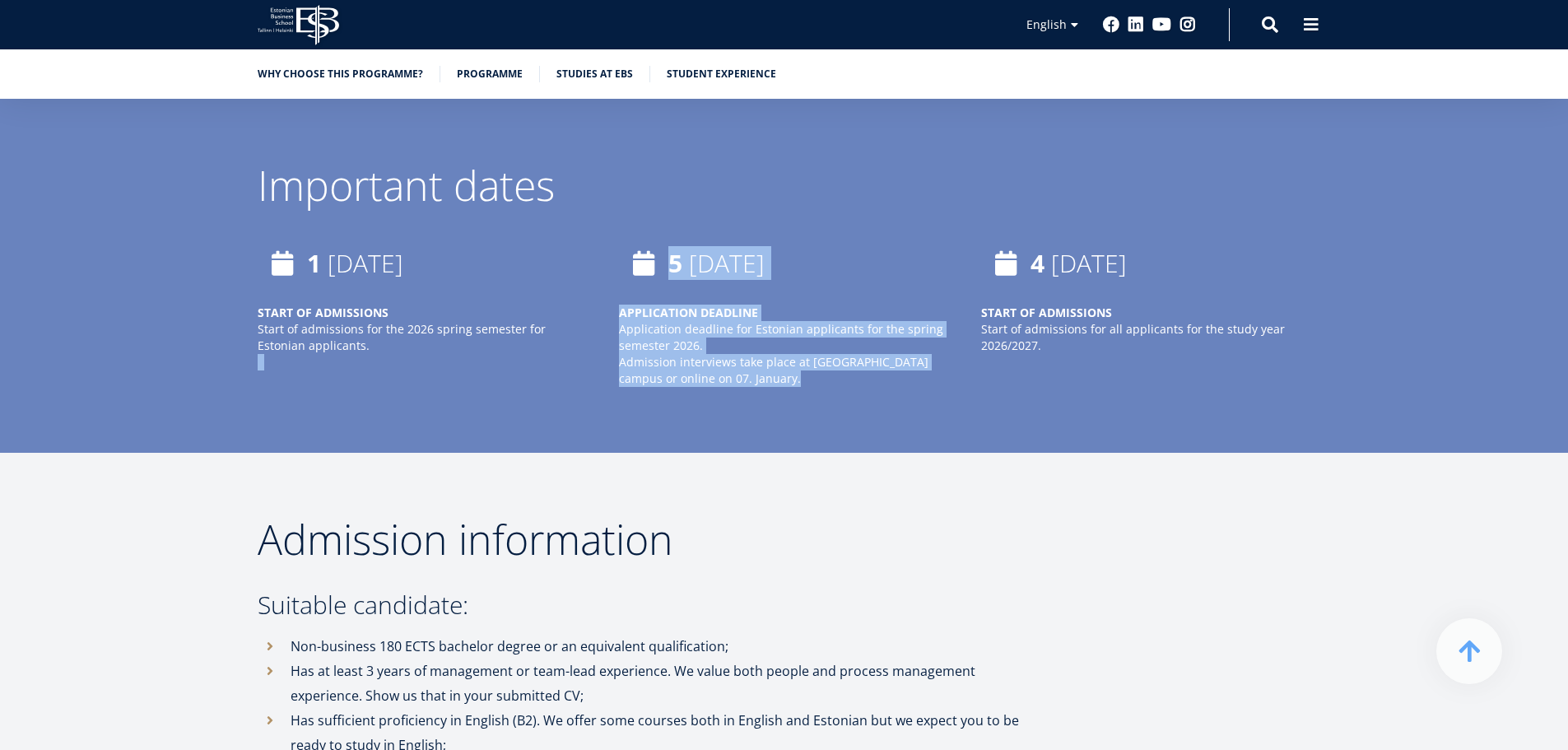
drag, startPoint x: 732, startPoint y: 233, endPoint x: 759, endPoint y: 319, distance: 90.1
click at [759, 319] on div "5 January, 2026 APPLICATION DEADLINE Application deadline for Estonian applican…" at bounding box center [784, 313] width 329 height 148
click at [759, 355] on p "Admission interviews take place at EBS Tallinn campus or online on 07. January." at bounding box center [784, 370] width 329 height 33
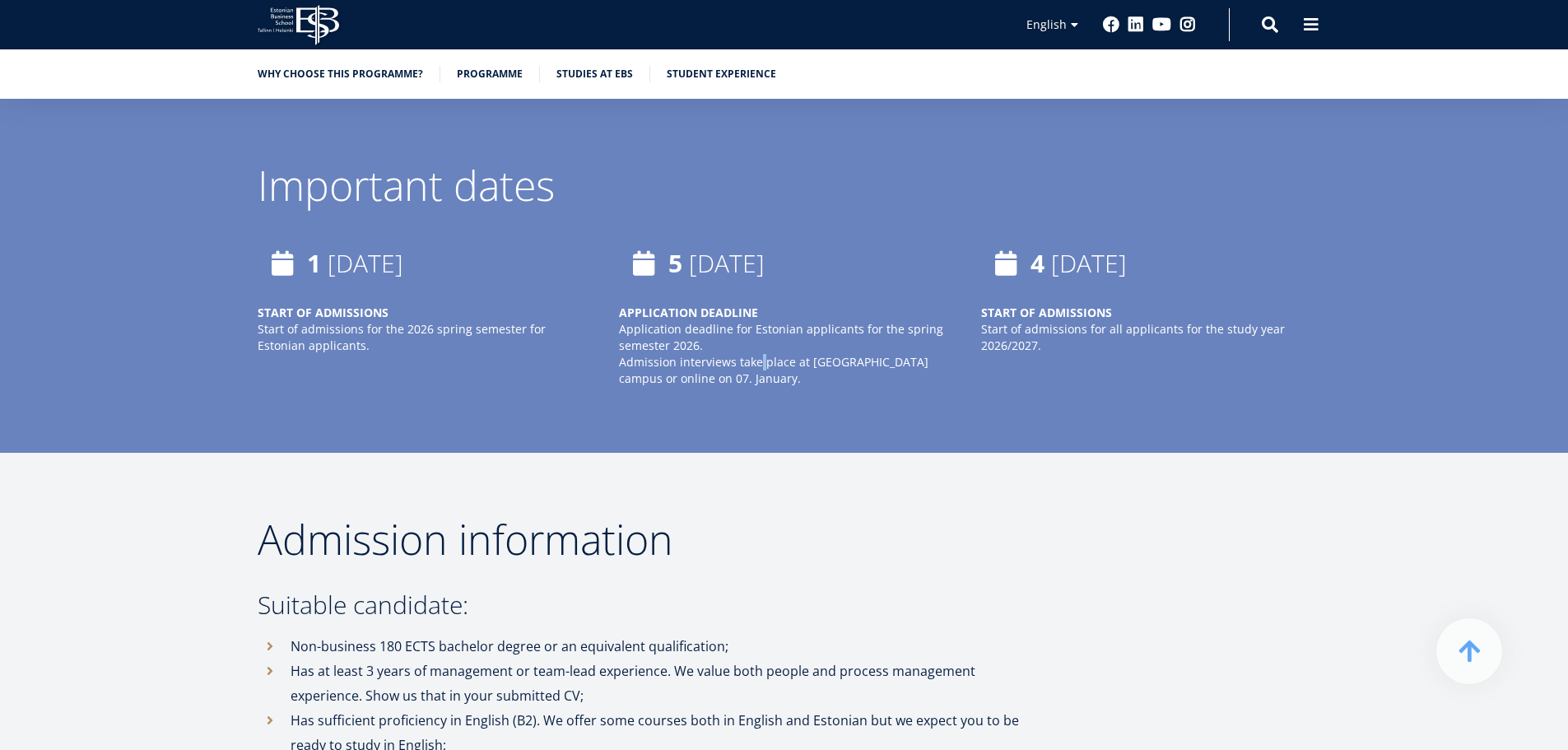
click at [759, 355] on p "Admission interviews take place at EBS Tallinn campus or online on 07. January." at bounding box center [784, 370] width 329 height 33
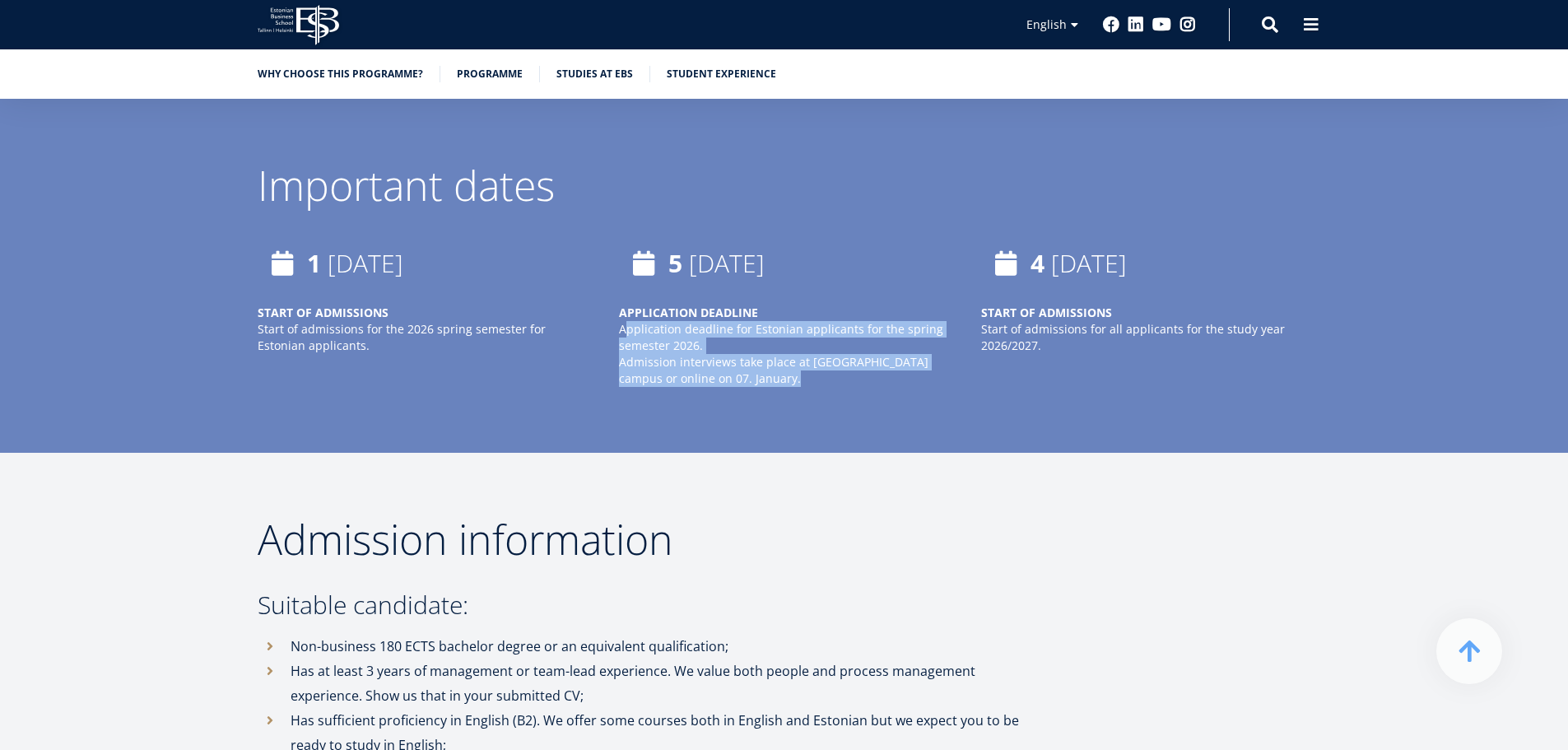
drag, startPoint x: 759, startPoint y: 319, endPoint x: 676, endPoint y: 276, distance: 93.5
click at [681, 305] on div "APPLICATION DEADLINE Application deadline for Estonian applicants for the sprin…" at bounding box center [784, 346] width 329 height 83
click at [674, 305] on p "APPLICATION DEADLINE Application deadline for Estonian applicants for the sprin…" at bounding box center [784, 329] width 329 height 49
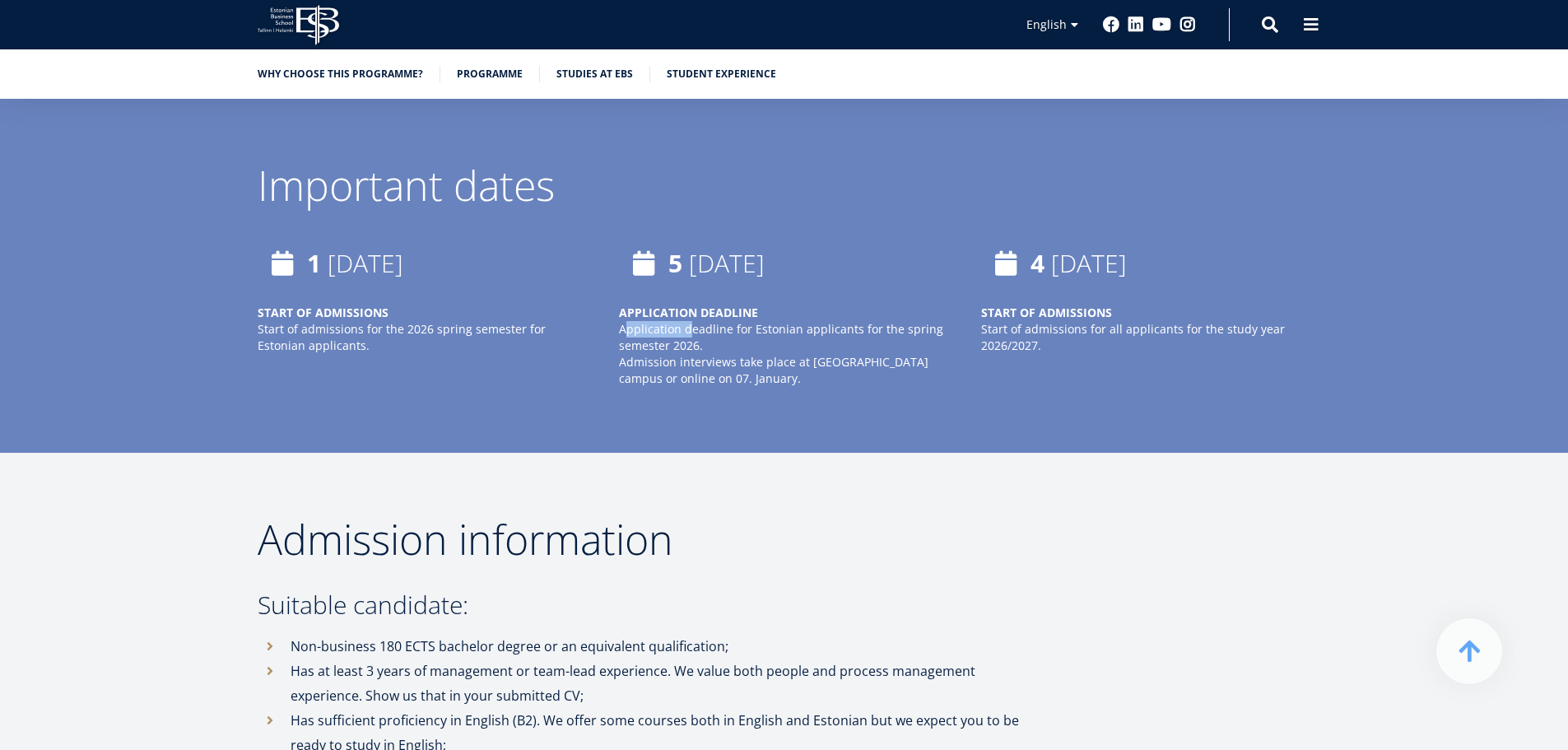
click at [674, 305] on p "APPLICATION DEADLINE Application deadline for Estonian applicants for the sprin…" at bounding box center [784, 329] width 329 height 49
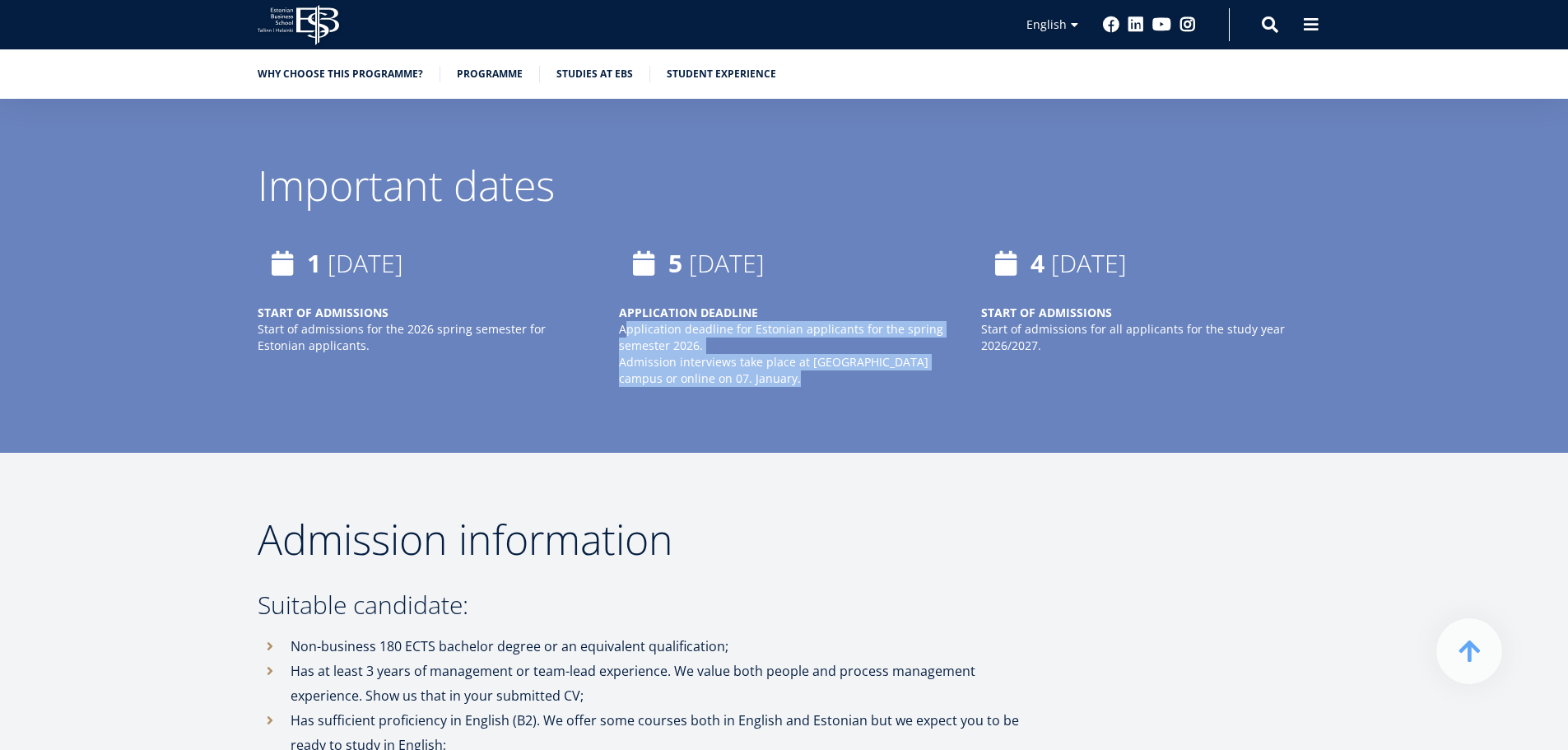
drag, startPoint x: 674, startPoint y: 274, endPoint x: 751, endPoint y: 375, distance: 127.0
click at [746, 366] on div "1 October, 2025 START OF ADMISSIONS Start of admissions for the 2026 spring sem…" at bounding box center [768, 329] width 1086 height 181
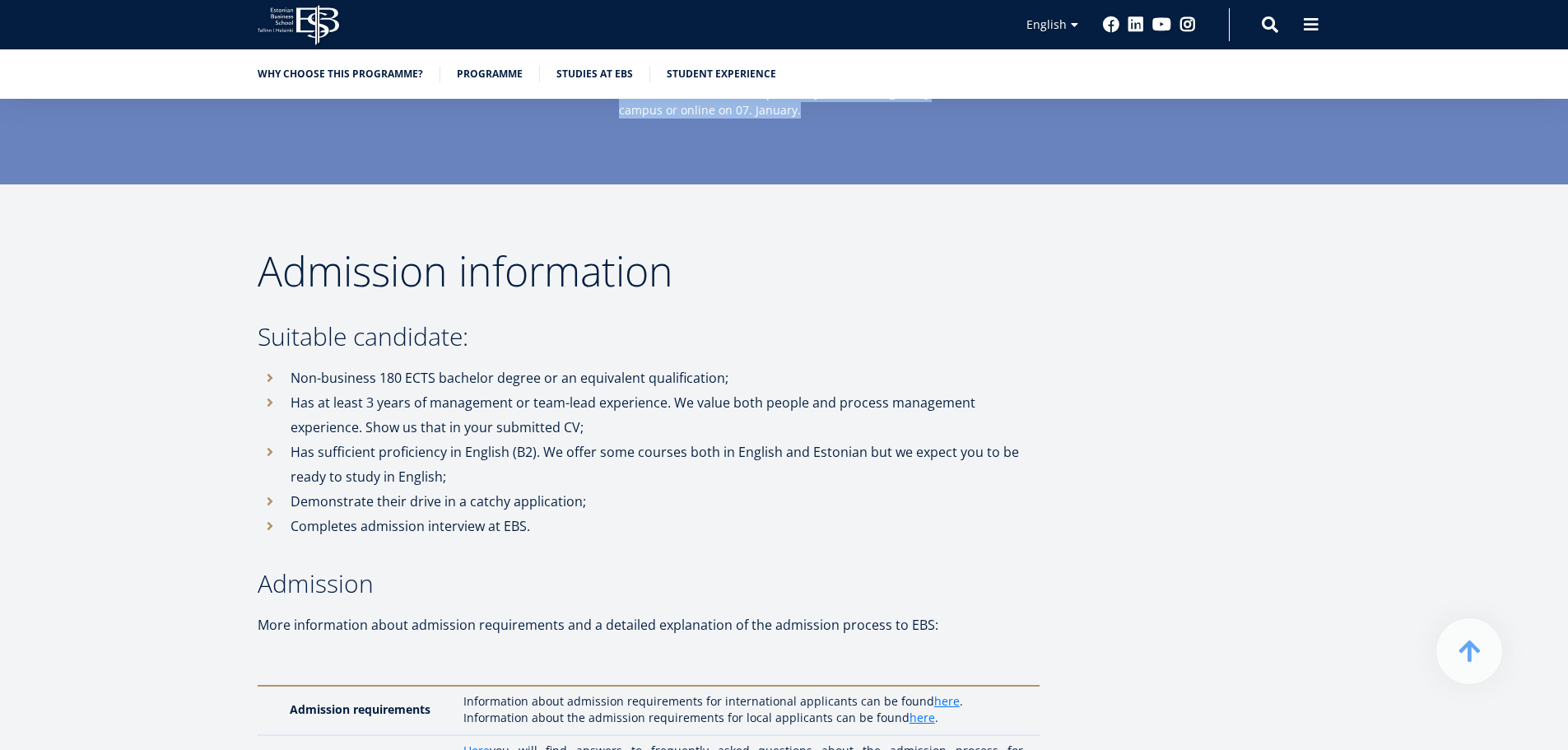
scroll to position [4118, 0]
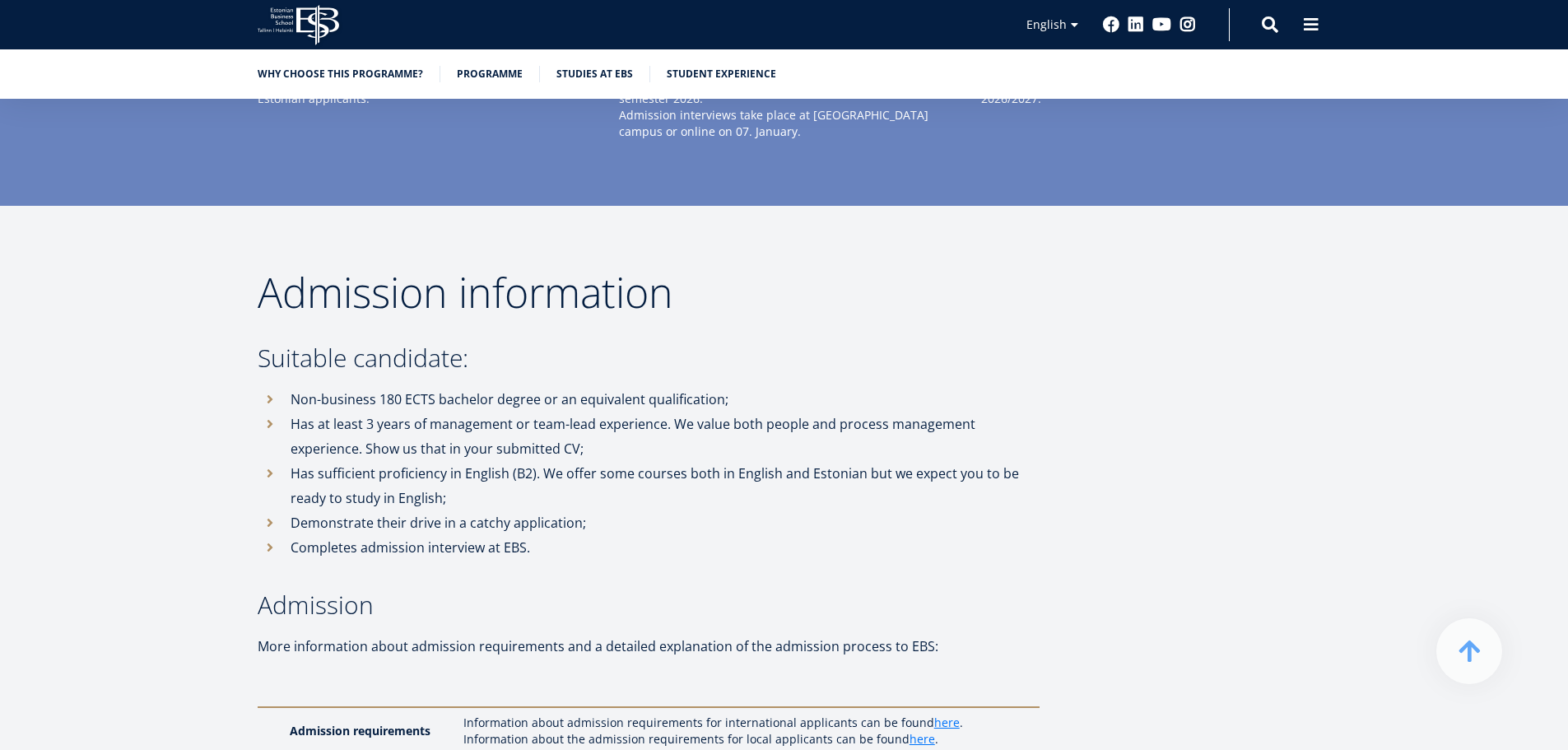
click at [426, 387] on p "Non-business 180 ECTS bachelor degree or an equivalent qualification;" at bounding box center [665, 399] width 750 height 25
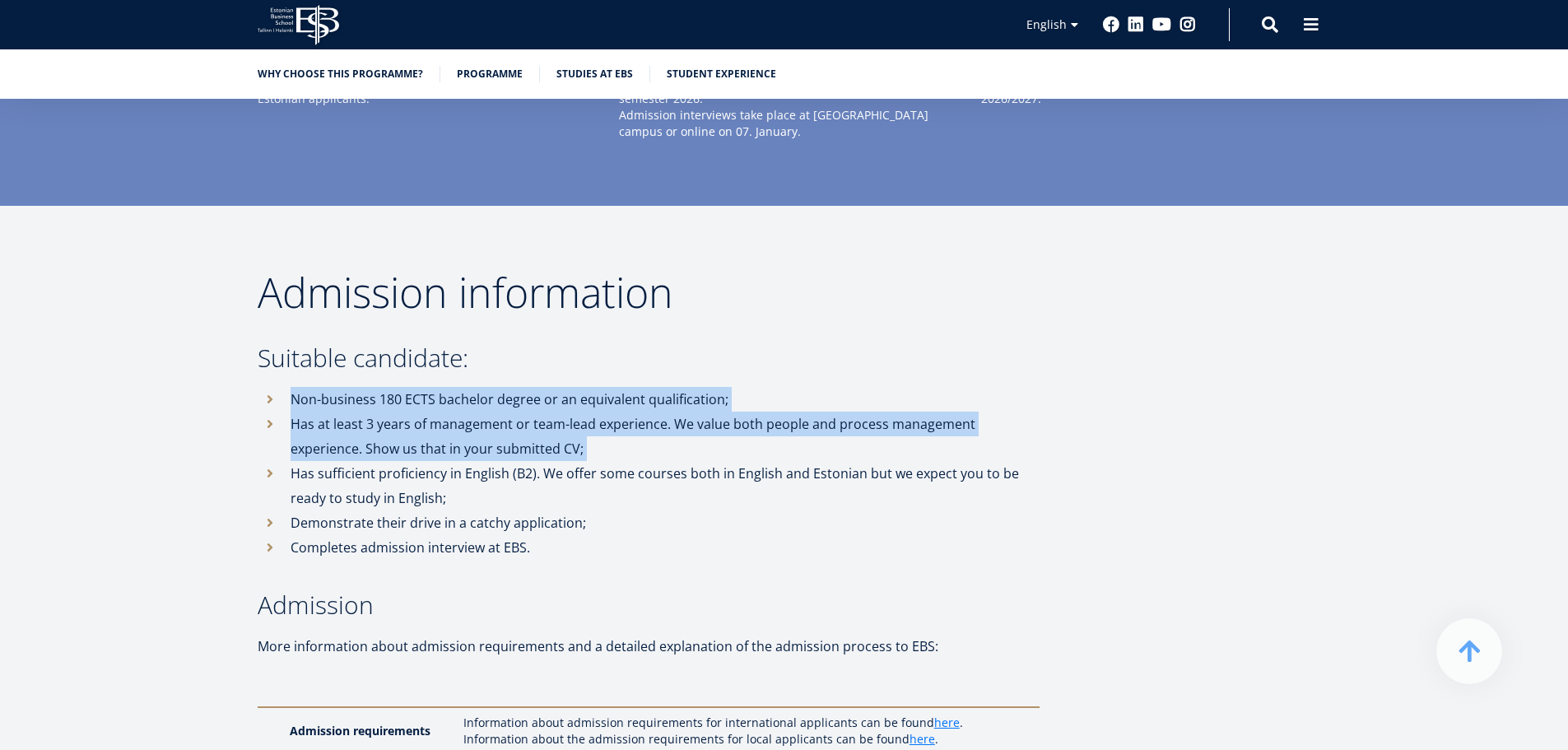
drag, startPoint x: 426, startPoint y: 345, endPoint x: 686, endPoint y: 380, distance: 262.3
click at [684, 387] on ul "Non-business 180 ECTS bachelor degree or an equivalent qualification; Has at le…" at bounding box center [648, 474] width 782 height 173
click at [687, 412] on li "Has at least 3 years of management or team-lead experience. We value both peopl…" at bounding box center [648, 436] width 782 height 49
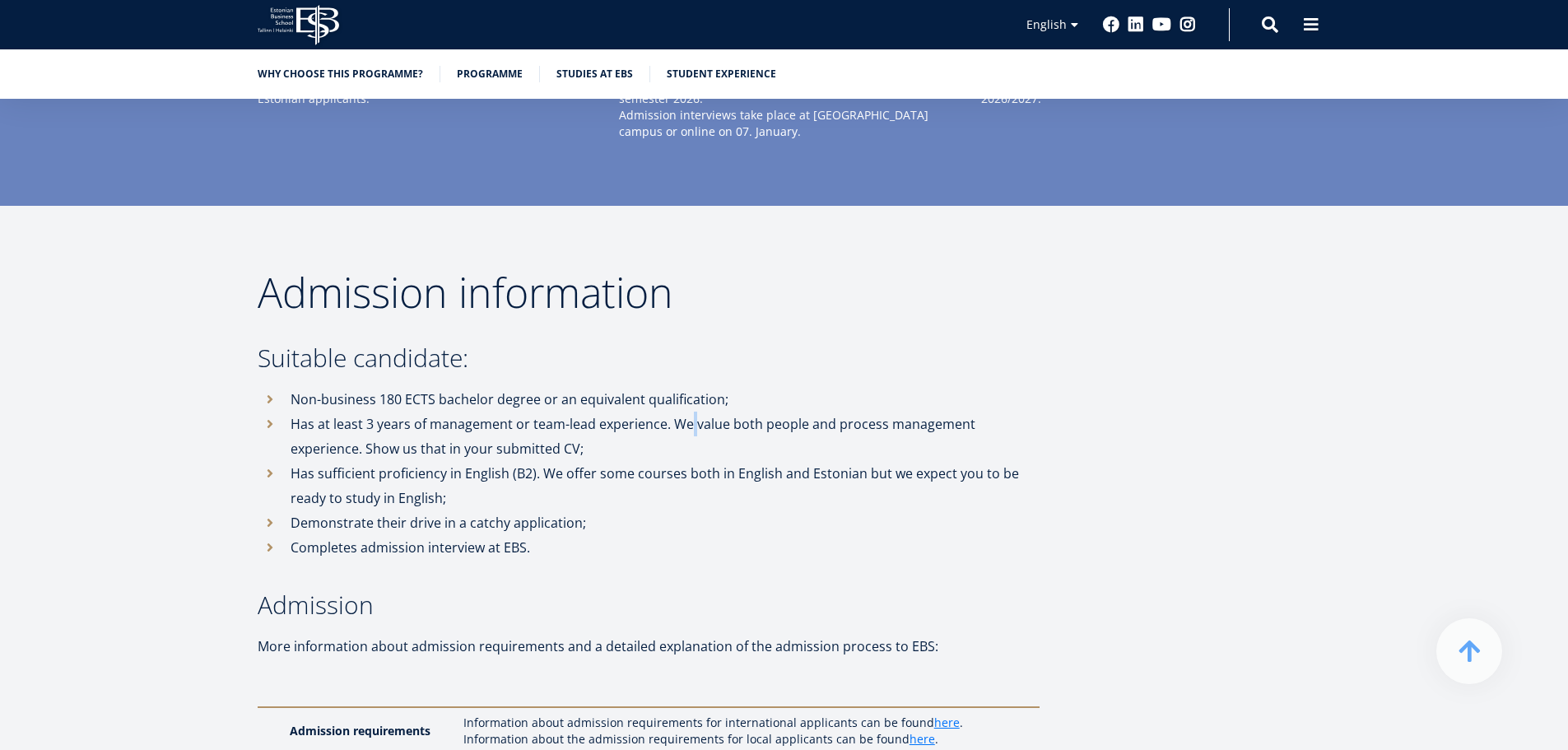
click at [687, 412] on li "Has at least 3 years of management or team-lead experience. We value both peopl…" at bounding box center [648, 436] width 782 height 49
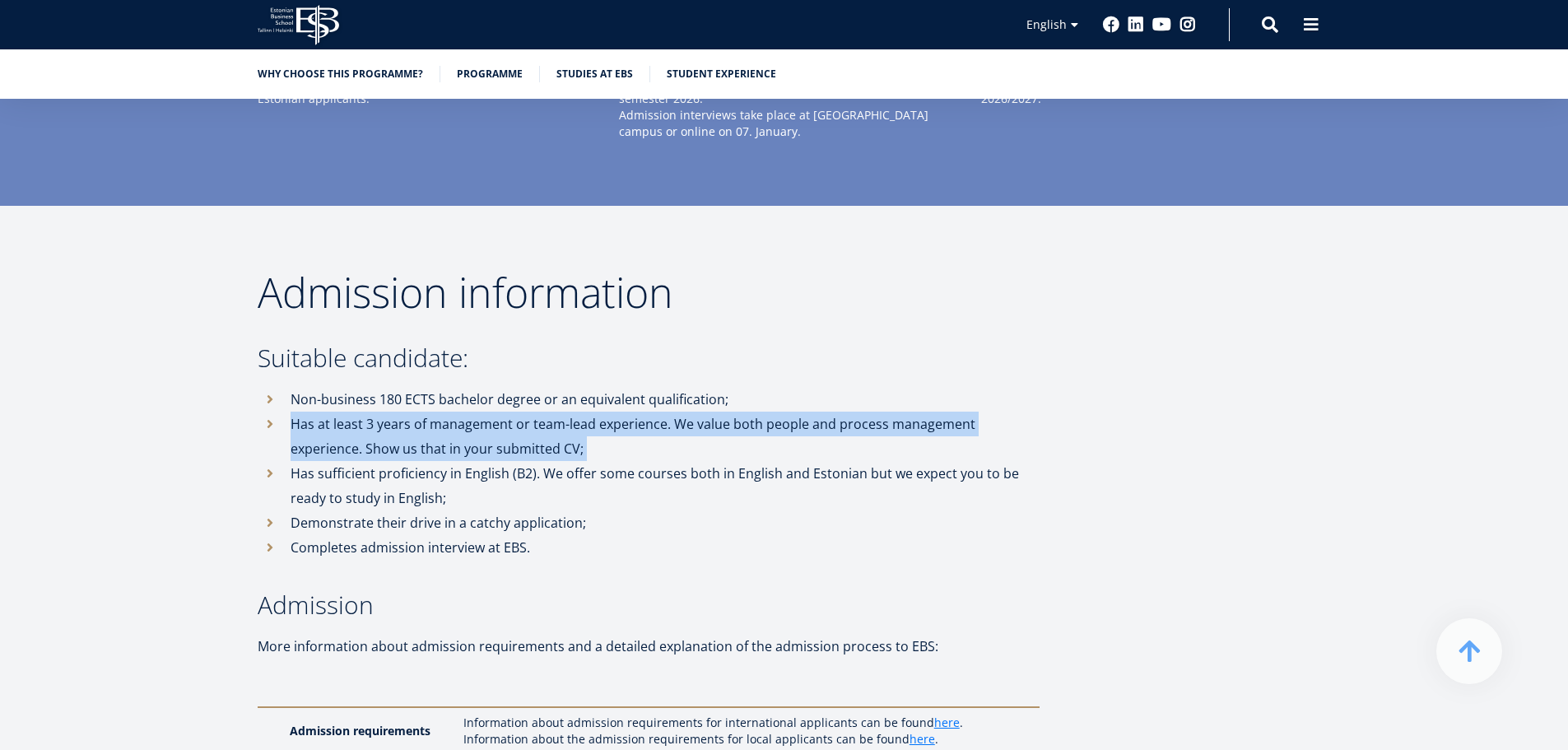
click at [687, 412] on li "Has at least 3 years of management or team-lead experience. We value both peopl…" at bounding box center [648, 436] width 782 height 49
click at [284, 412] on li "Has at least 3 years of management or team-lead experience. We value both peopl…" at bounding box center [648, 436] width 782 height 49
drag, startPoint x: 284, startPoint y: 368, endPoint x: 358, endPoint y: 402, distance: 81.4
click at [358, 412] on li "Has at least 3 years of management or team-lead experience. We value both peopl…" at bounding box center [648, 436] width 782 height 49
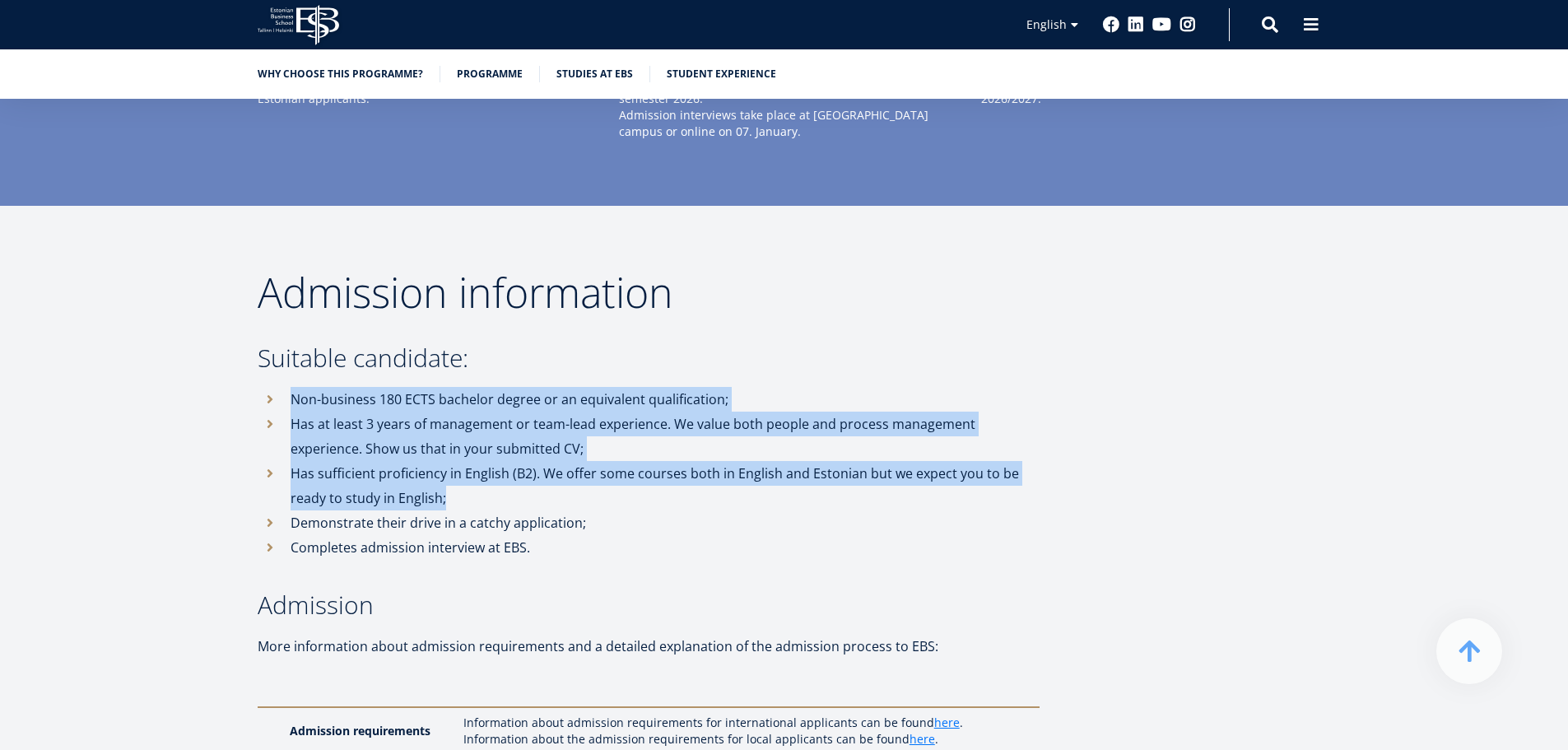
drag, startPoint x: 479, startPoint y: 449, endPoint x: 136, endPoint y: 324, distance: 365.1
click at [136, 323] on article "Overview Our innovative Two-year MBA programme develops managers and leaders wh…" at bounding box center [784, 687] width 1568 height 8986
copy ul "Non-business 180 ECTS bachelor degree or an equivalent qualification; Has at le…"
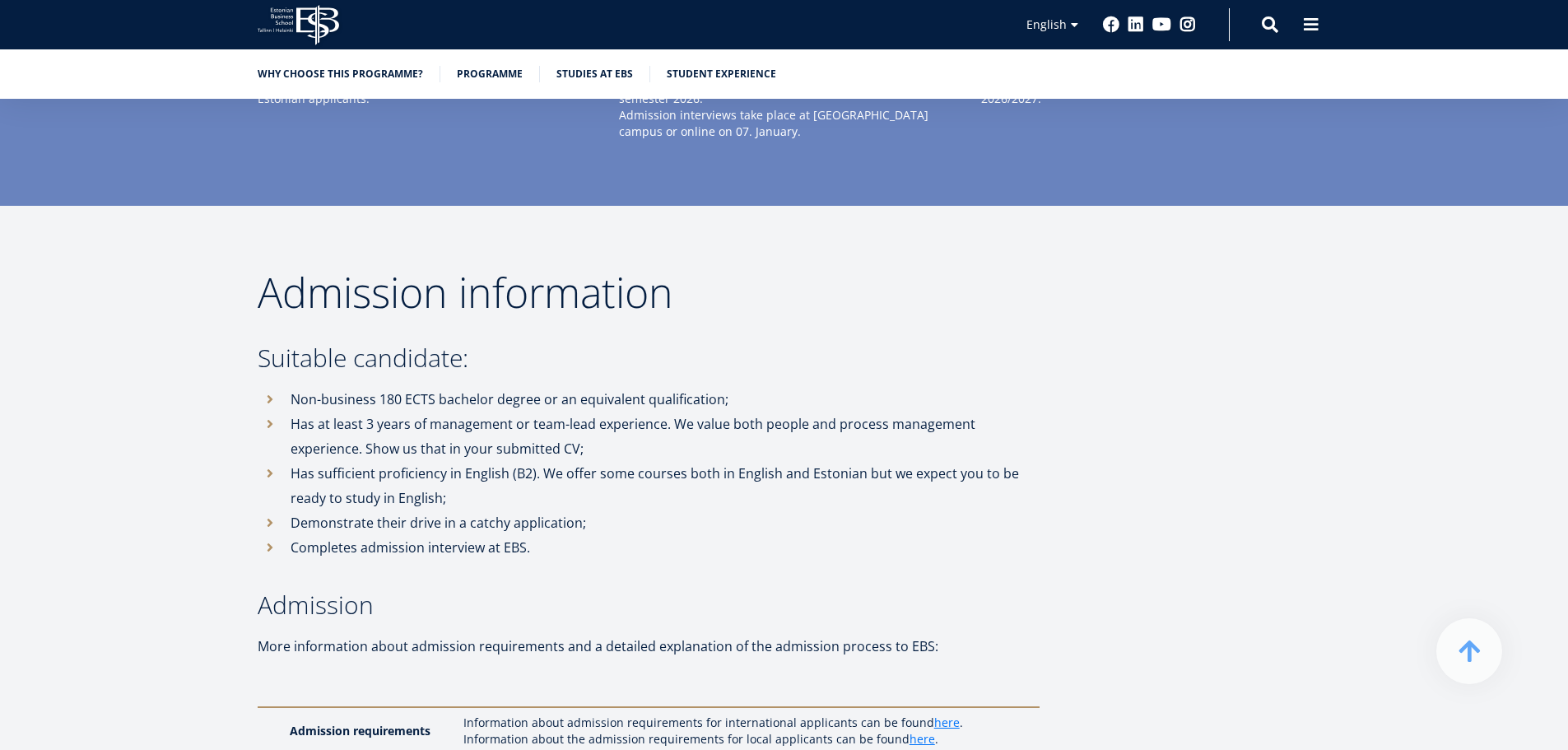
click at [382, 511] on li "Demonstrate their drive in a catchy application;" at bounding box center [648, 523] width 782 height 25
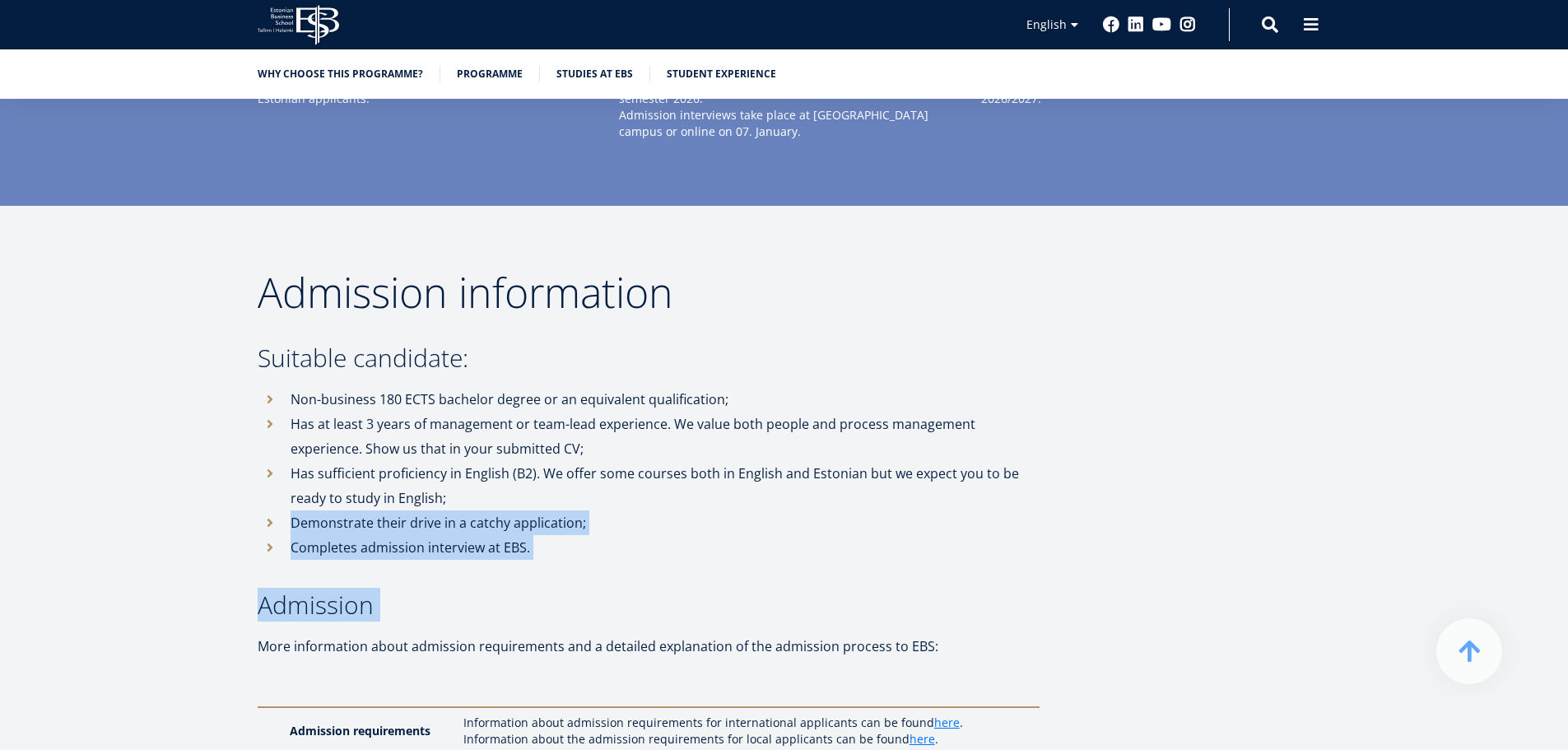
drag, startPoint x: 382, startPoint y: 468, endPoint x: 446, endPoint y: 518, distance: 81.2
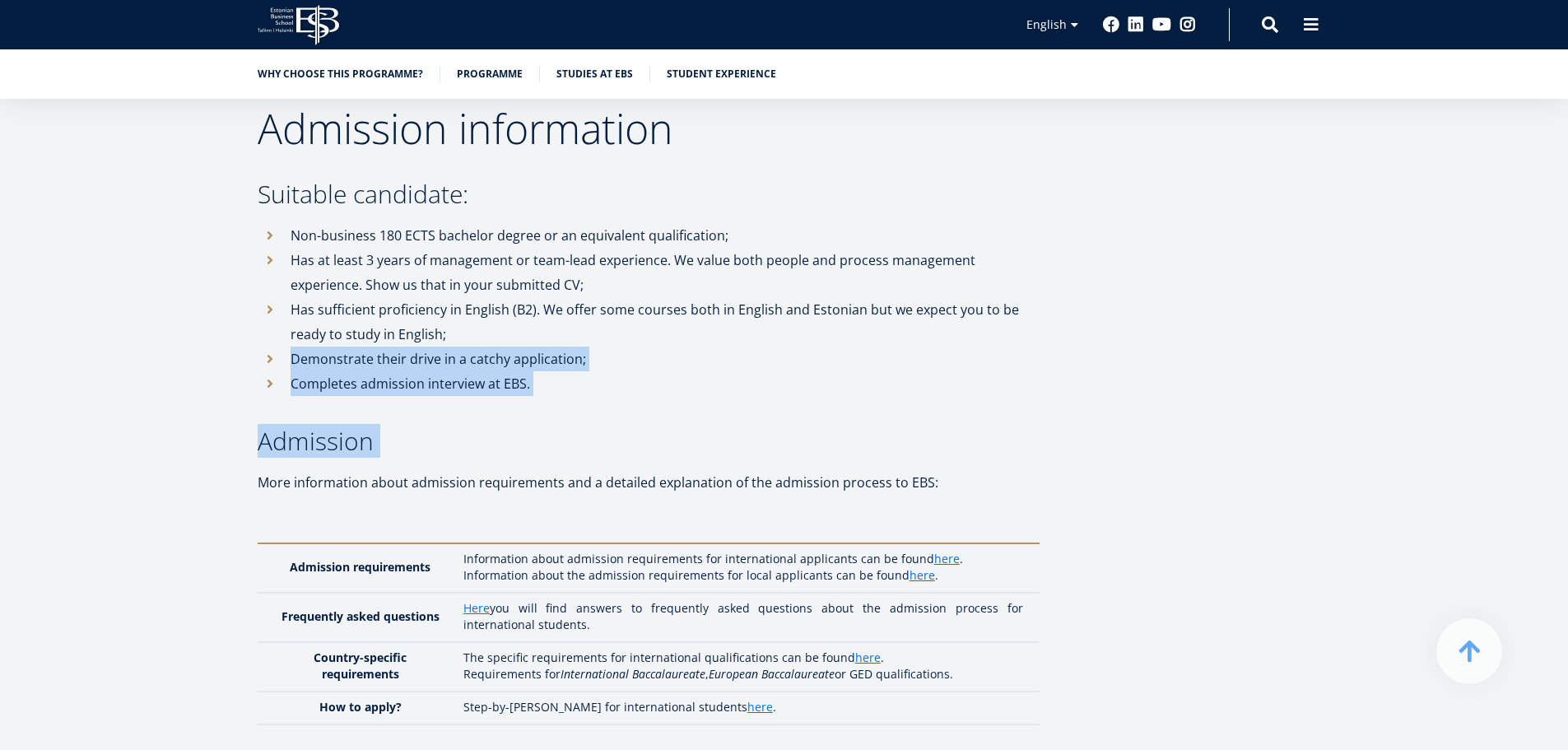
scroll to position [4283, 0]
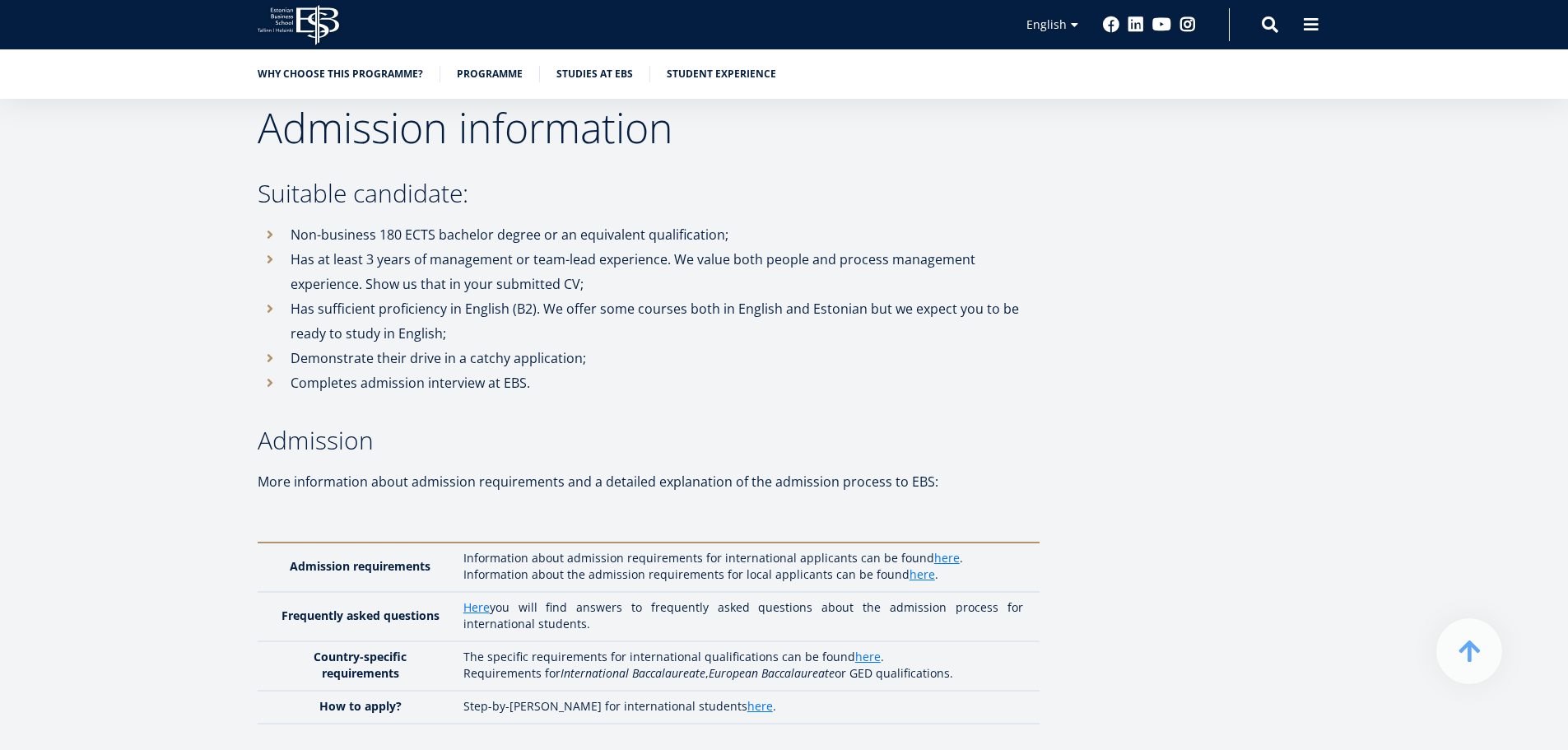
click at [434, 470] on p "More information about admission requirements and a detailed explanation of the…" at bounding box center [648, 482] width 782 height 25
click at [940, 550] on link "here" at bounding box center [947, 558] width 25 height 17
click at [578, 59] on div "Why choose this programme? Programme Studies at EBS Student experience" at bounding box center [784, 74] width 1568 height 49
click at [592, 82] on li "Studies at EBS" at bounding box center [603, 74] width 94 height 17
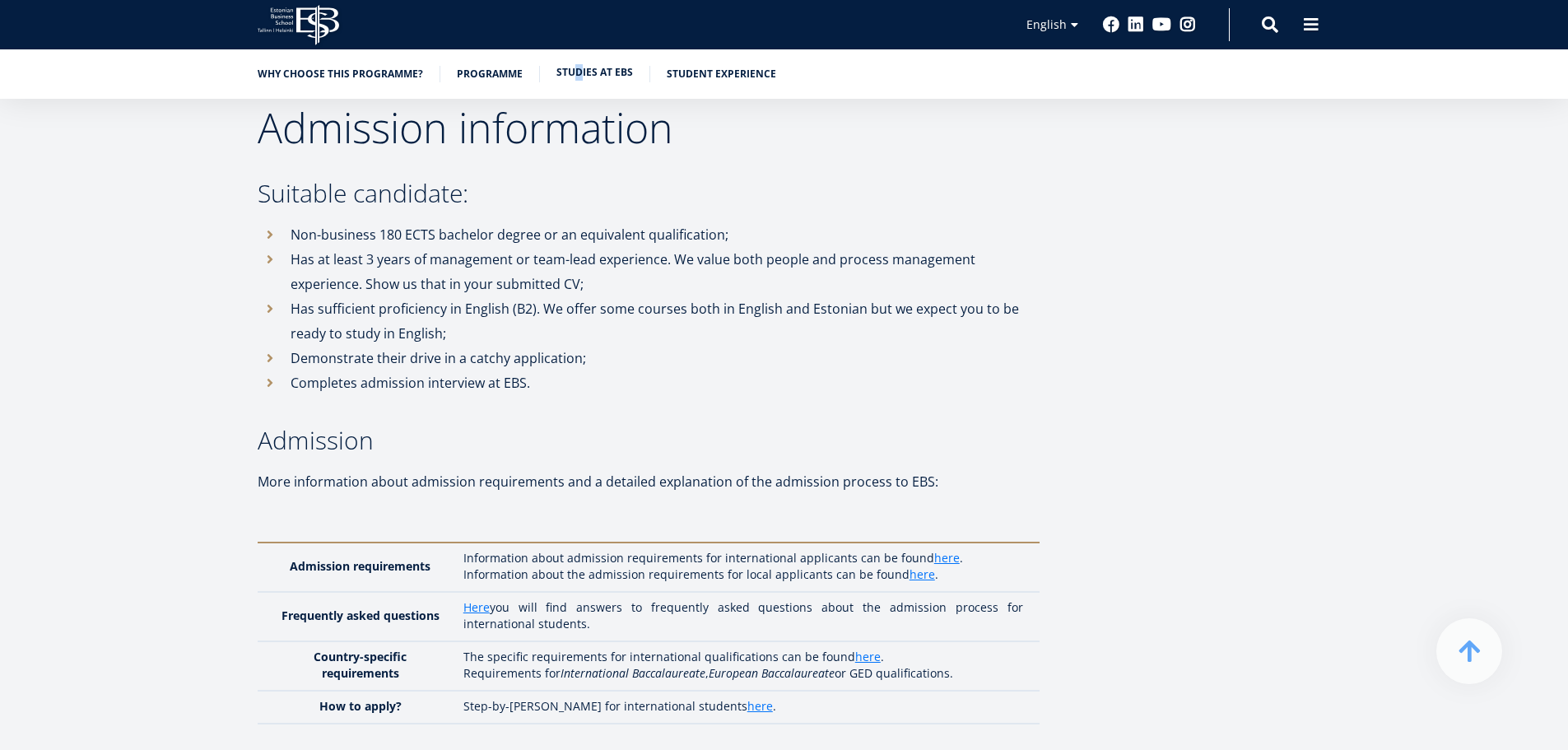
click at [587, 77] on link "Studies at EBS" at bounding box center [594, 73] width 76 height 17
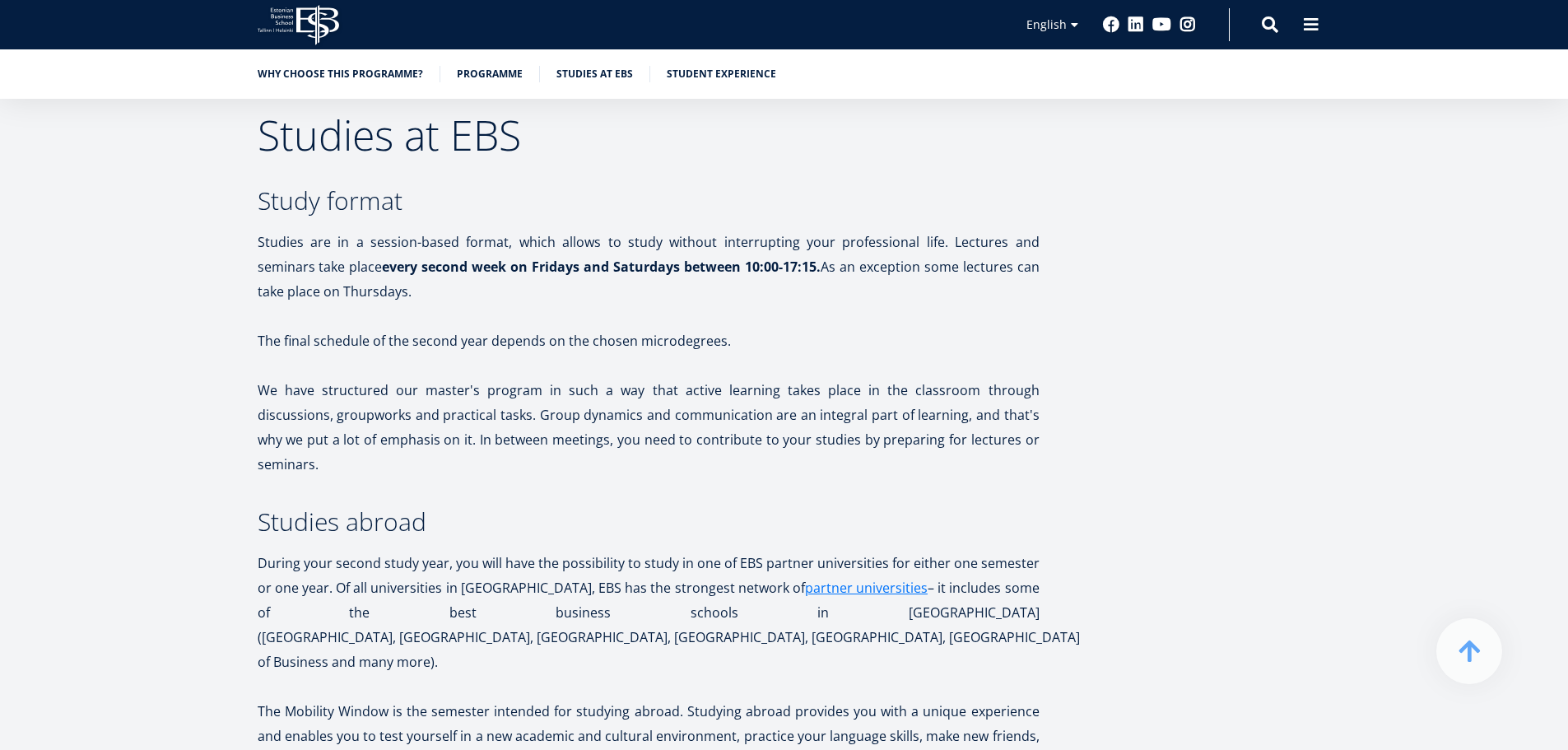
click at [716, 86] on ul "Why choose this programme? Programme Studies at EBS Student experience" at bounding box center [776, 78] width 1070 height 25
click at [700, 73] on link "Student experience" at bounding box center [722, 73] width 110 height 17
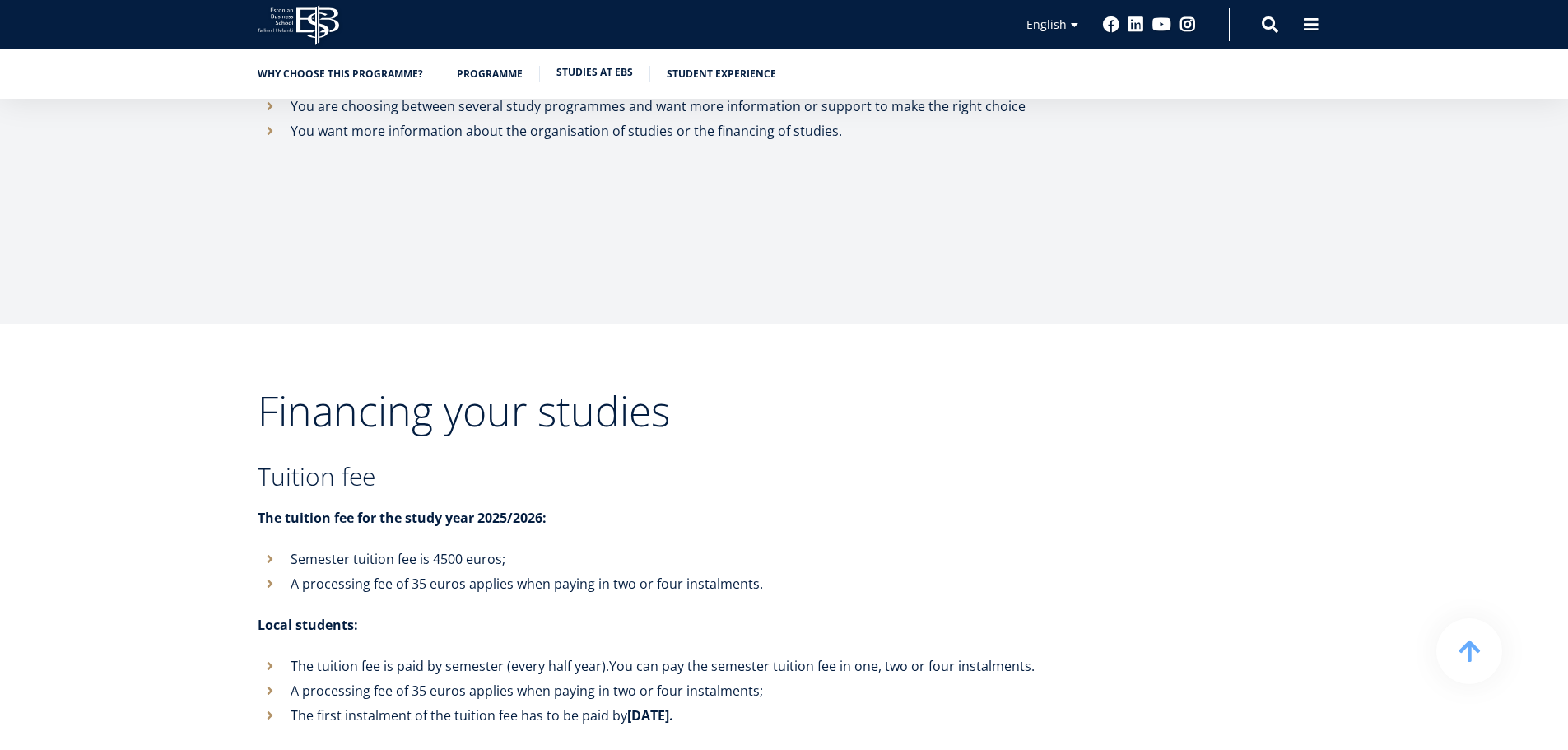
click at [606, 74] on link "Studies at EBS" at bounding box center [594, 73] width 76 height 17
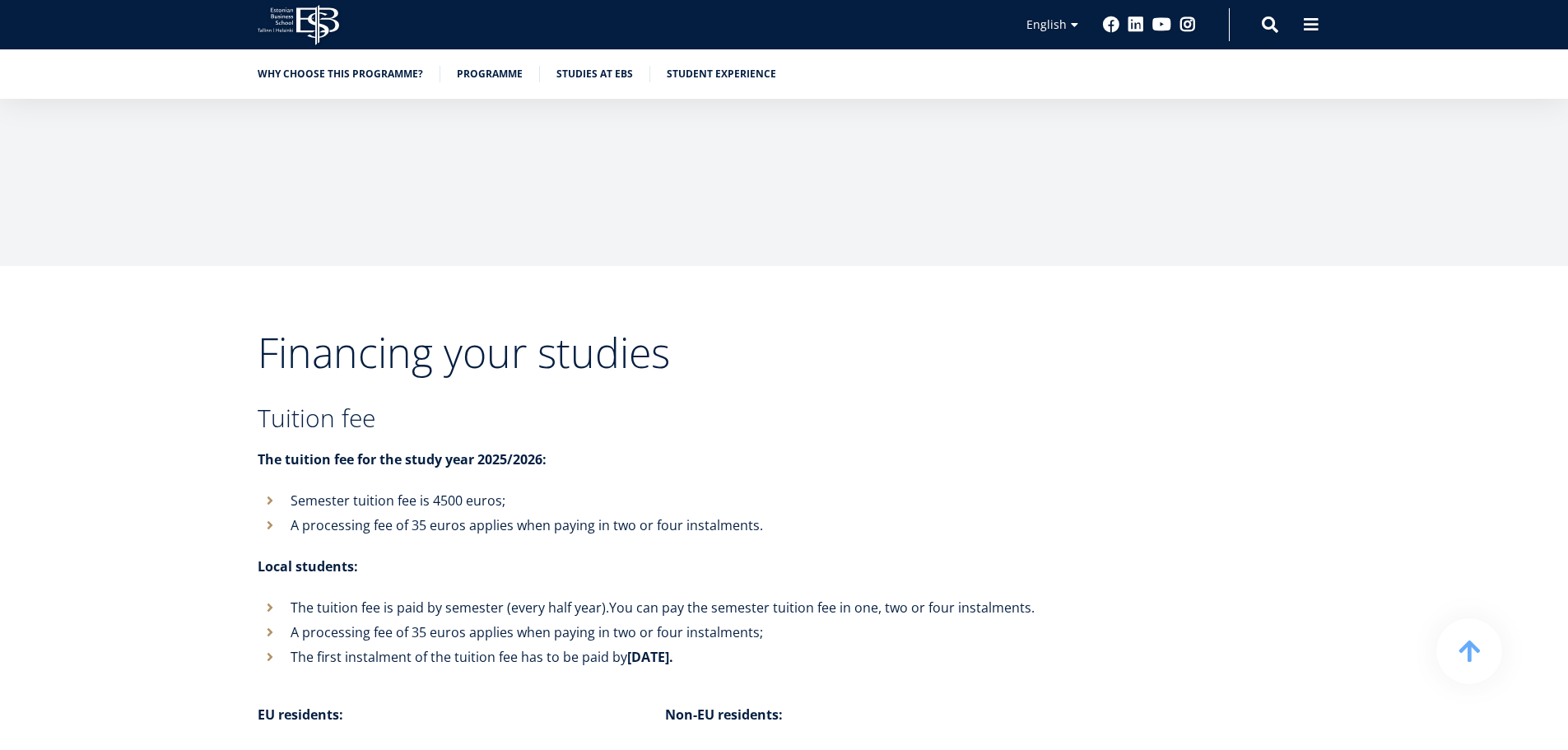
scroll to position [6294, 0]
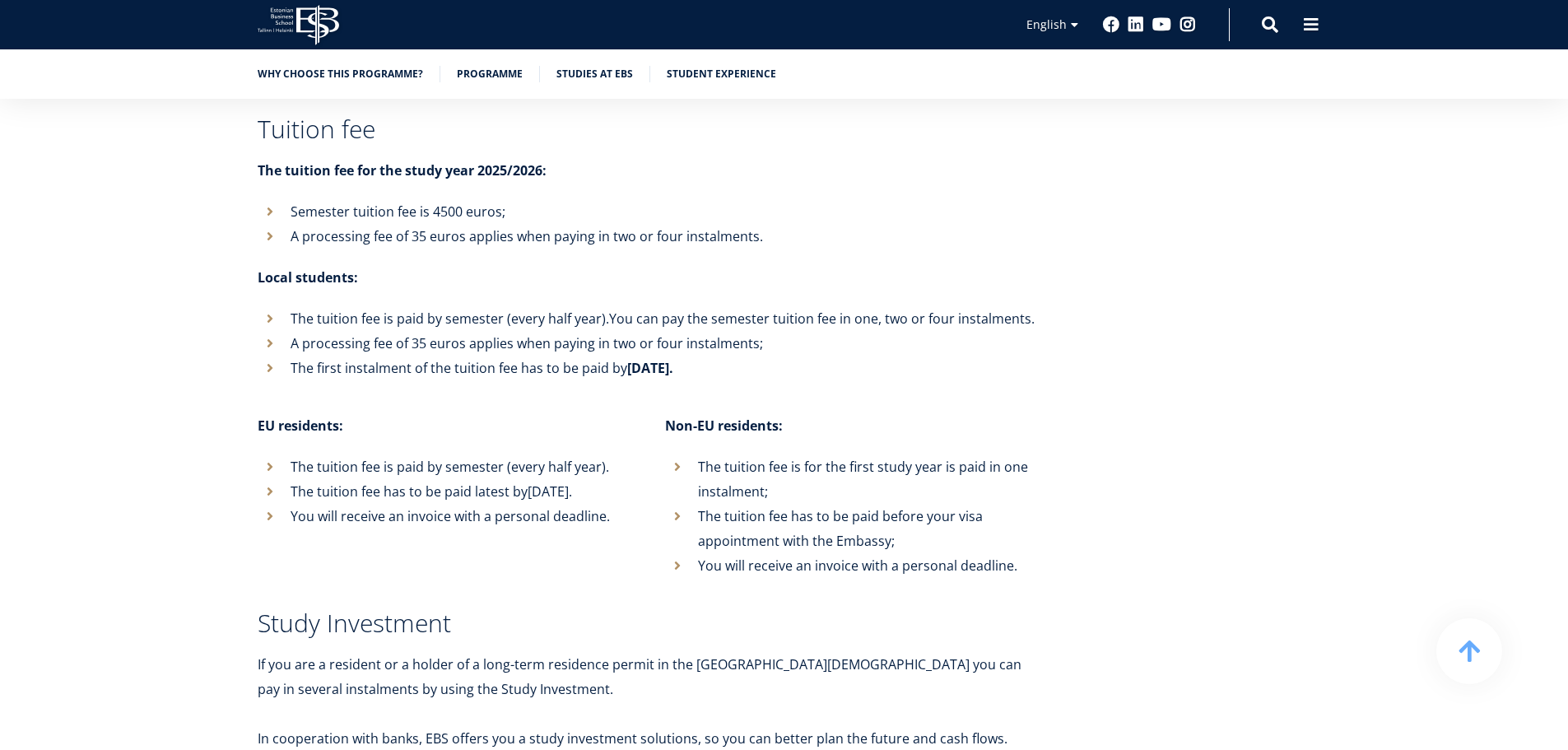
click at [491, 265] on p "Local students:" at bounding box center [648, 277] width 782 height 25
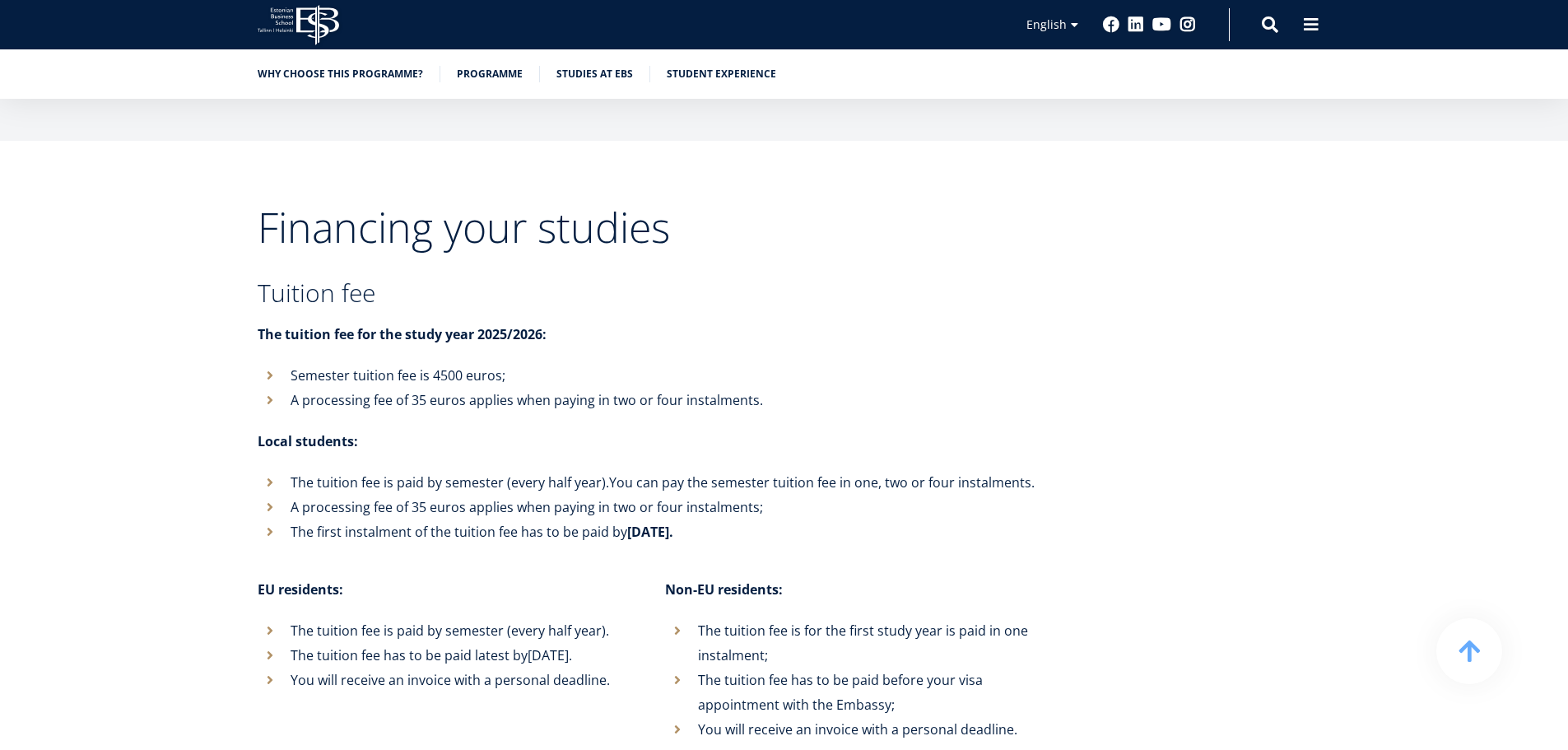
scroll to position [6129, 0]
click at [340, 208] on h2 "Financing your studies" at bounding box center [648, 228] width 782 height 41
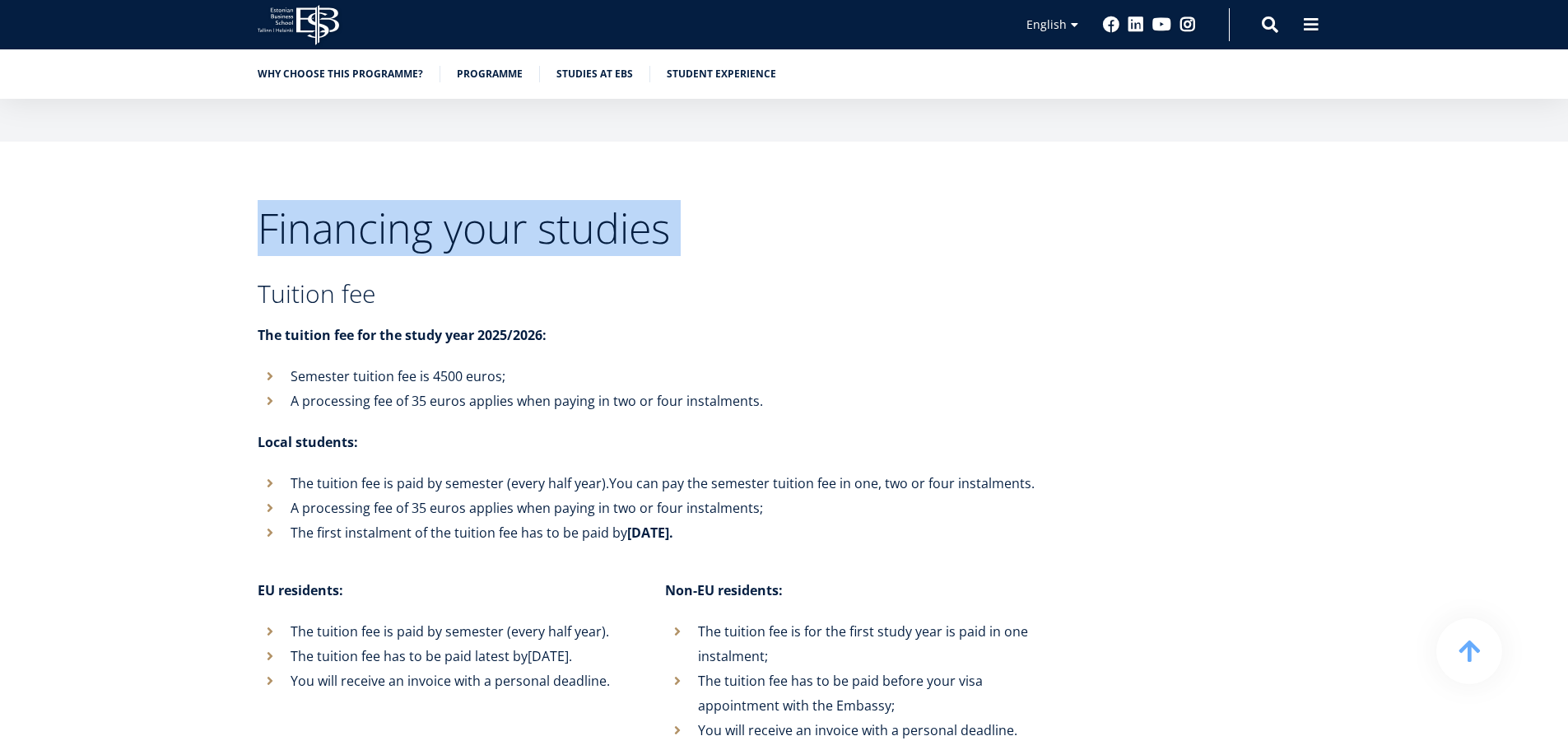
click at [341, 208] on h2 "Financing your studies" at bounding box center [648, 228] width 782 height 41
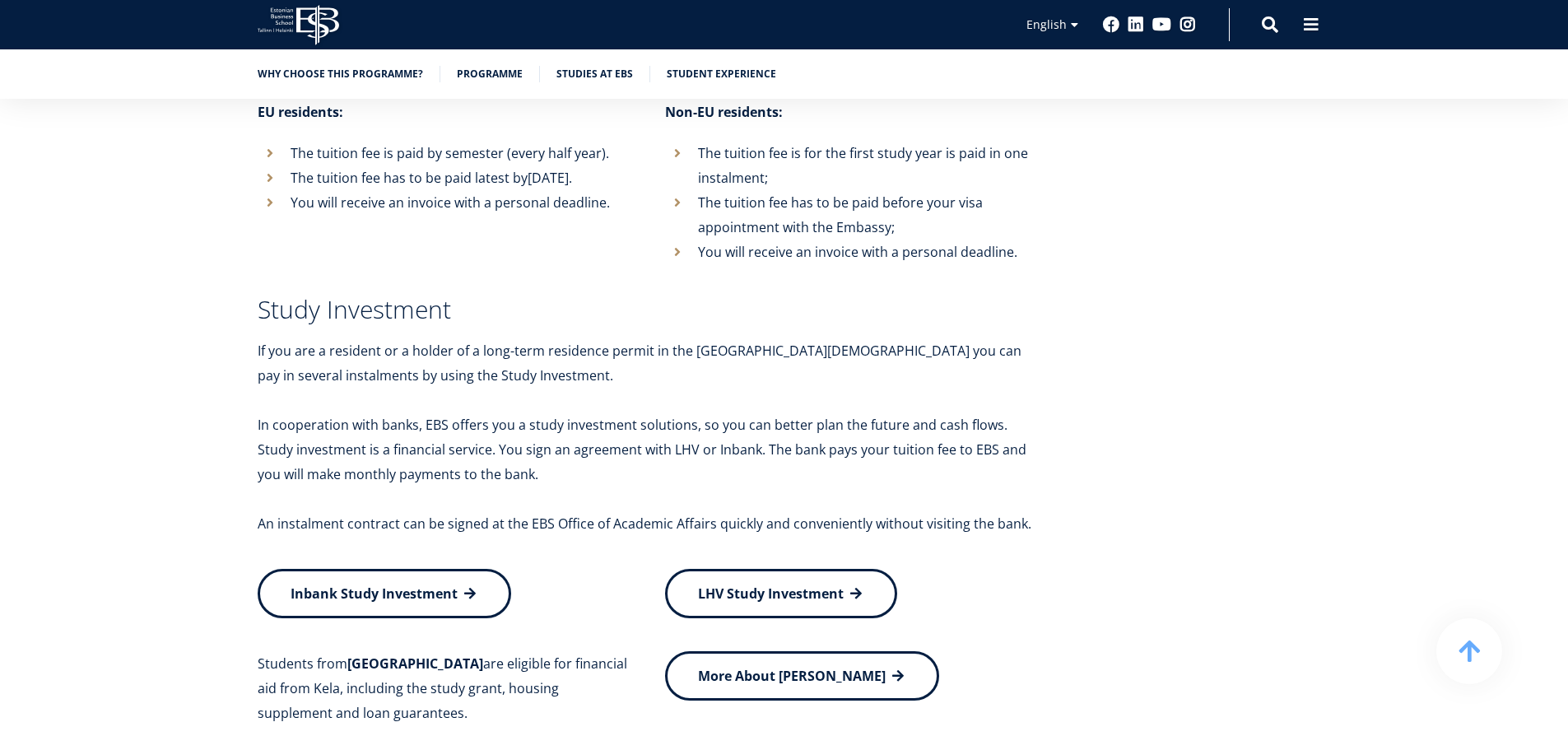
scroll to position [6294, 0]
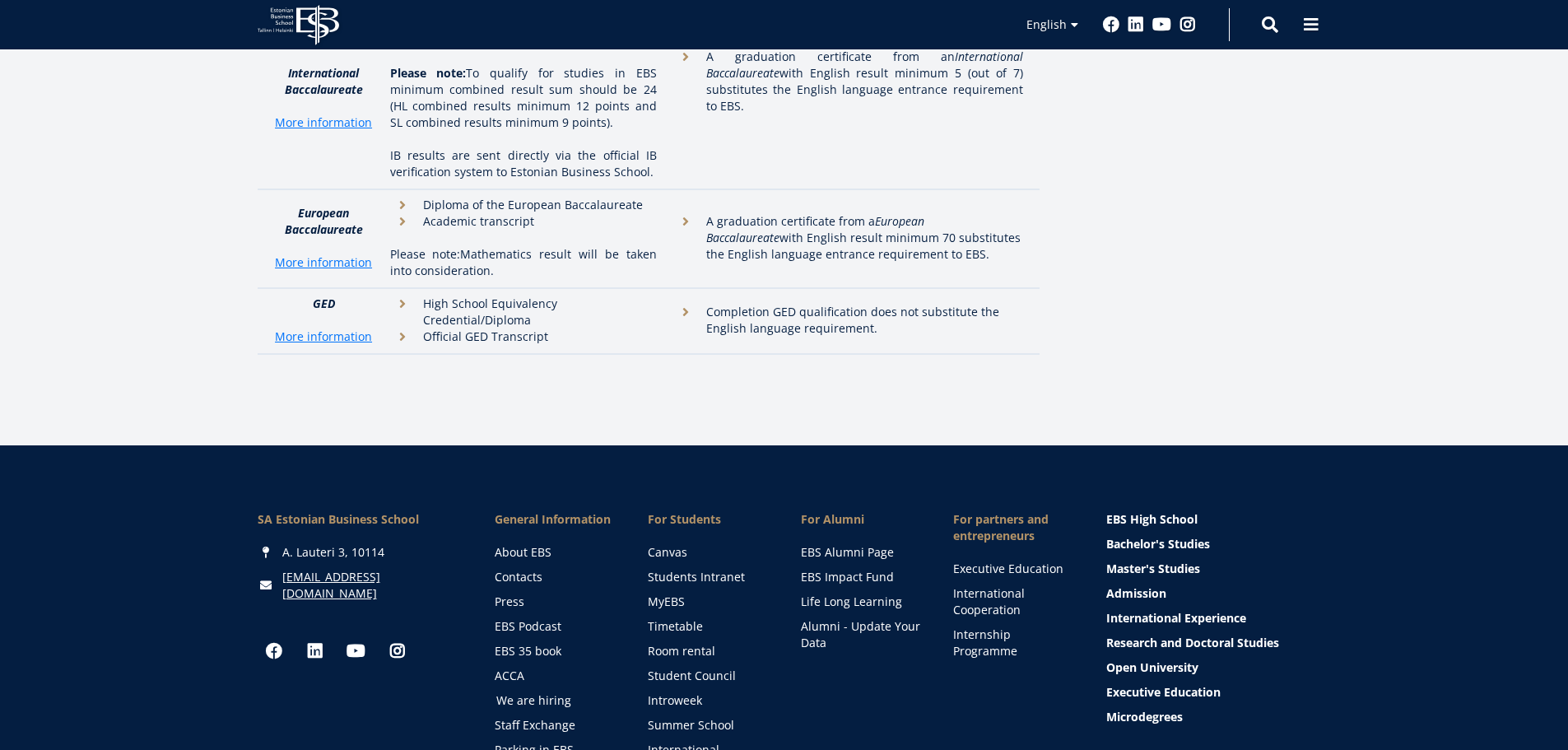
drag, startPoint x: 472, startPoint y: 298, endPoint x: 497, endPoint y: 483, distance: 186.7
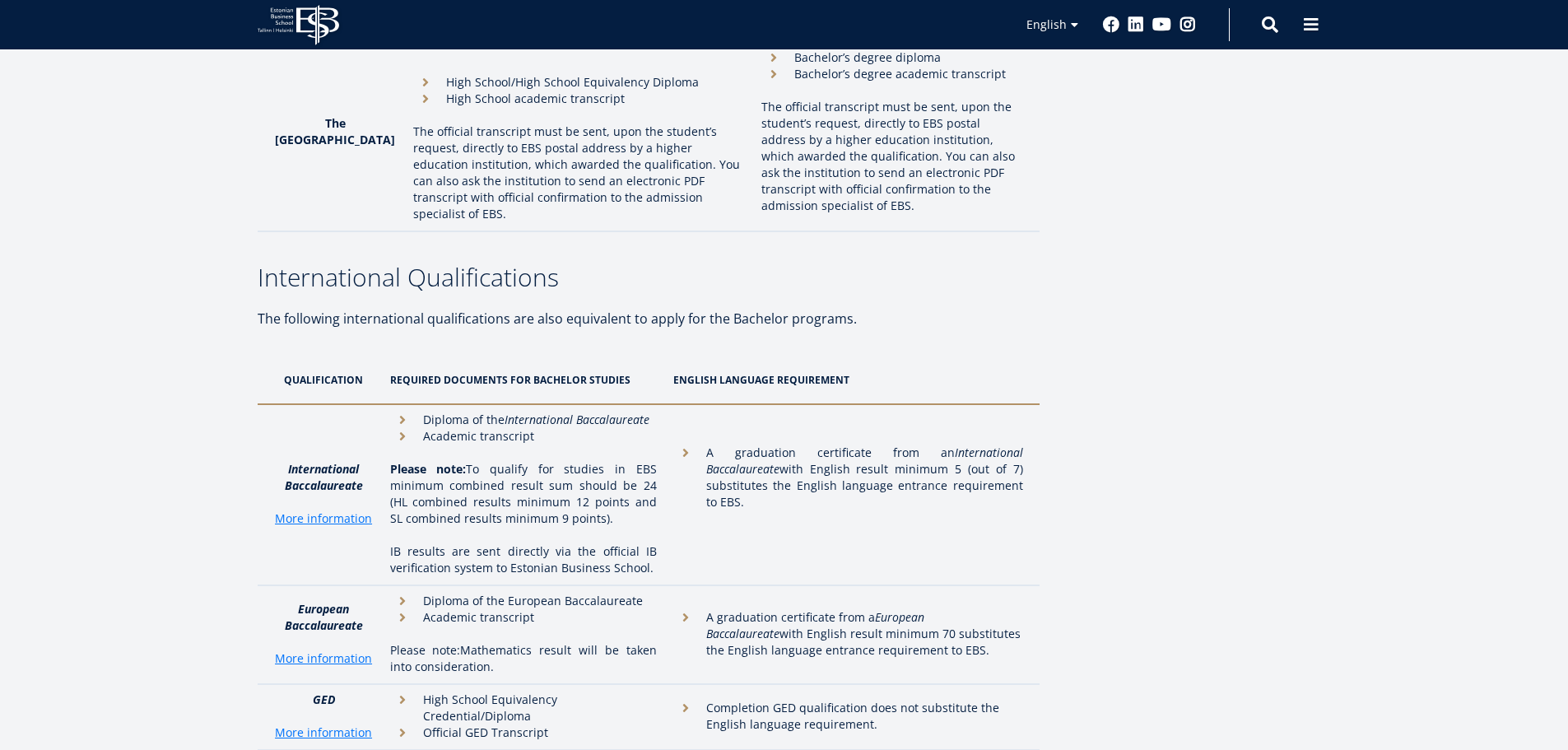
scroll to position [5007, 0]
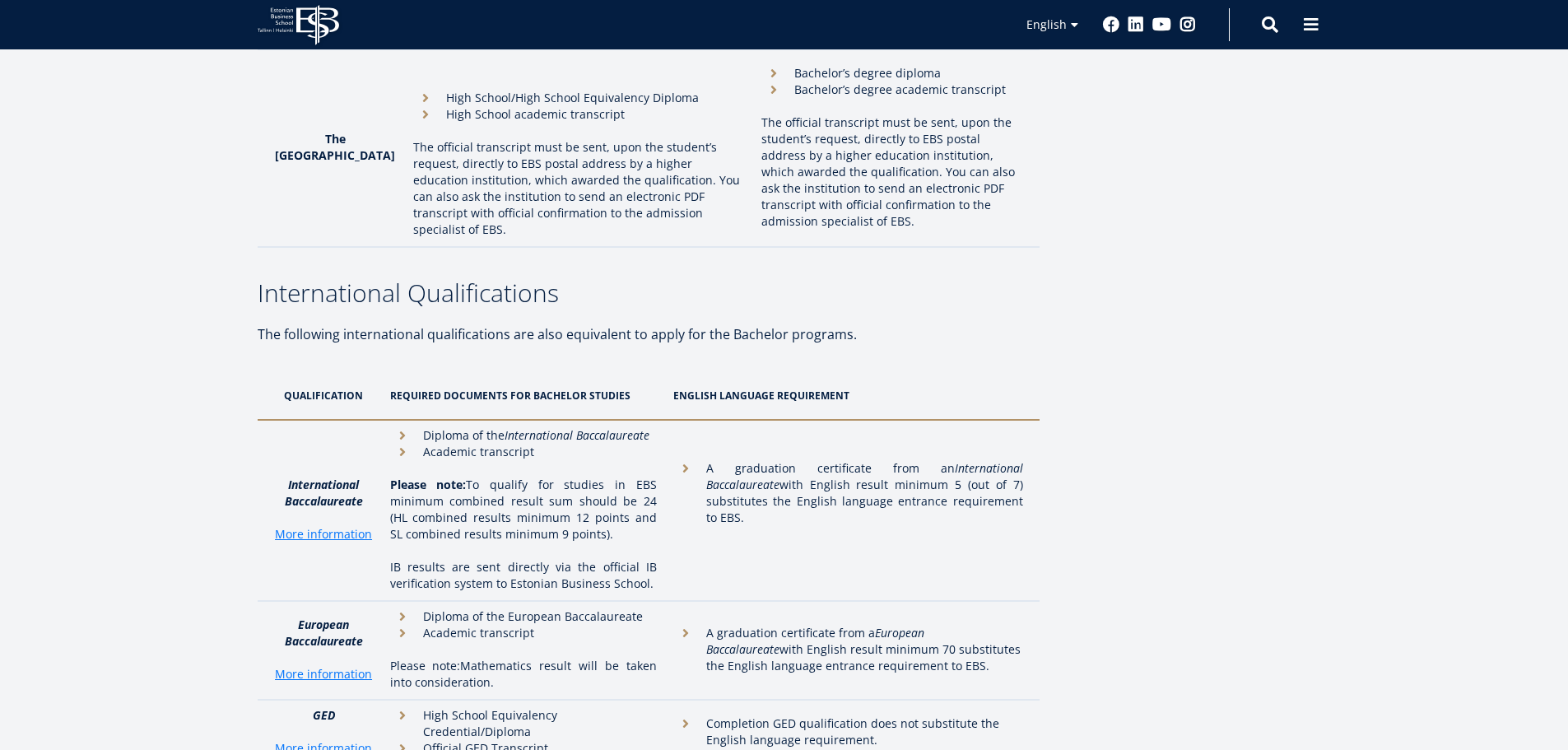
drag, startPoint x: 716, startPoint y: 408, endPoint x: 1001, endPoint y: 462, distance: 290.1
click at [1001, 601] on td "A graduation certificate from a European Baccalaureate with English result mini…" at bounding box center [852, 650] width 375 height 99
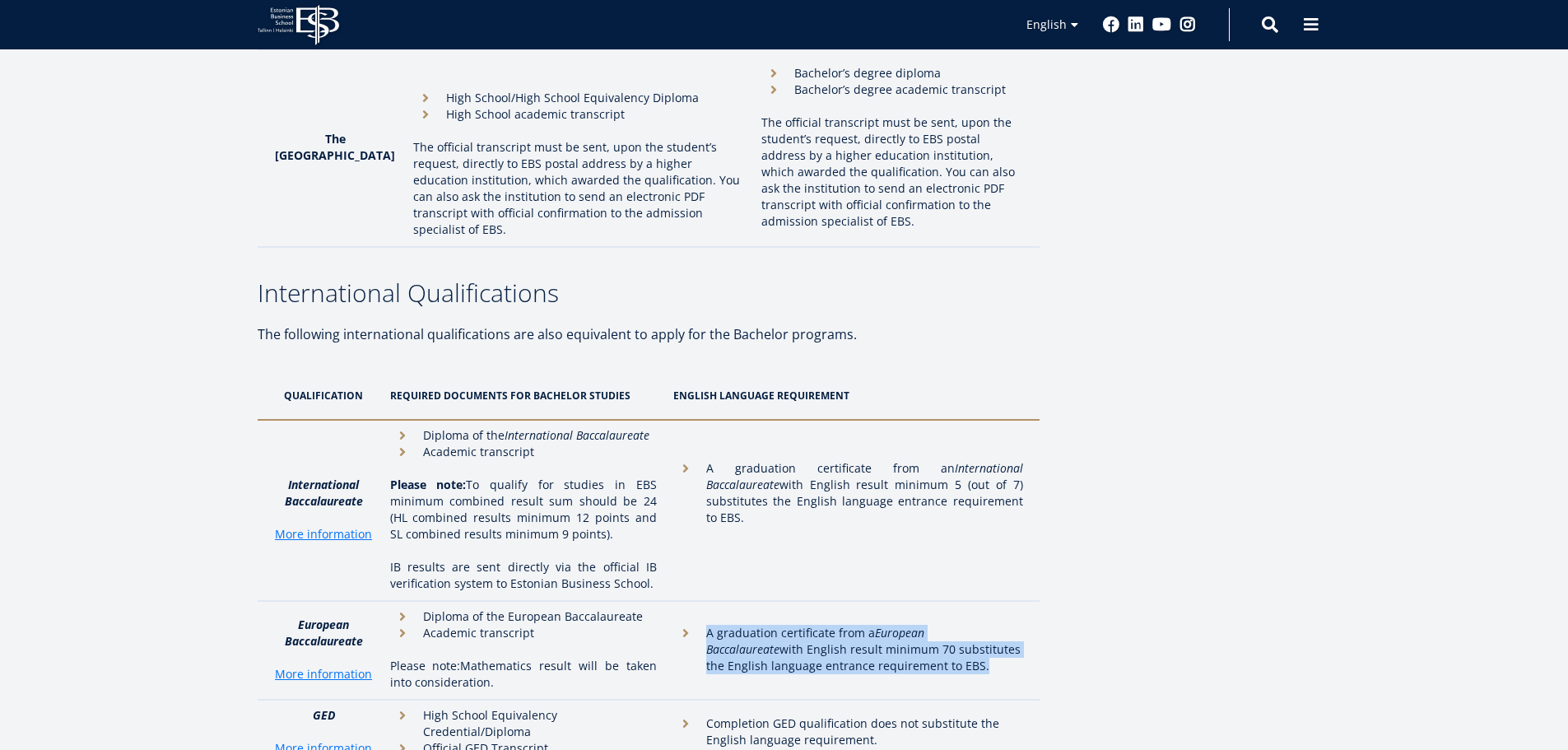
drag, startPoint x: 1001, startPoint y: 462, endPoint x: 925, endPoint y: 418, distance: 87.8
click at [928, 601] on td "A graduation certificate from a European Baccalaureate with English result mini…" at bounding box center [852, 650] width 375 height 99
click at [924, 625] on em "European Baccalaureate" at bounding box center [815, 641] width 219 height 33
